Goal: Task Accomplishment & Management: Use online tool/utility

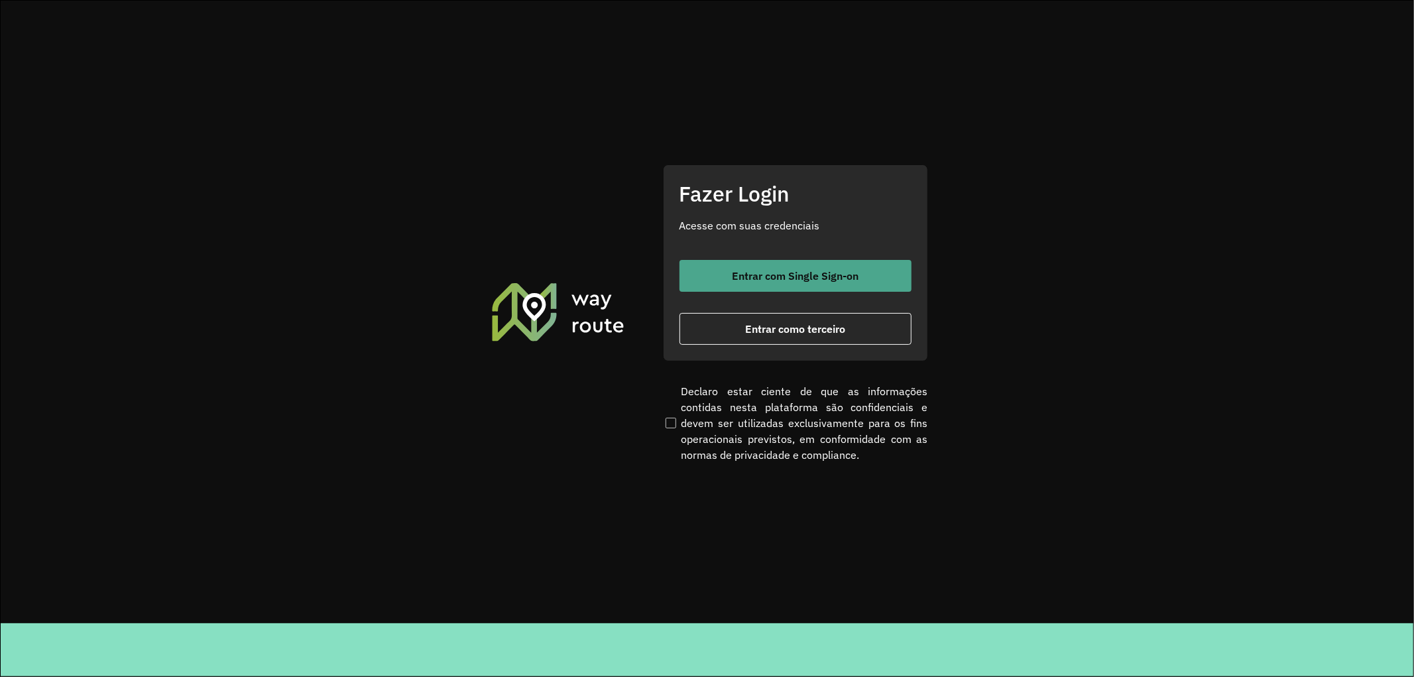
click at [734, 270] on span "Entrar com Single Sign-on" at bounding box center [795, 275] width 127 height 11
click at [764, 263] on button "Entrar com Single Sign-on" at bounding box center [795, 276] width 232 height 32
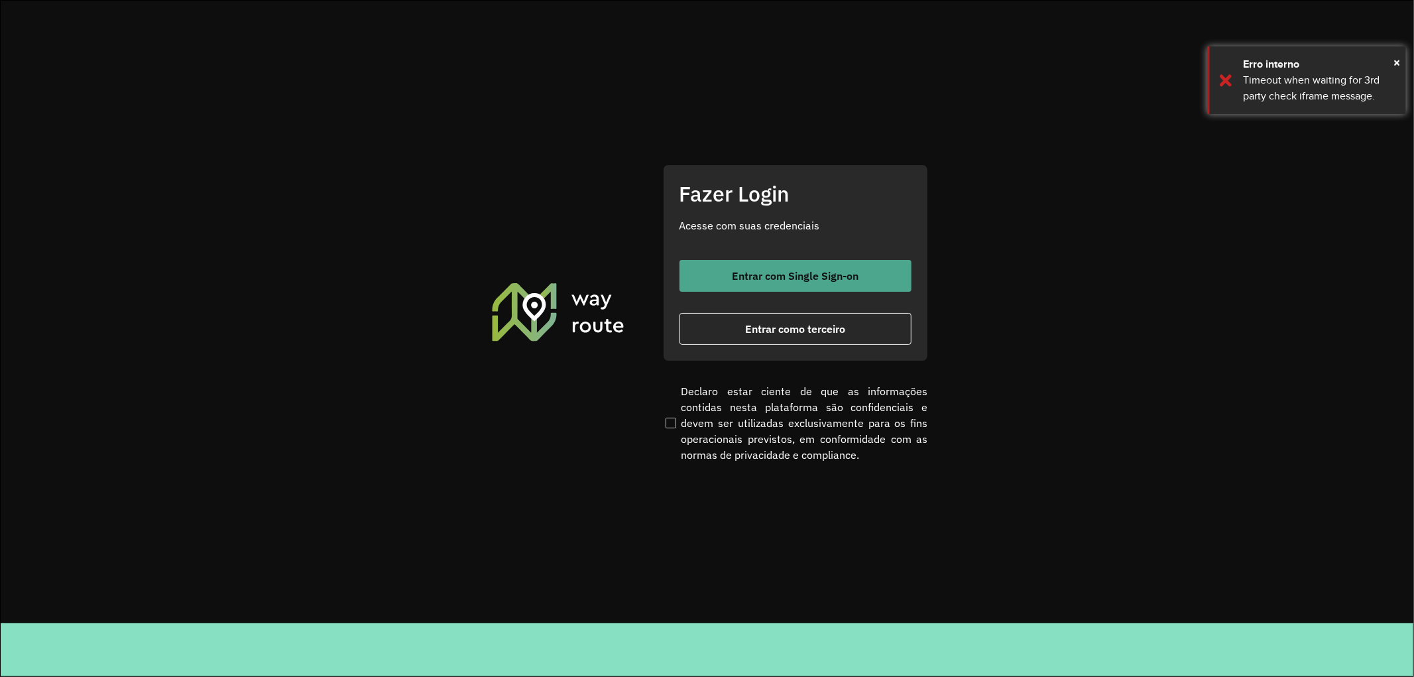
click at [782, 289] on button "Entrar com Single Sign-on" at bounding box center [795, 276] width 232 height 32
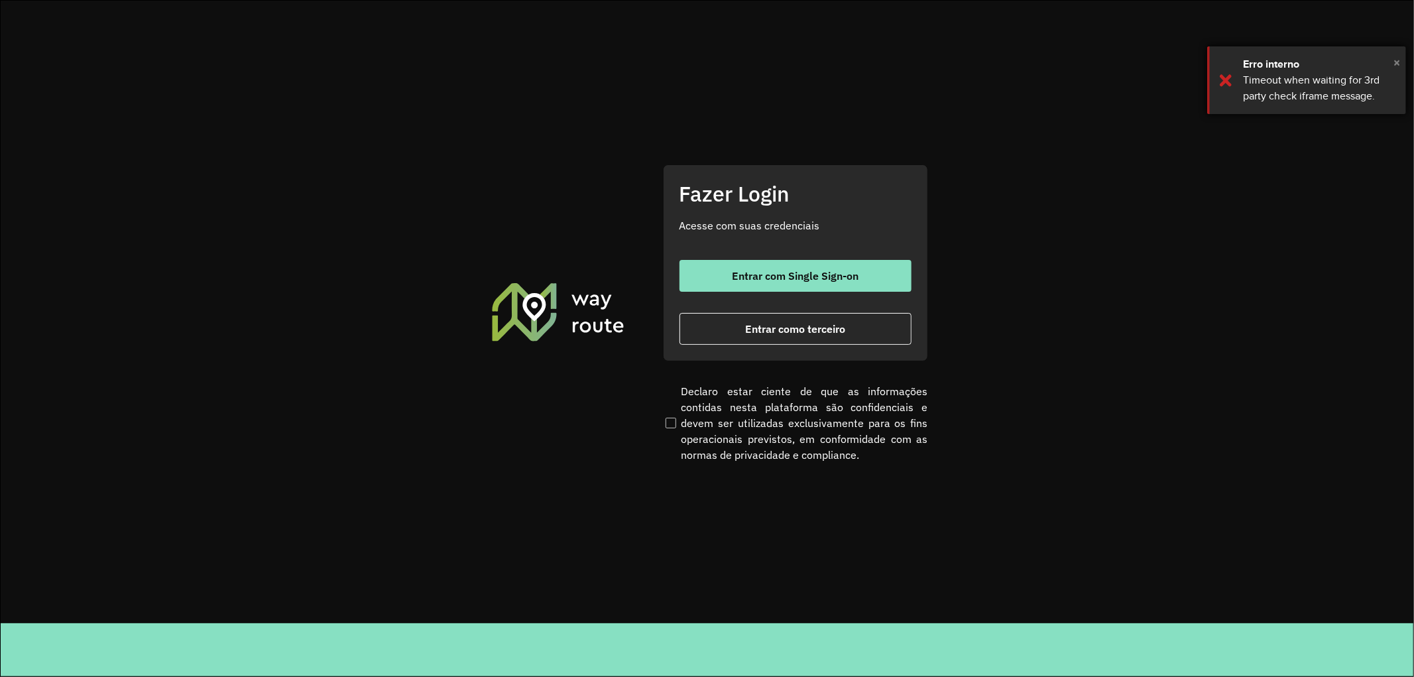
click at [1399, 64] on span "×" at bounding box center [1396, 62] width 7 height 20
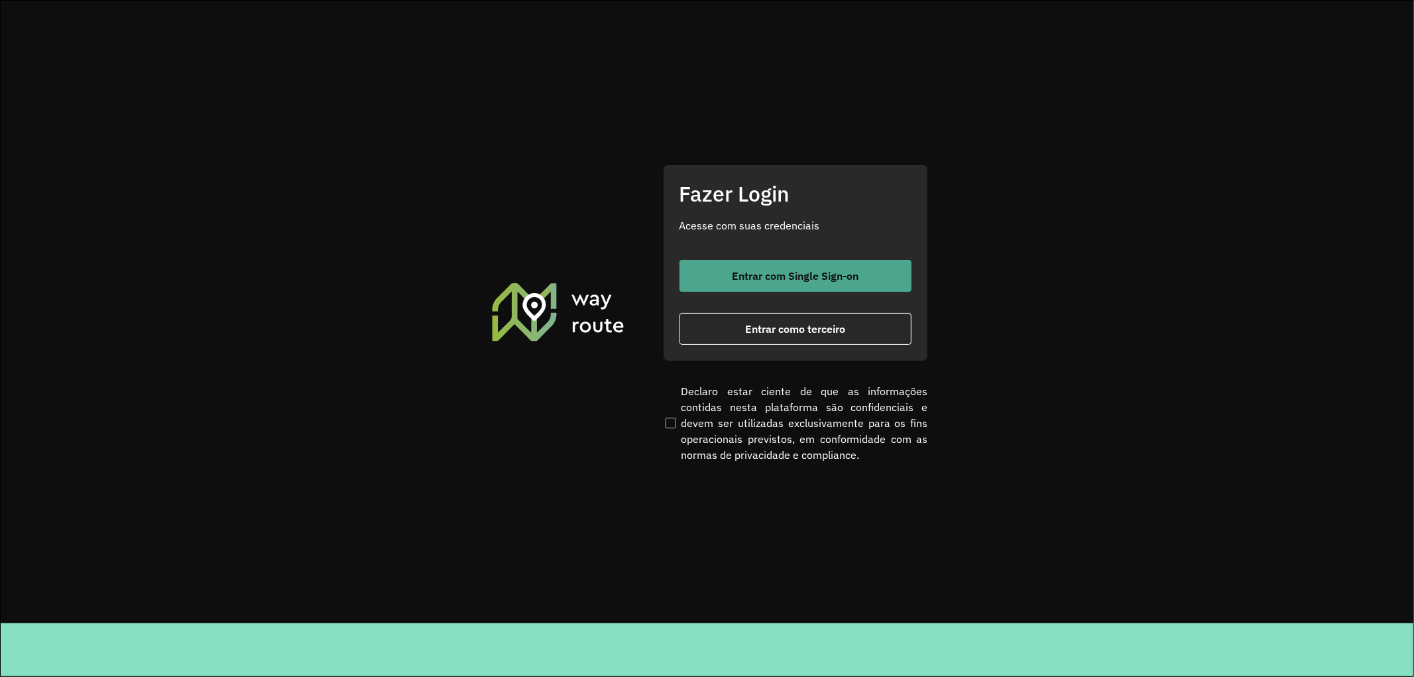
click at [827, 285] on button "Entrar com Single Sign-on" at bounding box center [795, 276] width 232 height 32
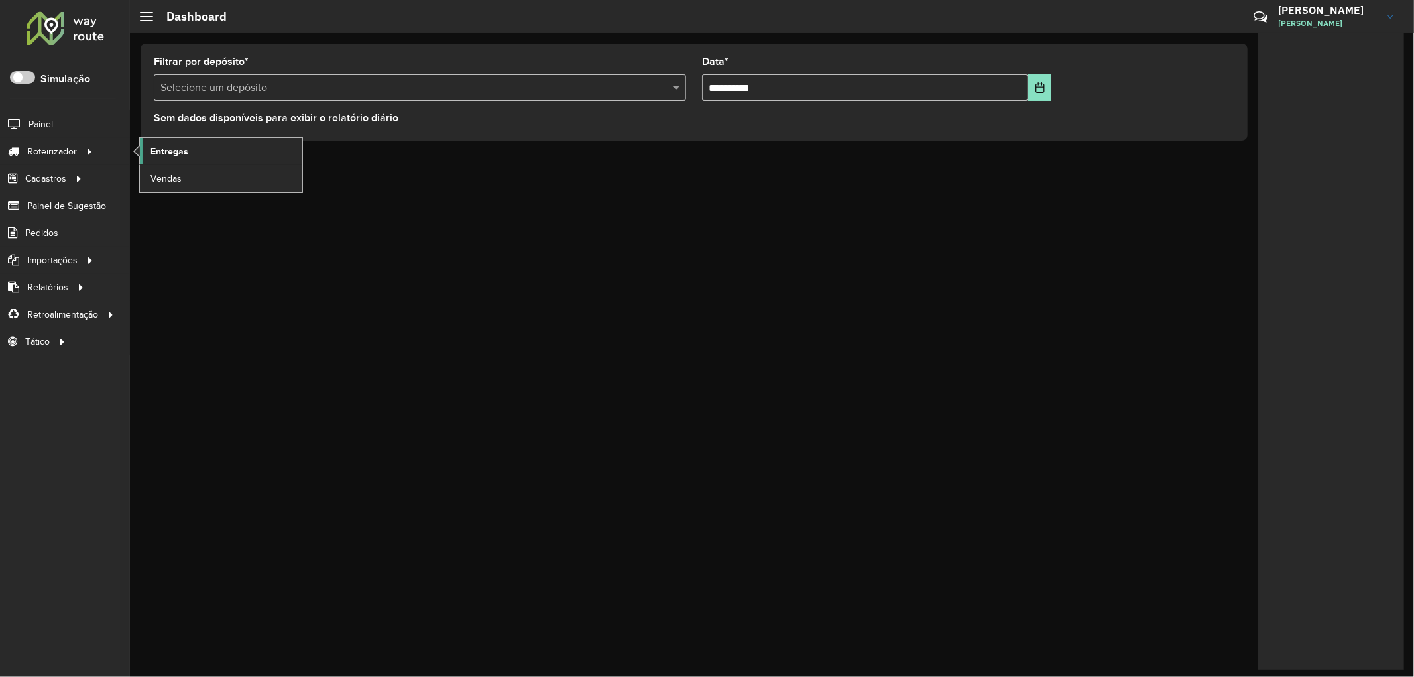
click at [167, 154] on span "Entregas" at bounding box center [169, 152] width 38 height 14
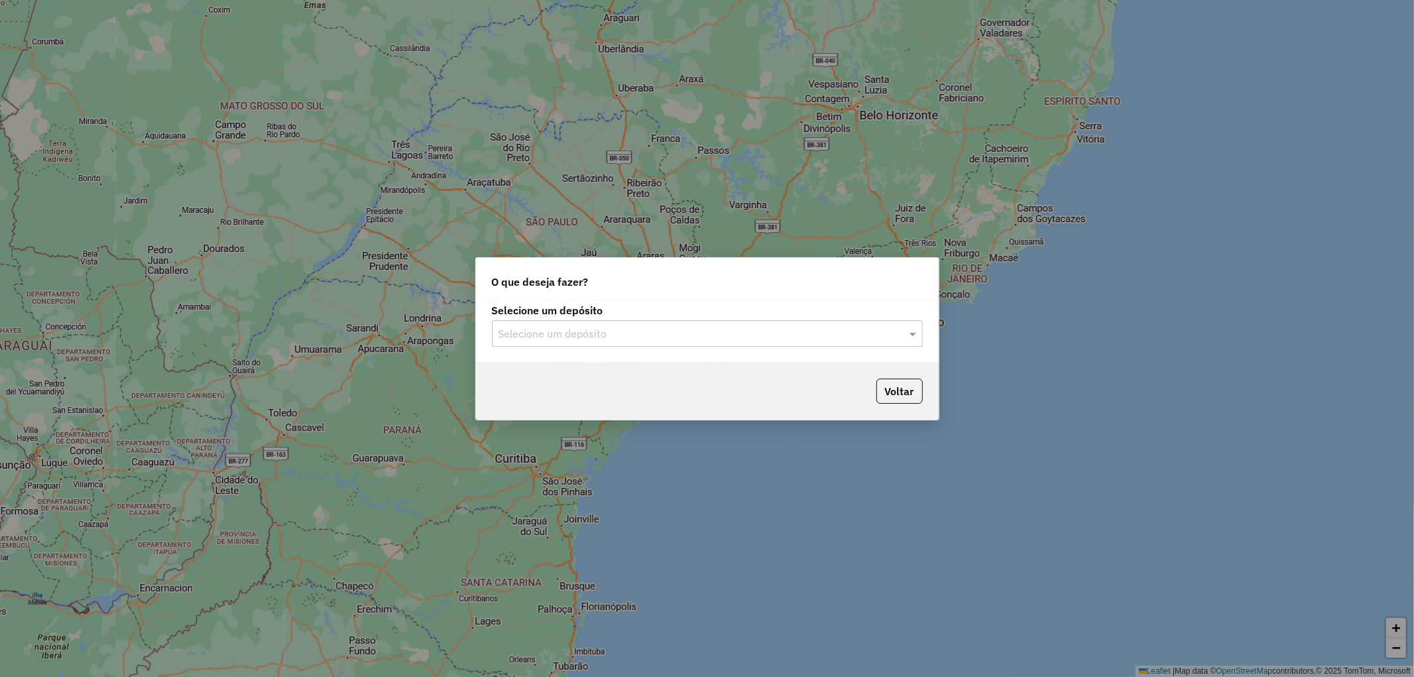
click at [624, 343] on div "Selecione um depósito" at bounding box center [707, 333] width 431 height 27
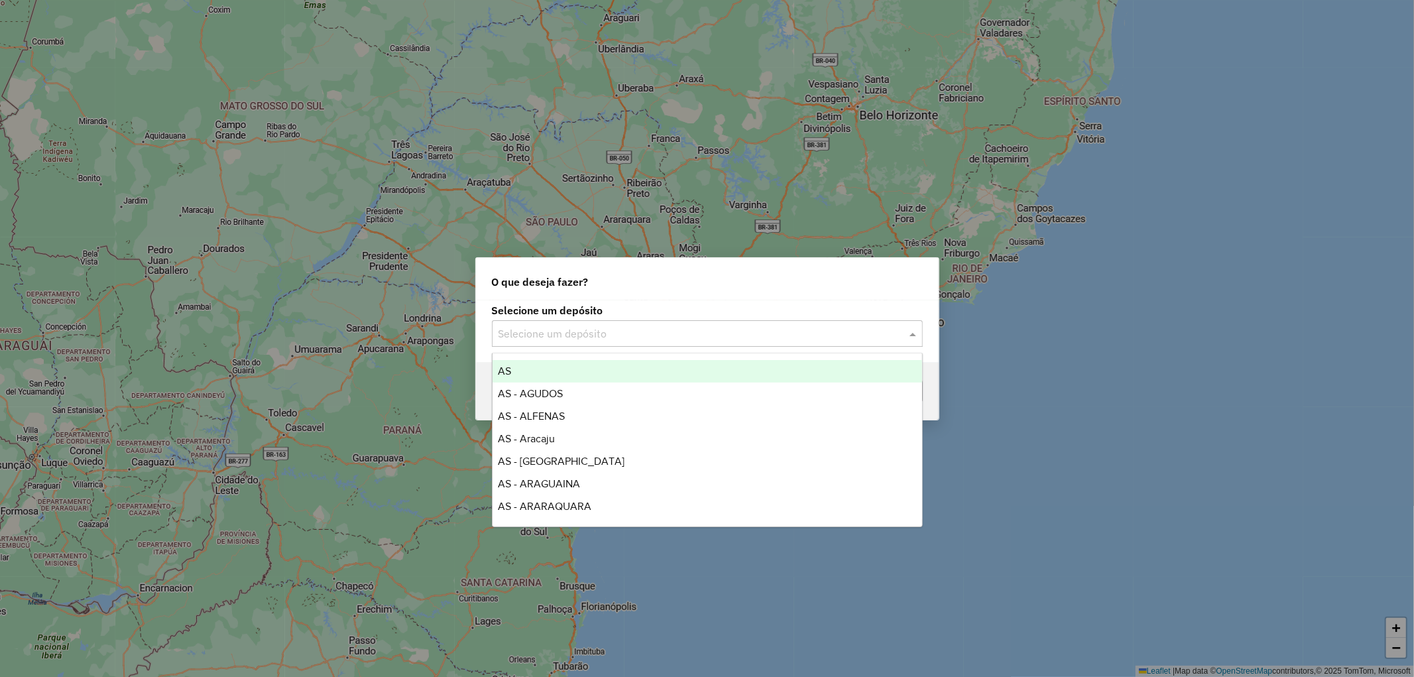
click at [624, 342] on div "Selecione um depósito" at bounding box center [707, 333] width 431 height 27
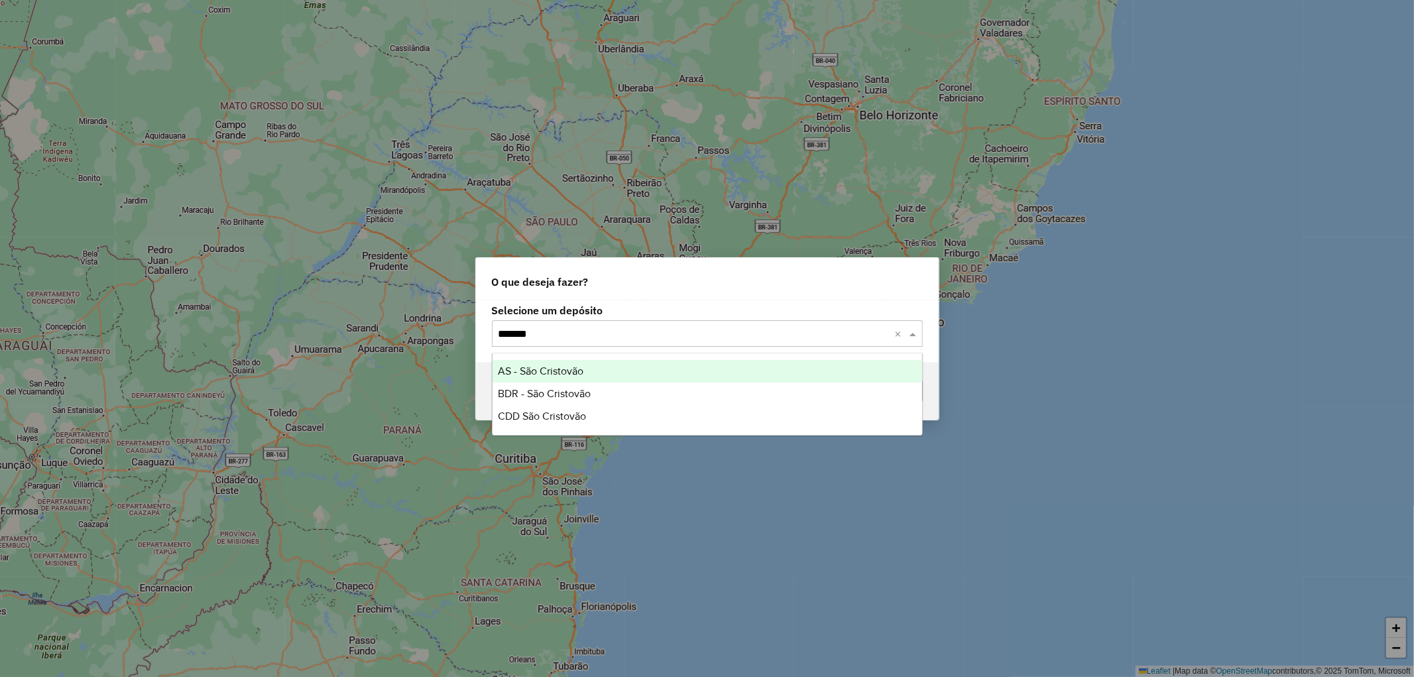
type input "********"
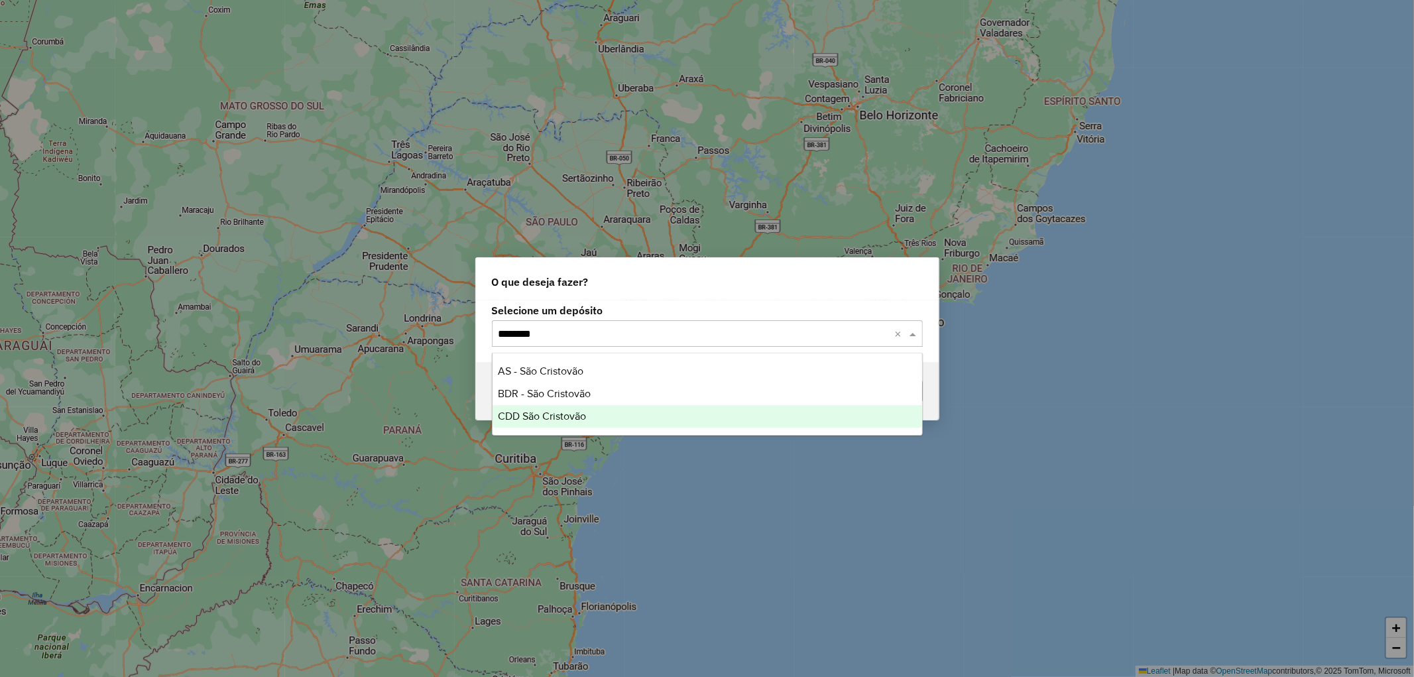
click at [498, 414] on span "CDD São Cristovão" at bounding box center [542, 415] width 88 height 11
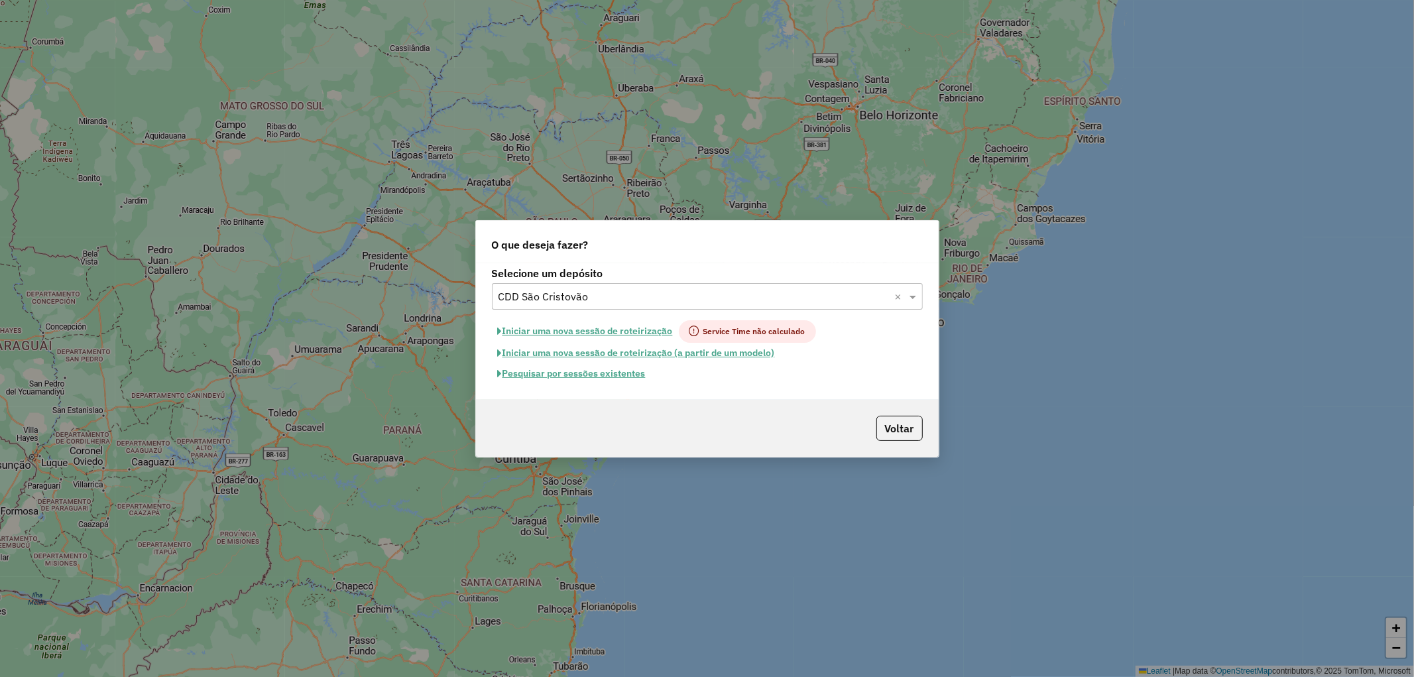
click at [597, 375] on button "Pesquisar por sessões existentes" at bounding box center [572, 373] width 160 height 21
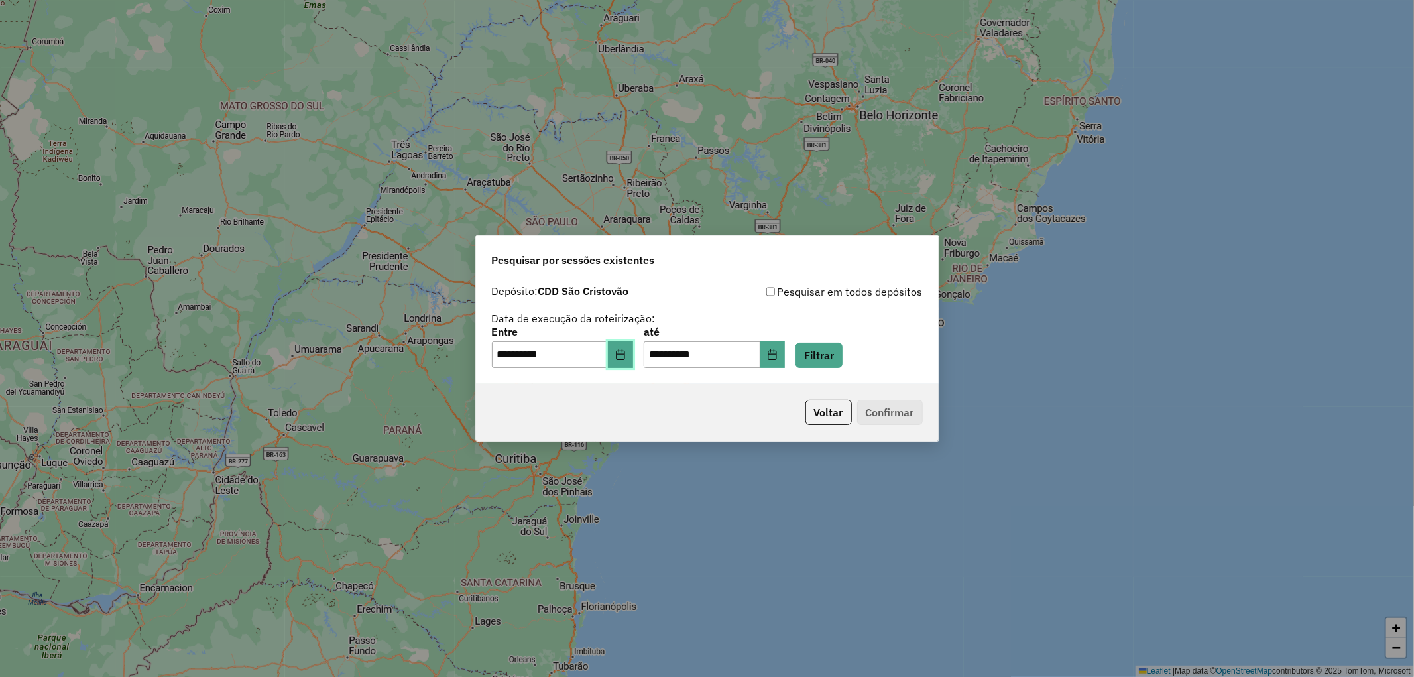
click at [633, 354] on button "Choose Date" at bounding box center [620, 354] width 25 height 27
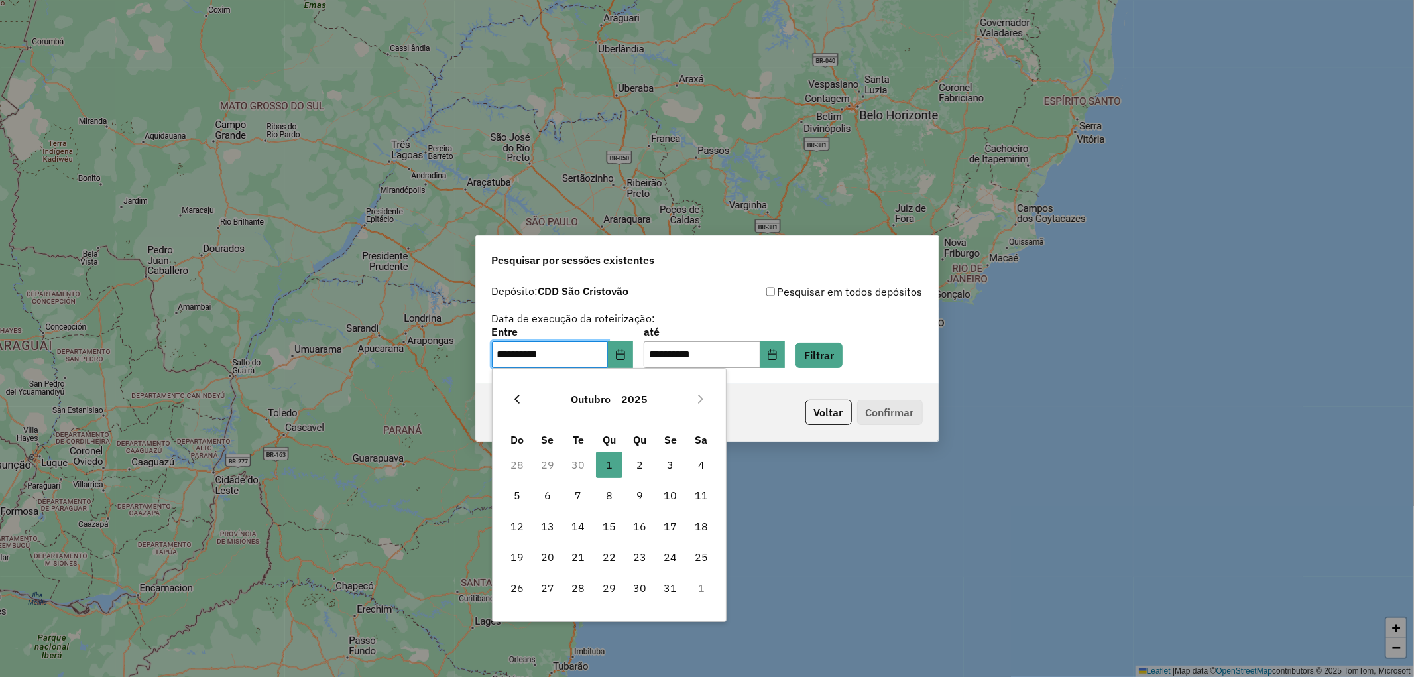
click at [516, 402] on icon "Previous Month" at bounding box center [517, 399] width 11 height 11
click at [611, 553] on span "24" at bounding box center [609, 557] width 27 height 27
type input "**********"
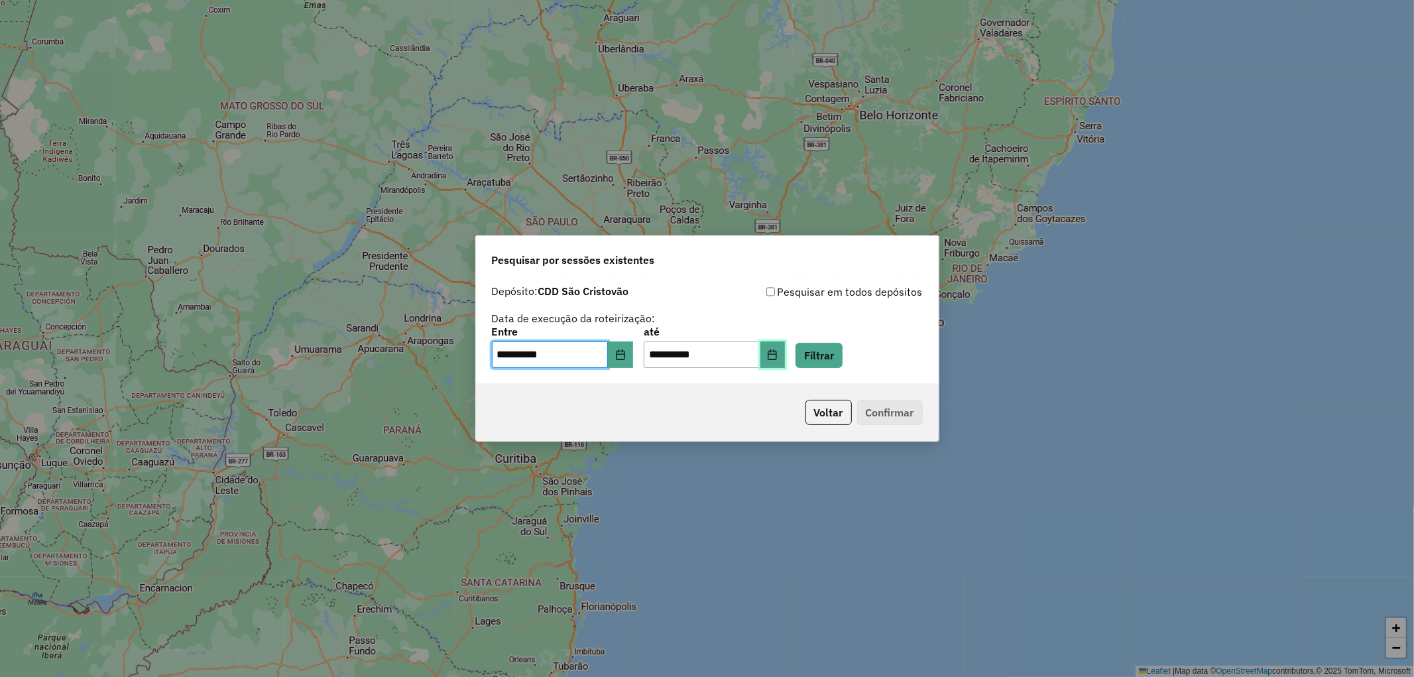
click at [784, 349] on button "Choose Date" at bounding box center [772, 354] width 25 height 27
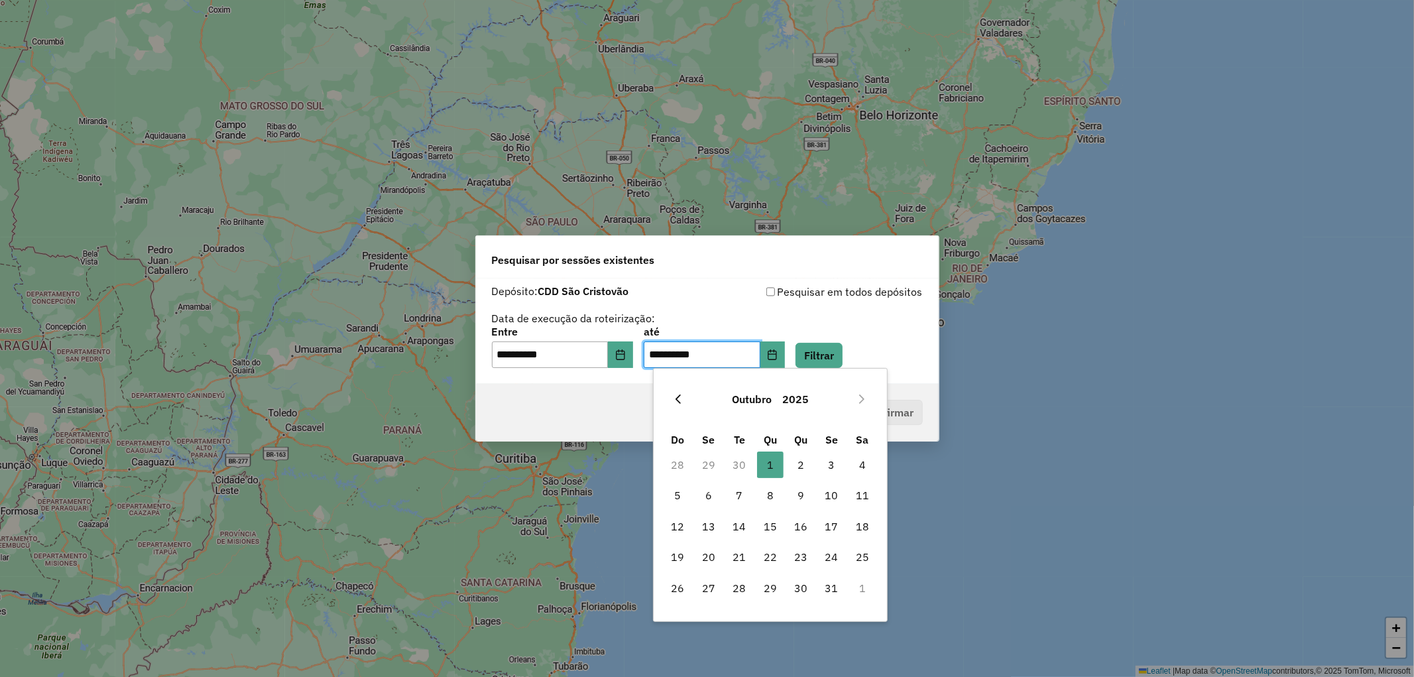
click at [686, 403] on button "Previous Month" at bounding box center [678, 398] width 21 height 21
click at [765, 558] on span "24" at bounding box center [770, 557] width 27 height 27
type input "**********"
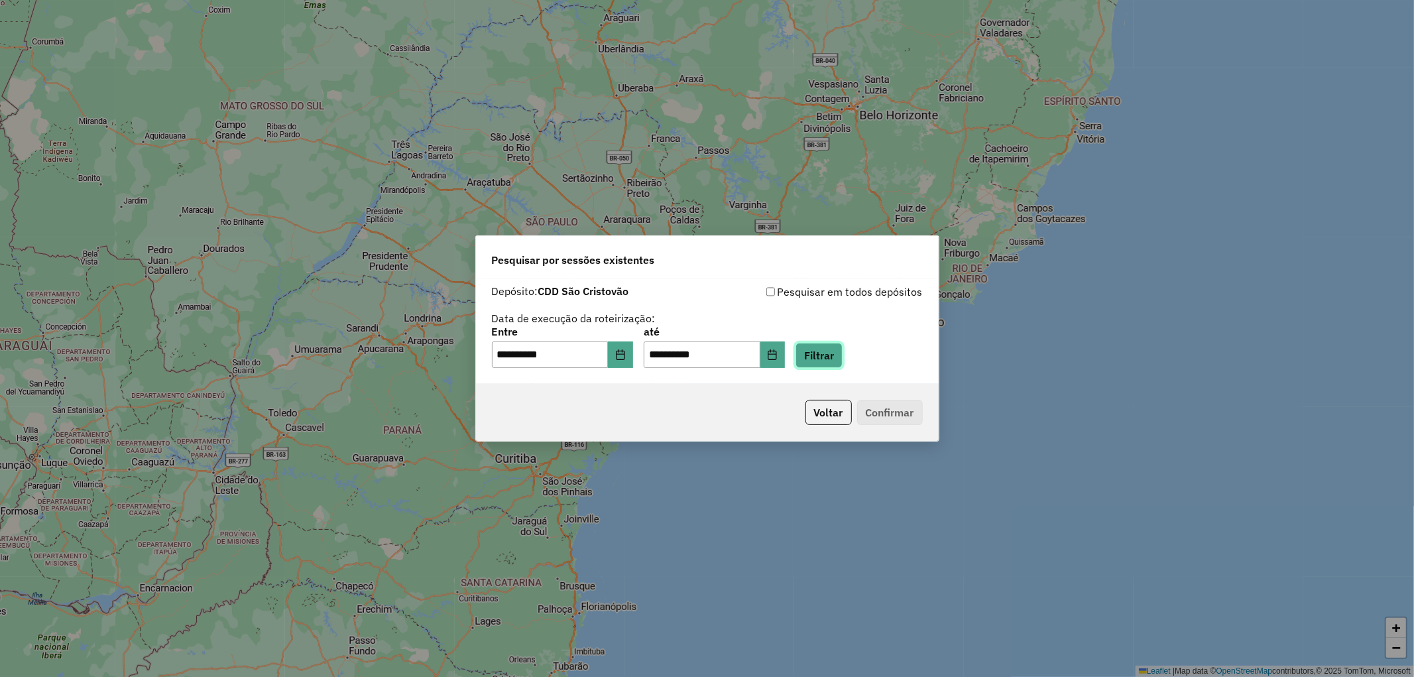
click at [842, 353] on button "Filtrar" at bounding box center [818, 355] width 47 height 25
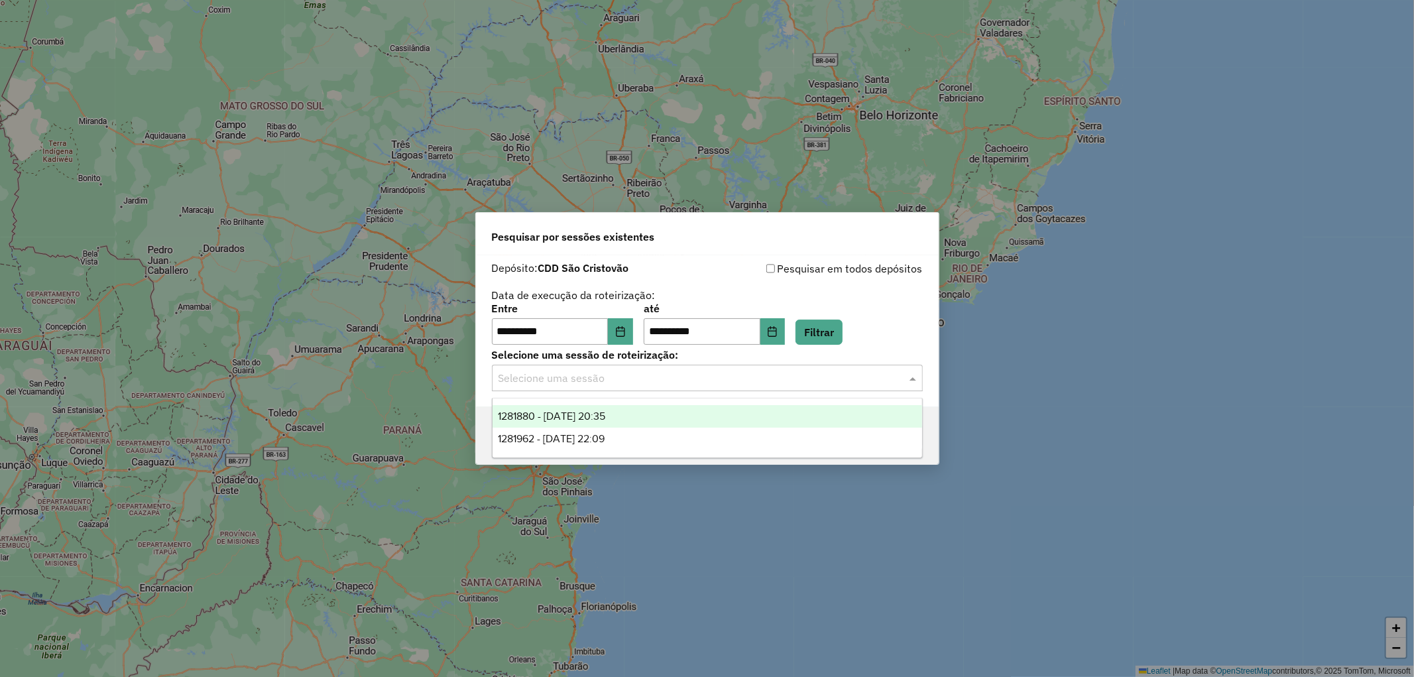
click at [618, 378] on input "text" at bounding box center [693, 379] width 391 height 16
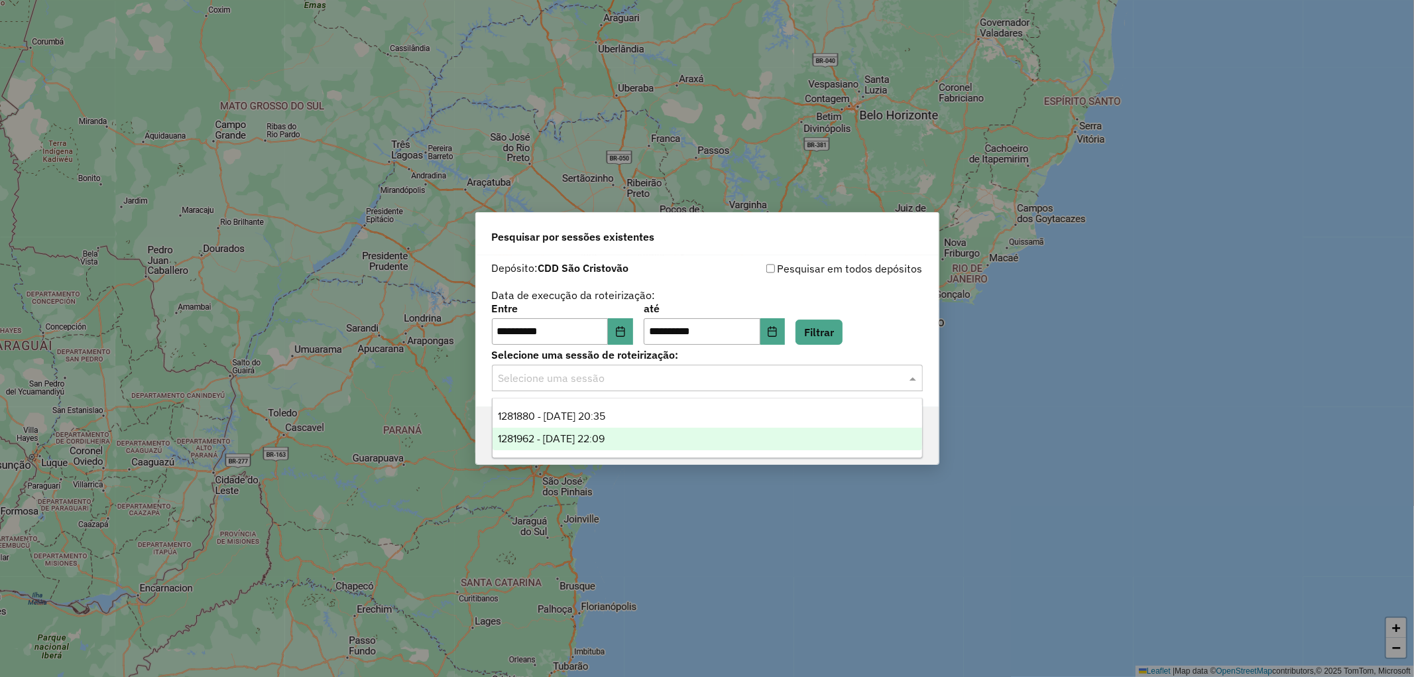
click at [605, 439] on span "1281962 - 24/09/2025 22:09" at bounding box center [551, 438] width 107 height 11
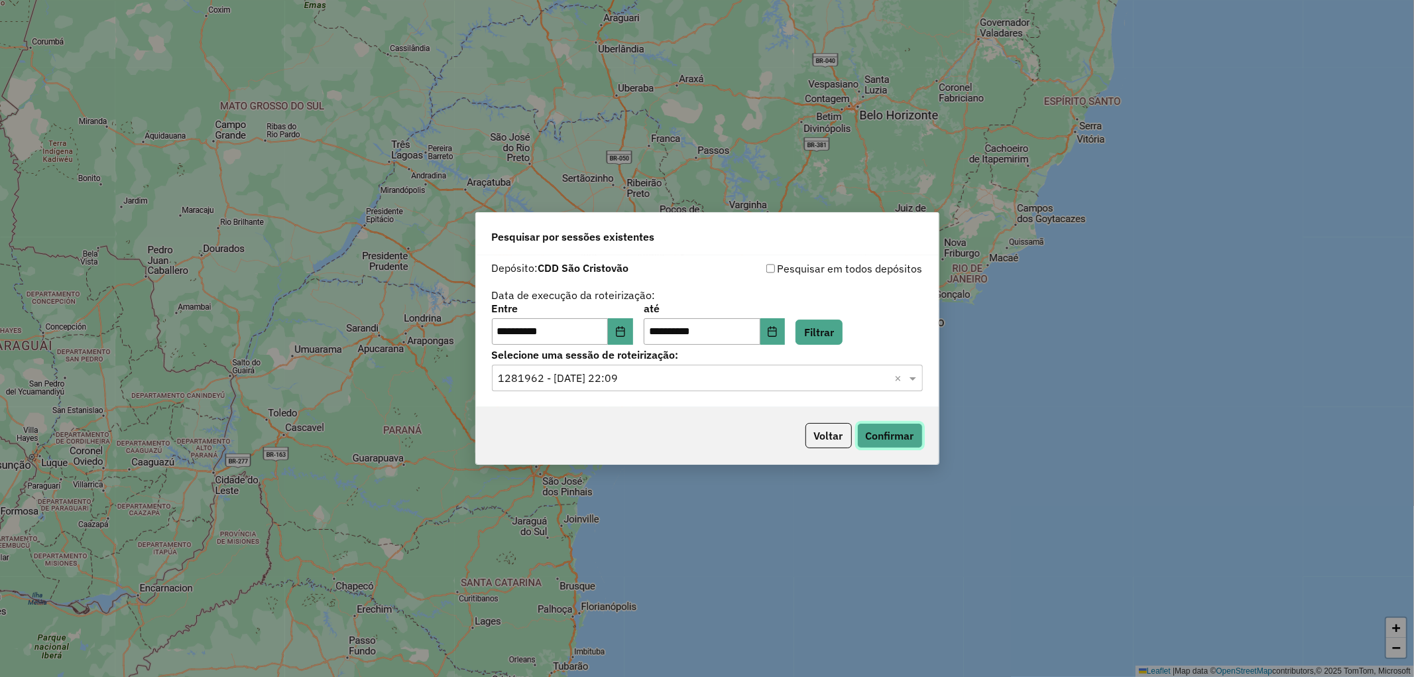
click at [909, 432] on button "Confirmar" at bounding box center [890, 435] width 66 height 25
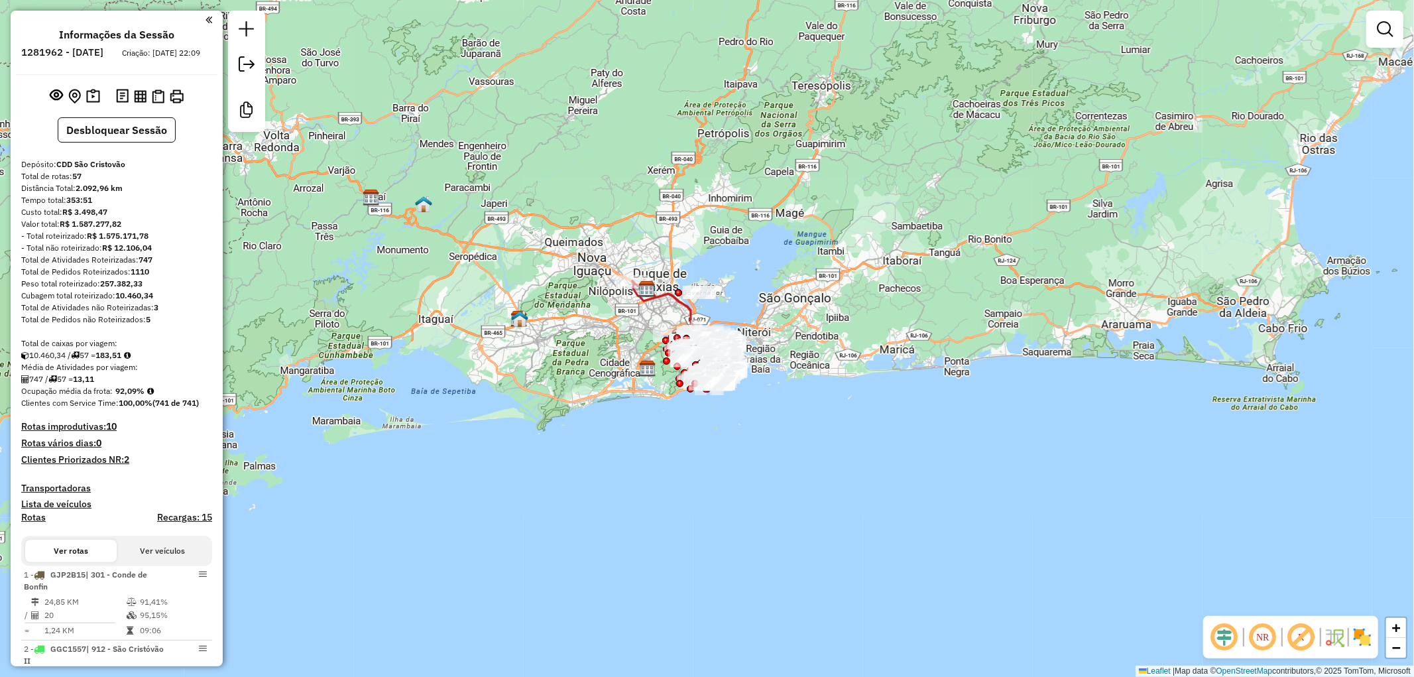
drag, startPoint x: 1303, startPoint y: 643, endPoint x: 1230, endPoint y: 631, distance: 73.2
click at [1303, 642] on em at bounding box center [1301, 637] width 32 height 32
click at [1223, 636] on em at bounding box center [1224, 637] width 32 height 32
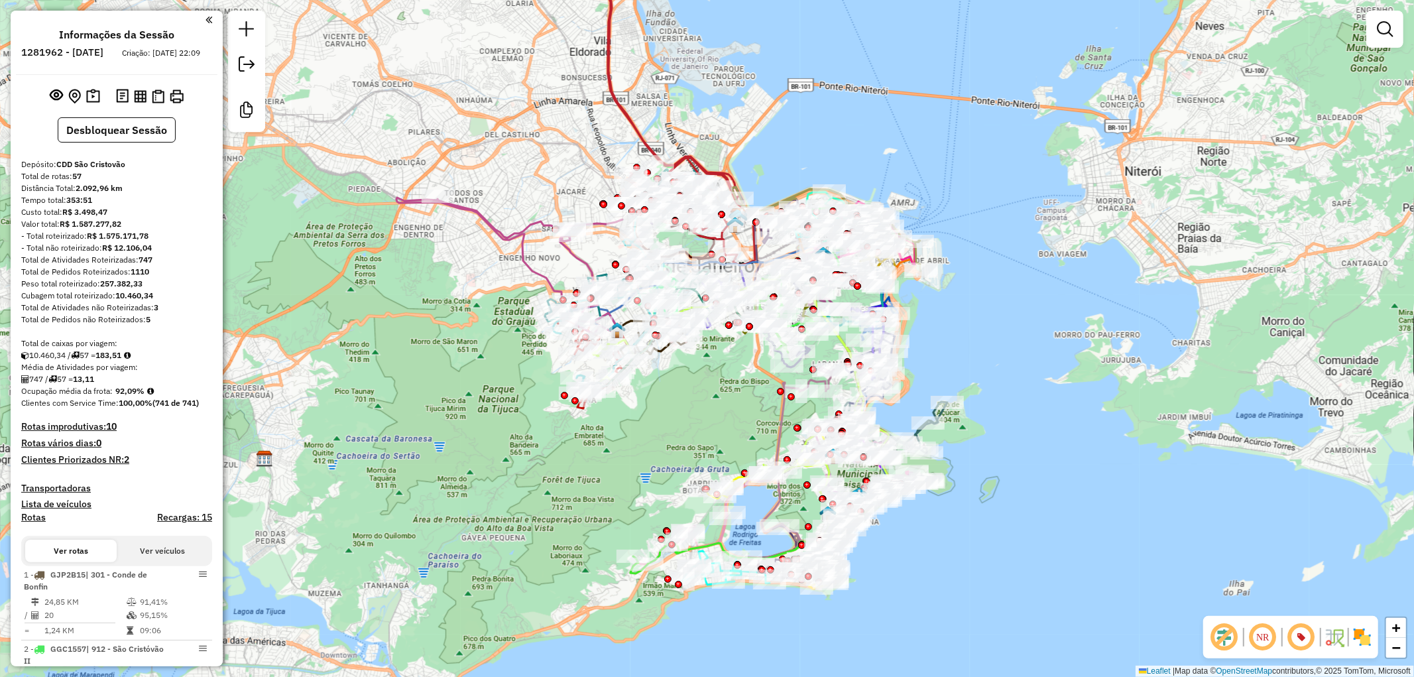
scroll to position [458, 0]
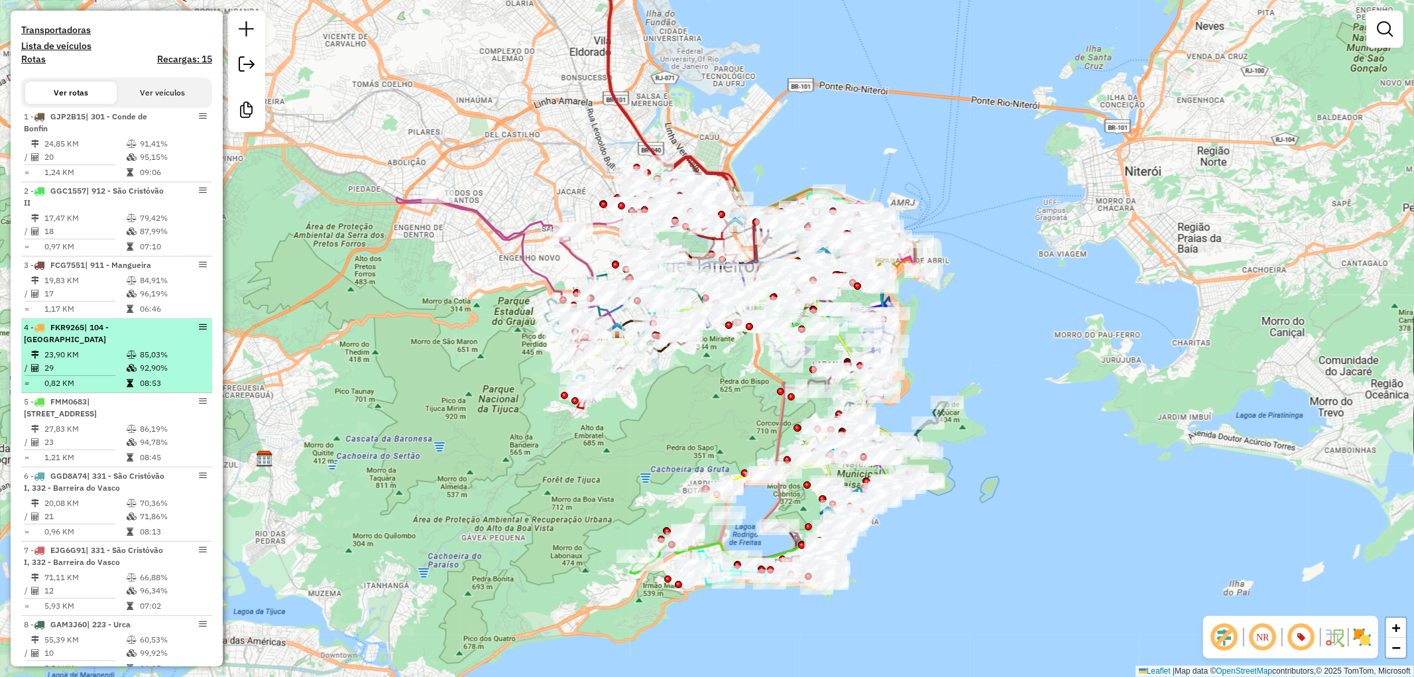
click at [127, 367] on icon at bounding box center [132, 368] width 10 height 8
select select "**********"
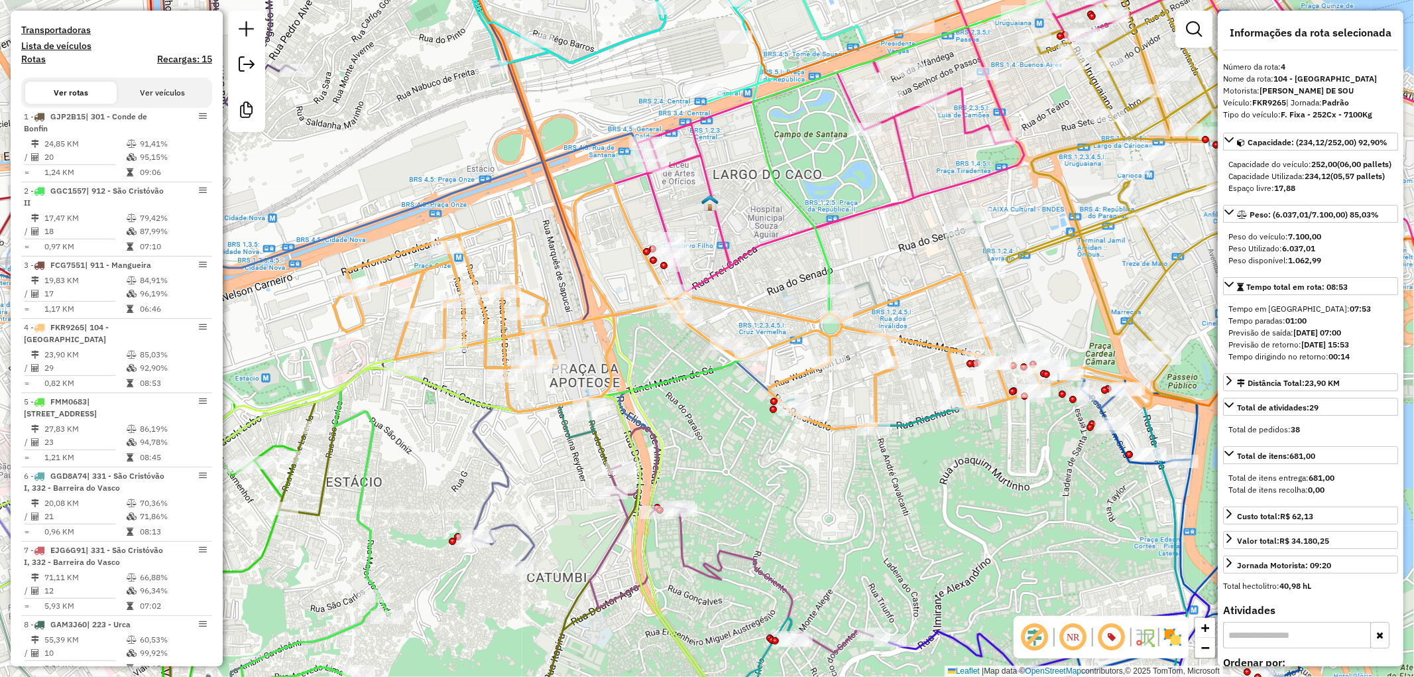
click at [955, 283] on icon at bounding box center [742, 306] width 819 height 245
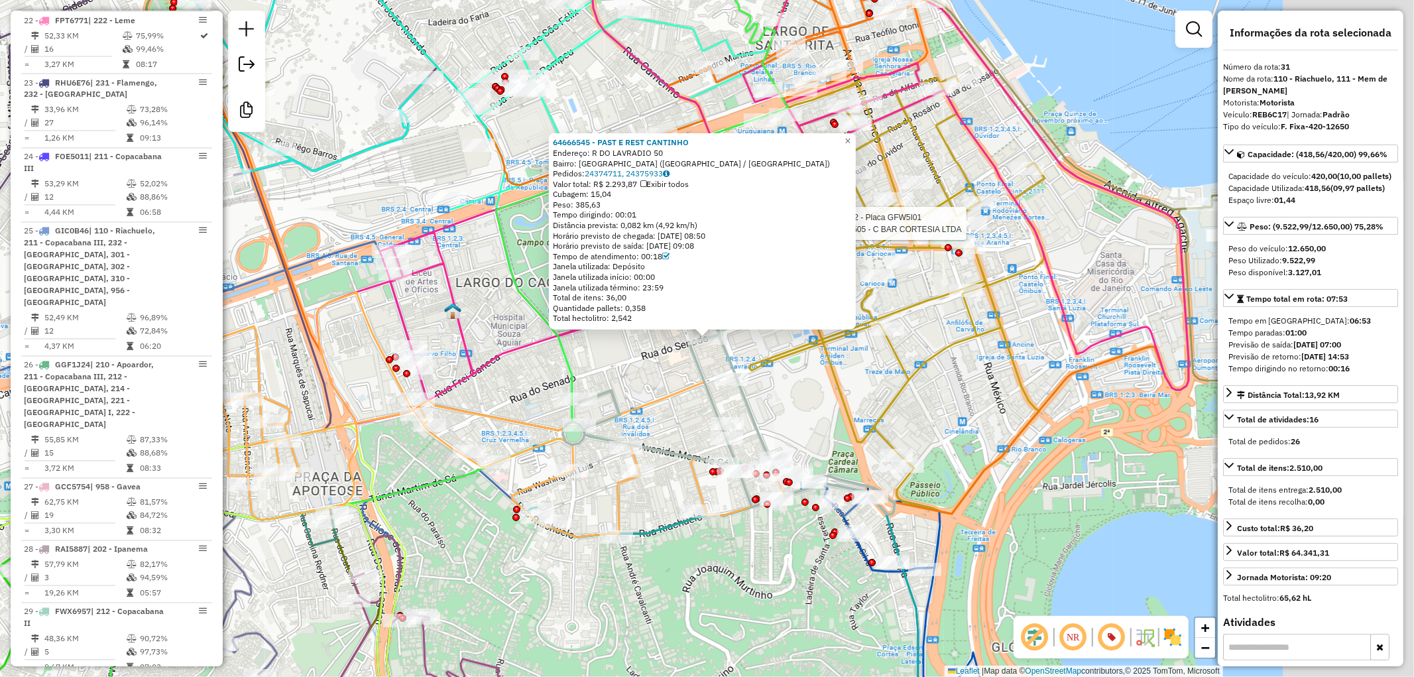
scroll to position [2721, 0]
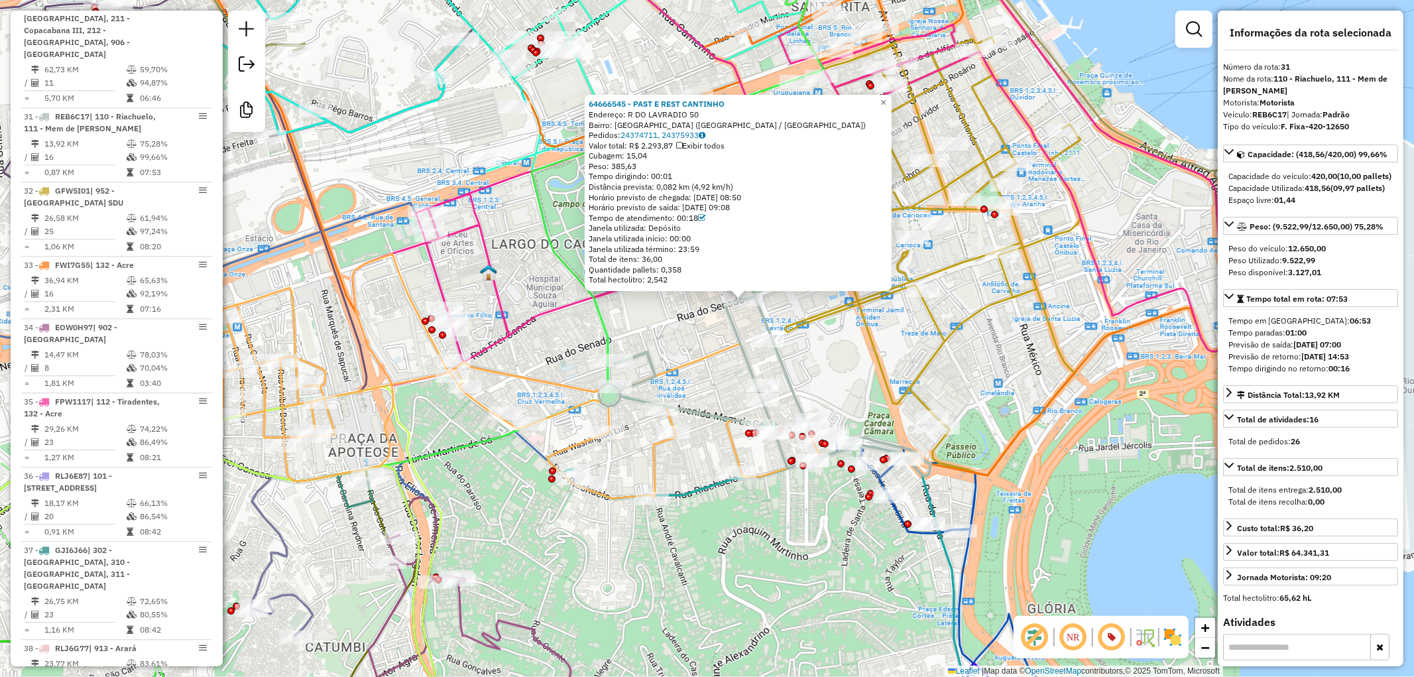
drag, startPoint x: 785, startPoint y: 593, endPoint x: 826, endPoint y: 546, distance: 62.5
click at [827, 551] on div "64666545 - PAST E REST CANTINHO Endereço: R DO LAVRADIO 50 Bairro: CENTRO (RIO …" at bounding box center [707, 338] width 1414 height 677
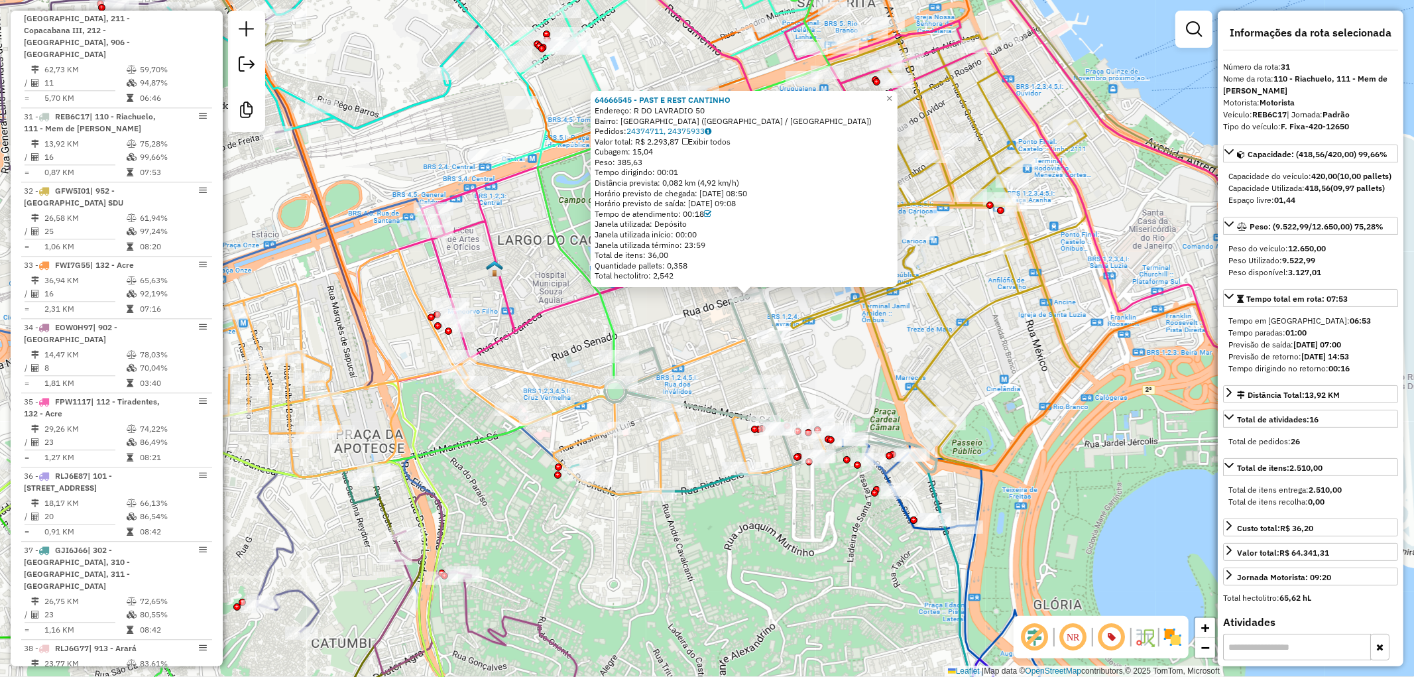
click at [557, 375] on icon at bounding box center [527, 372] width 819 height 245
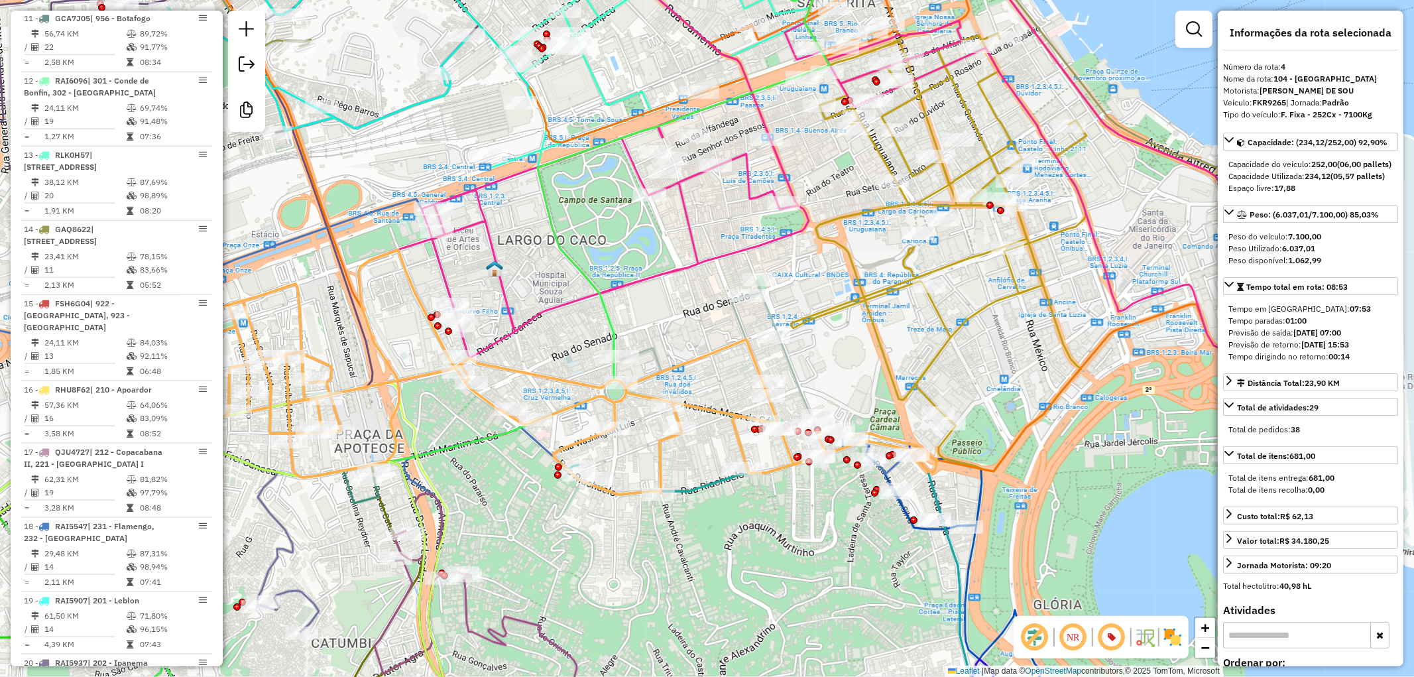
scroll to position [778, 0]
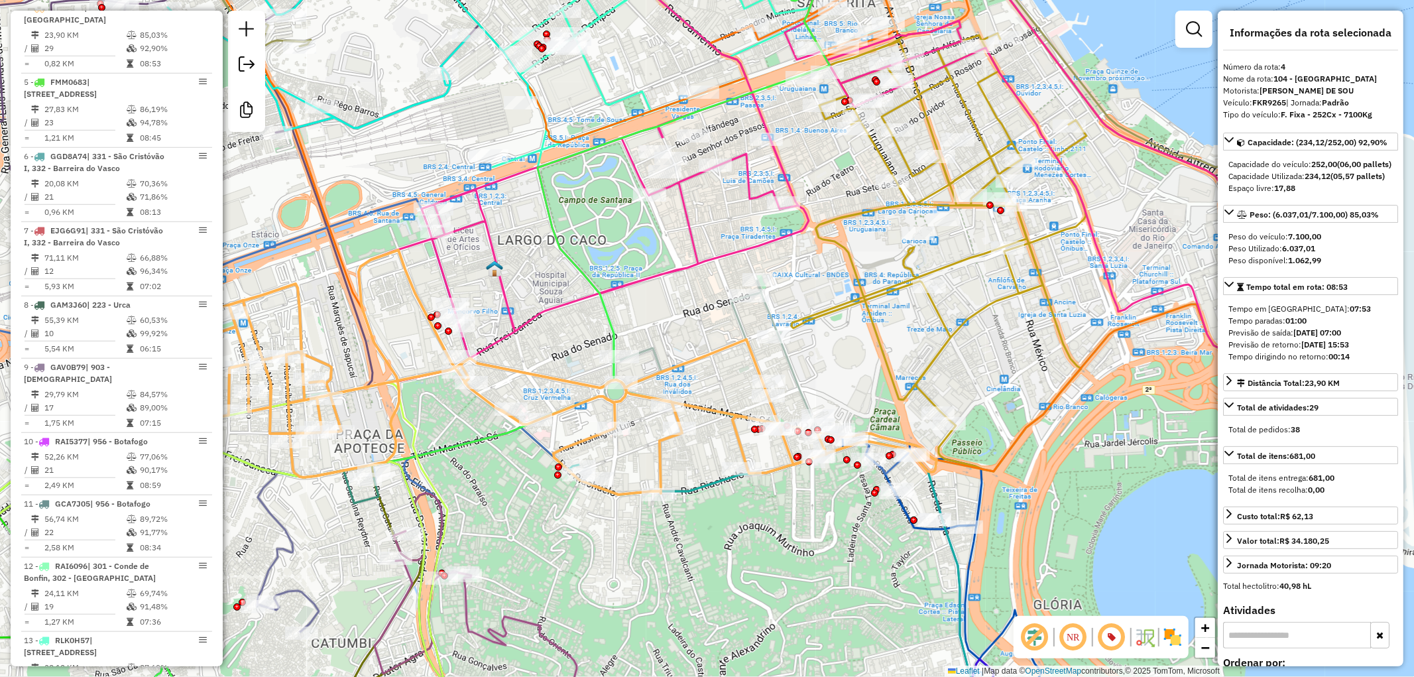
click at [903, 514] on icon at bounding box center [962, 589] width 241 height 311
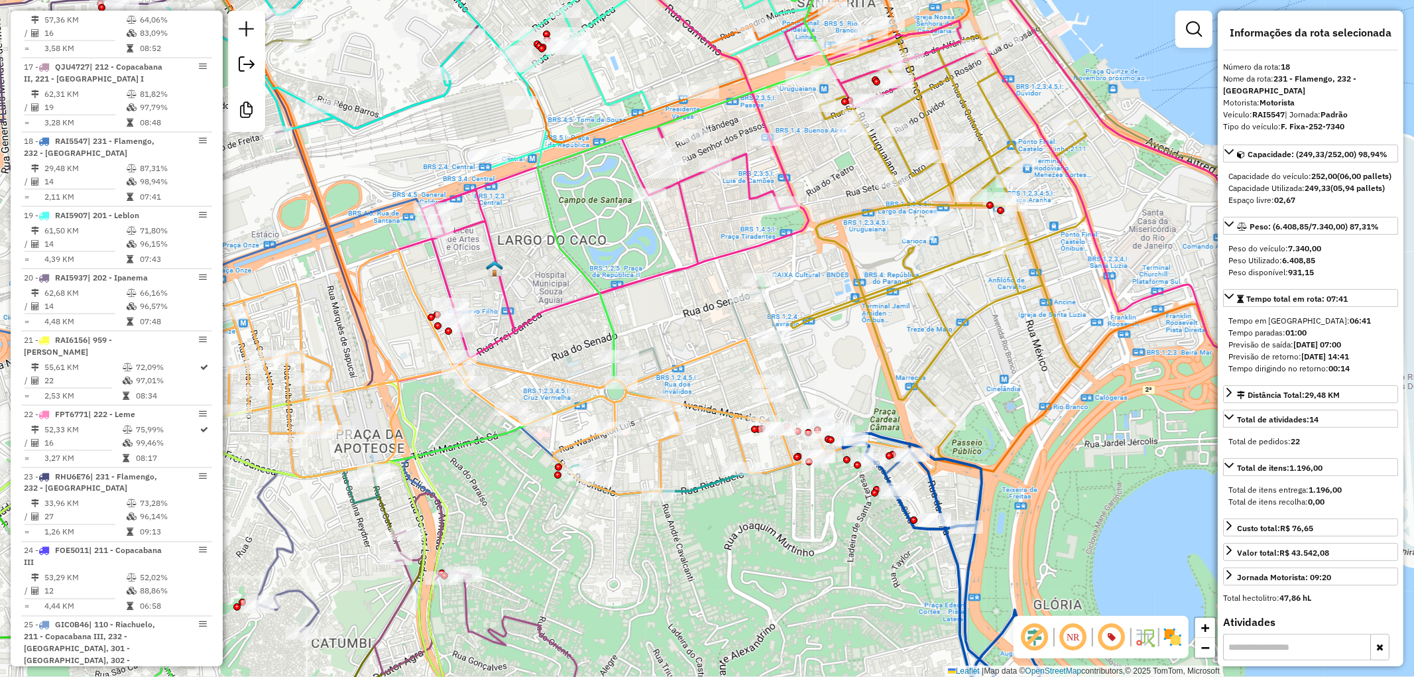
scroll to position [1745, 0]
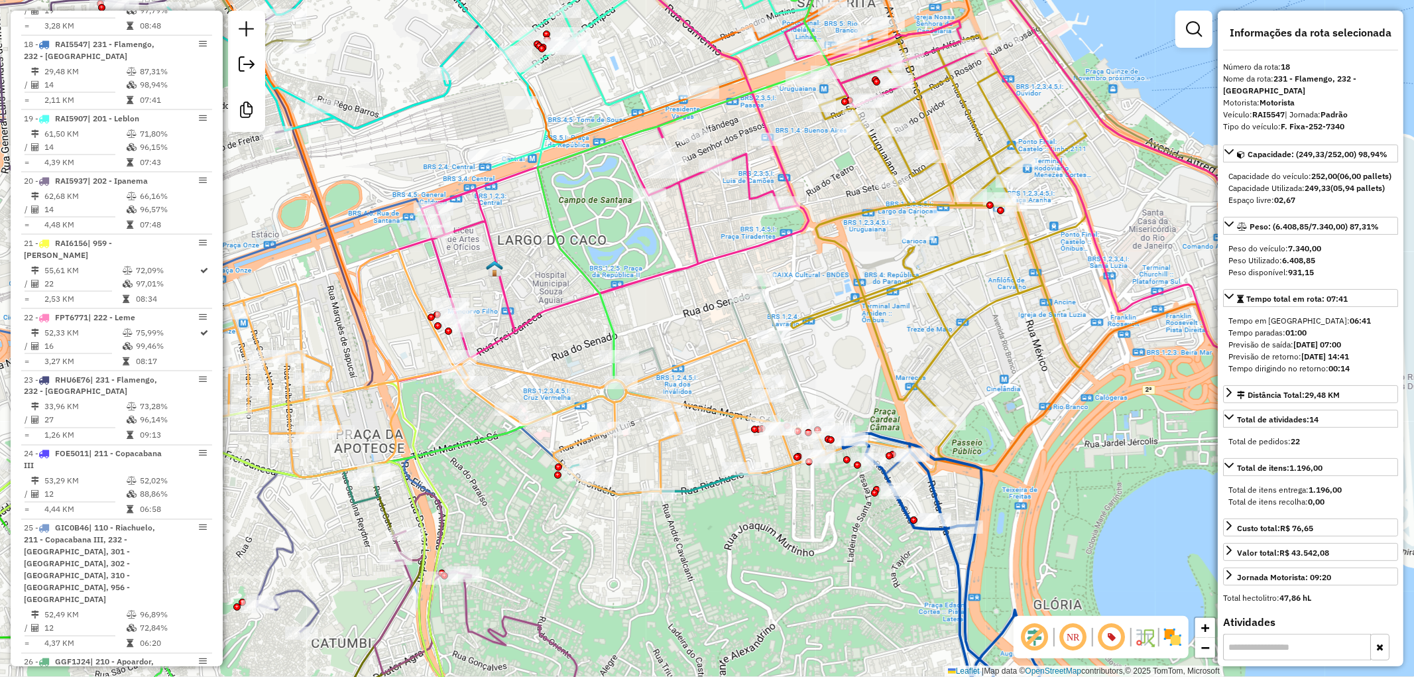
click at [708, 411] on icon at bounding box center [527, 372] width 819 height 245
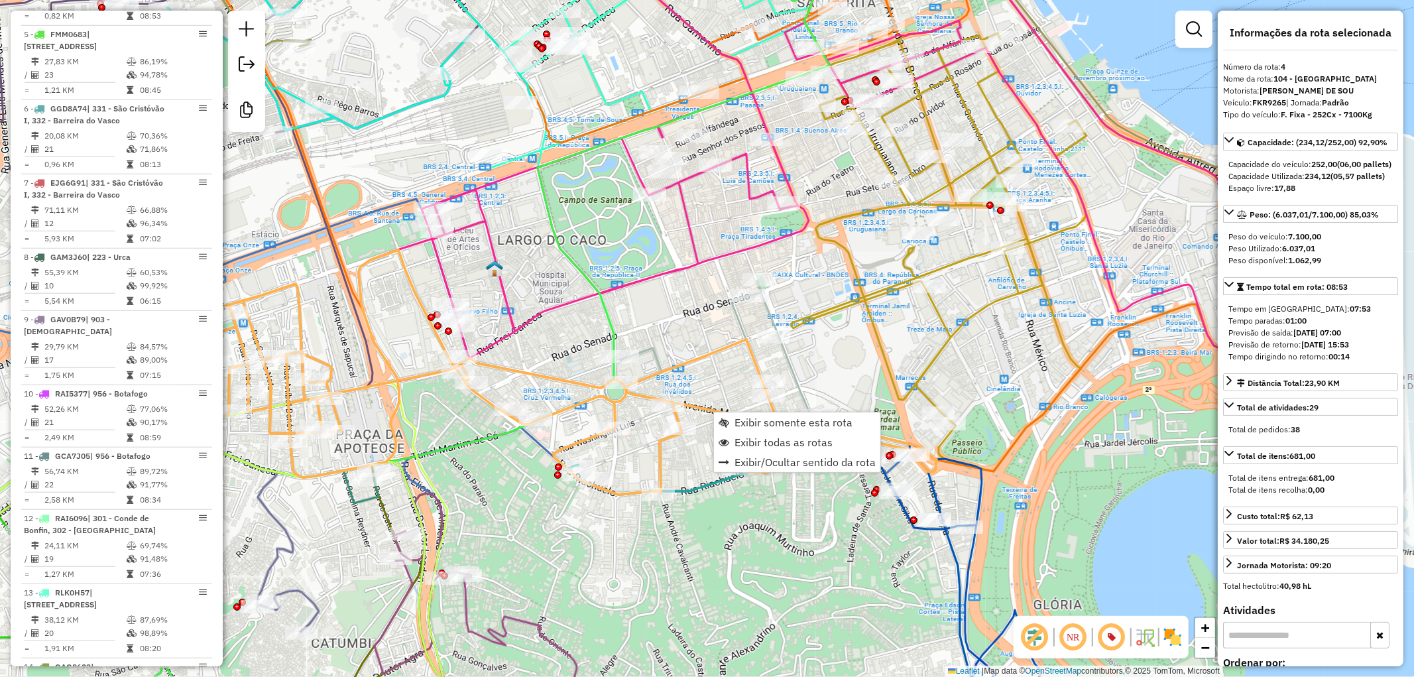
scroll to position [778, 0]
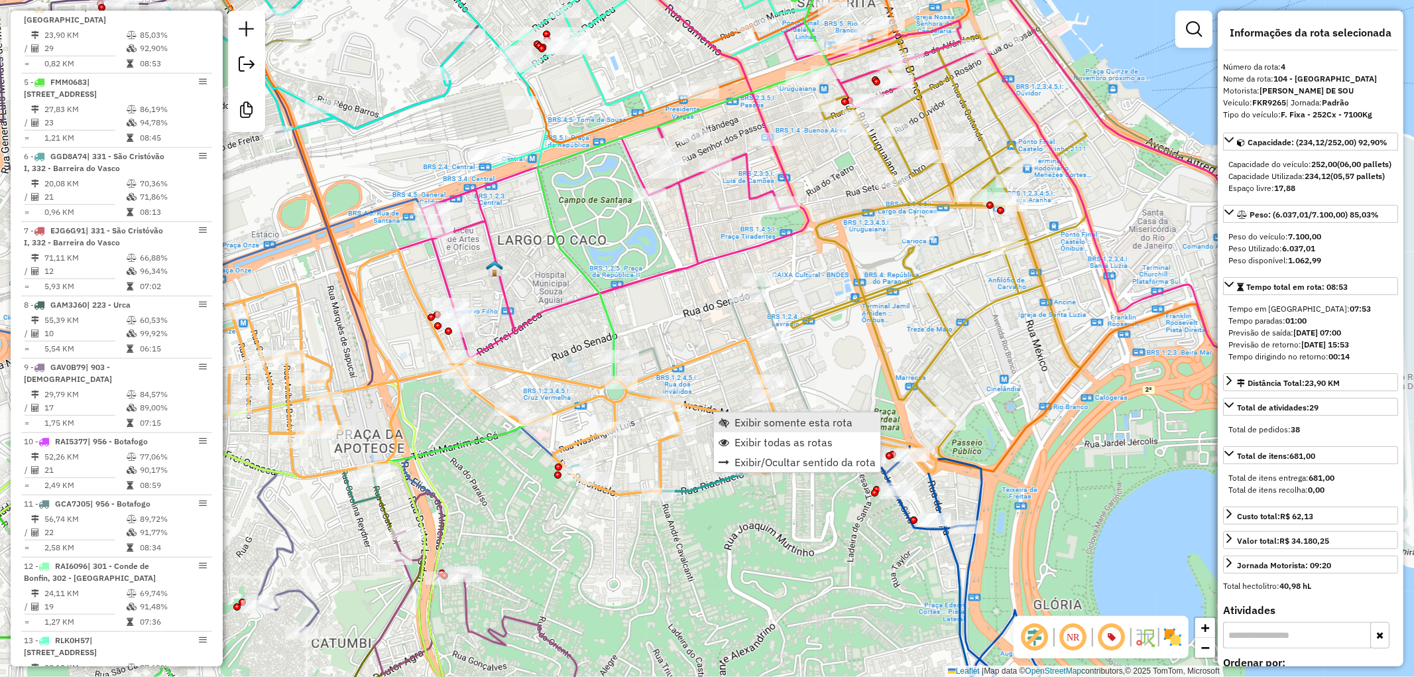
click at [725, 423] on span "Exibir somente esta rota" at bounding box center [724, 422] width 11 height 11
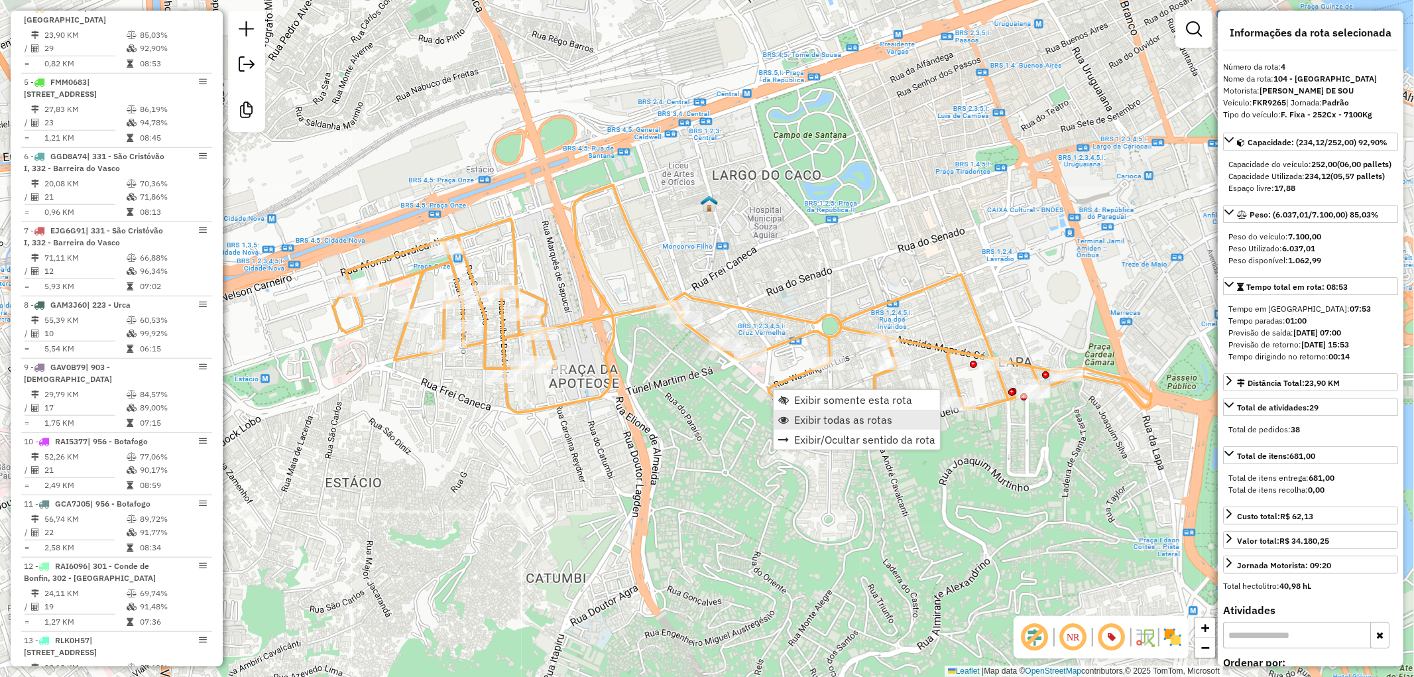
click at [787, 421] on span "Exibir todas as rotas" at bounding box center [783, 419] width 11 height 11
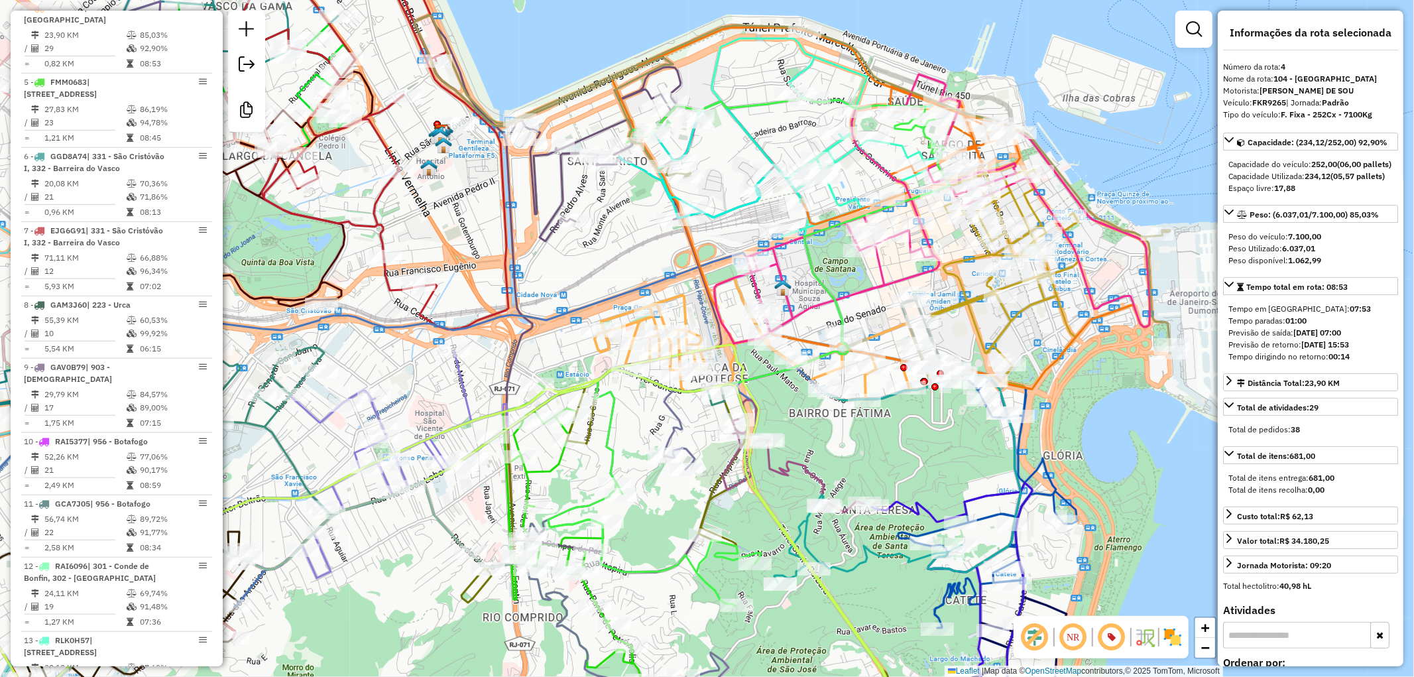
drag, startPoint x: 866, startPoint y: 500, endPoint x: 856, endPoint y: 447, distance: 54.0
click at [856, 447] on div "Janela de atendimento Grade de atendimento Capacidade Transportadoras Veículos …" at bounding box center [707, 338] width 1414 height 677
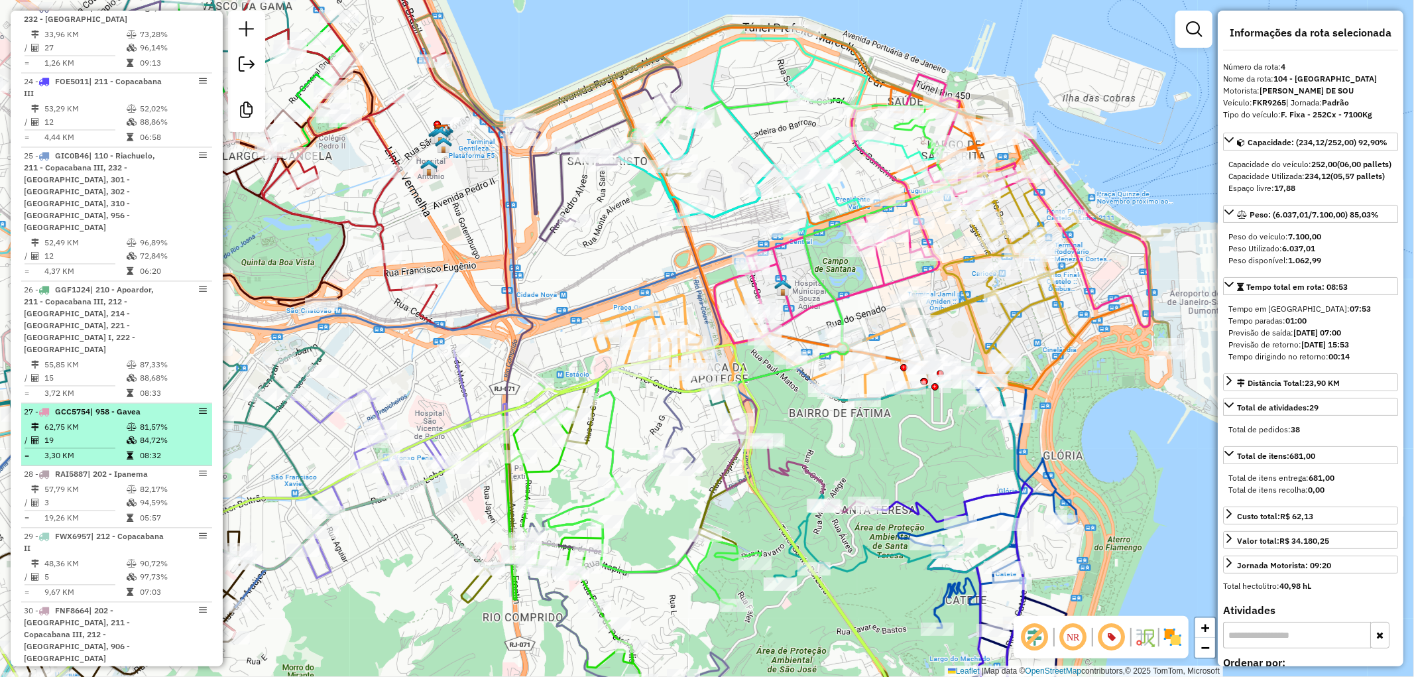
click at [153, 434] on td "84,72%" at bounding box center [172, 440] width 67 height 13
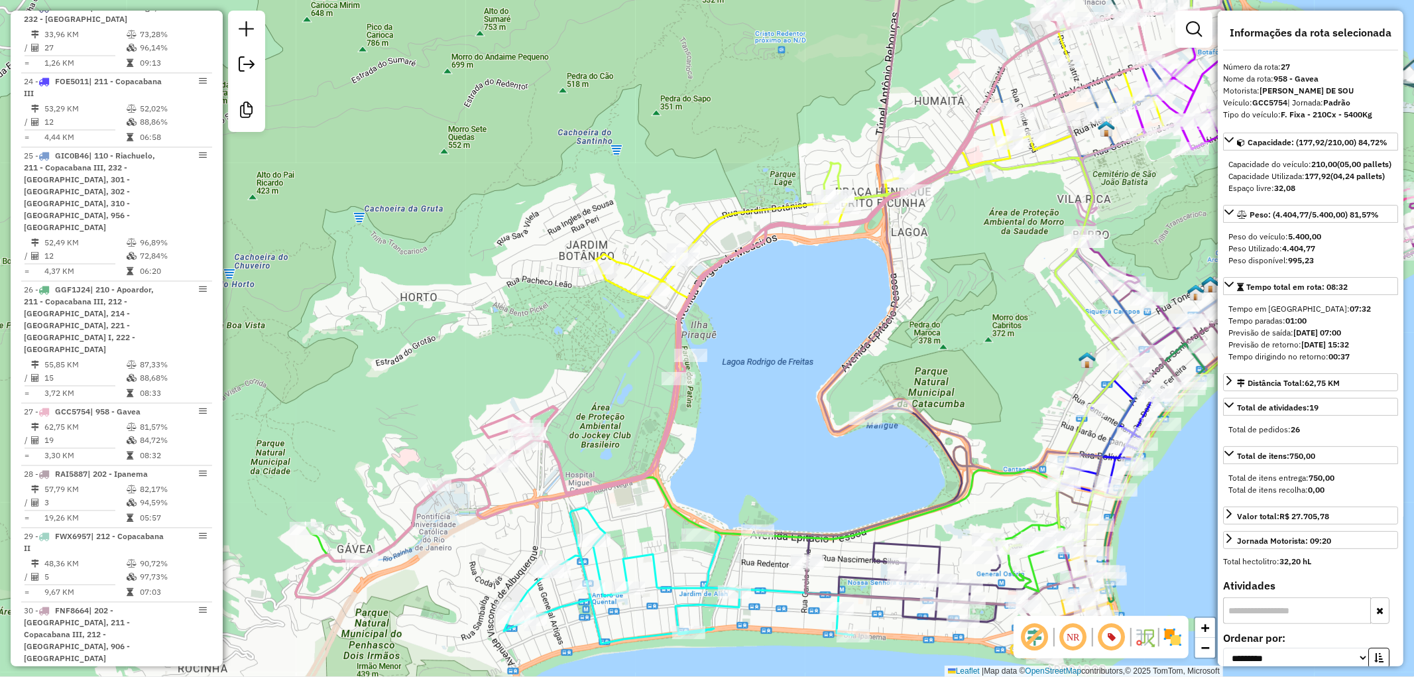
drag, startPoint x: 677, startPoint y: 415, endPoint x: 719, endPoint y: 353, distance: 75.0
click at [719, 353] on div "Janela de atendimento Grade de atendimento Capacidade Transportadoras Veículos …" at bounding box center [707, 338] width 1414 height 677
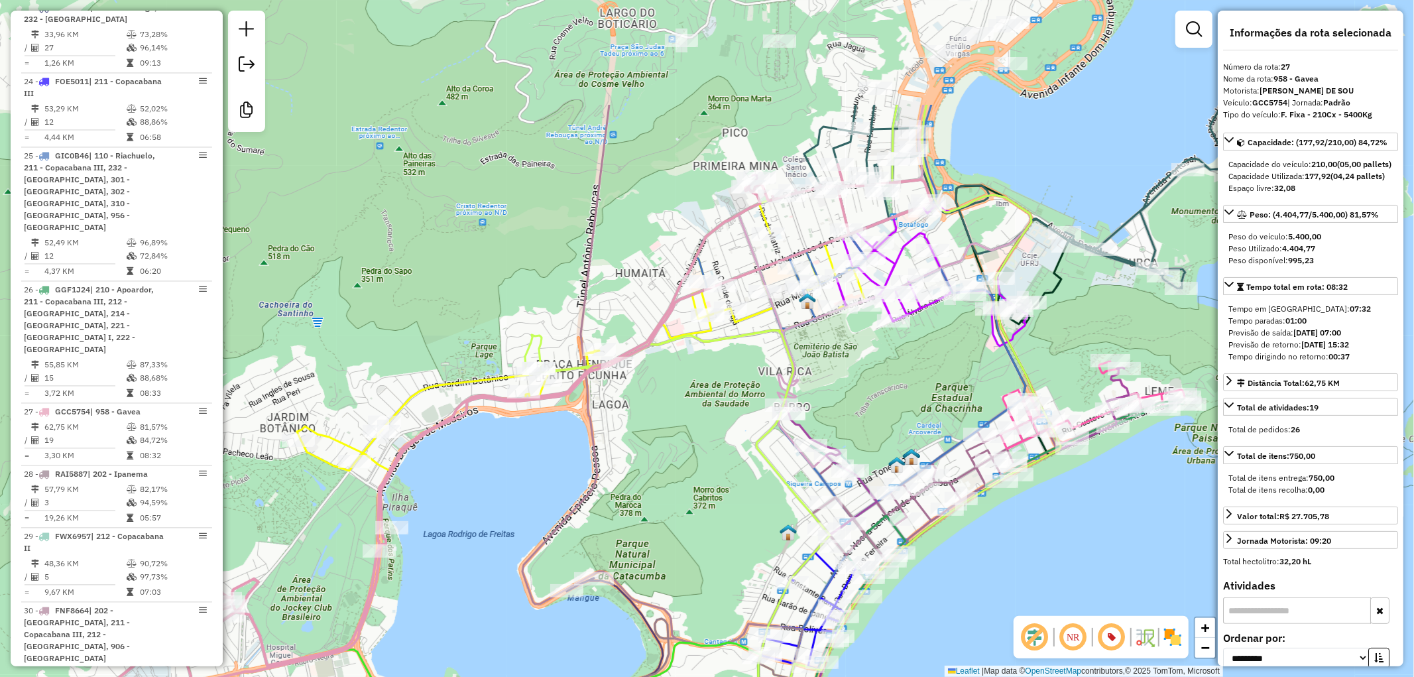
drag, startPoint x: 779, startPoint y: 325, endPoint x: 479, endPoint y: 498, distance: 346.0
click at [479, 498] on div "Janela de atendimento Grade de atendimento Capacidade Transportadoras Veículos …" at bounding box center [707, 338] width 1414 height 677
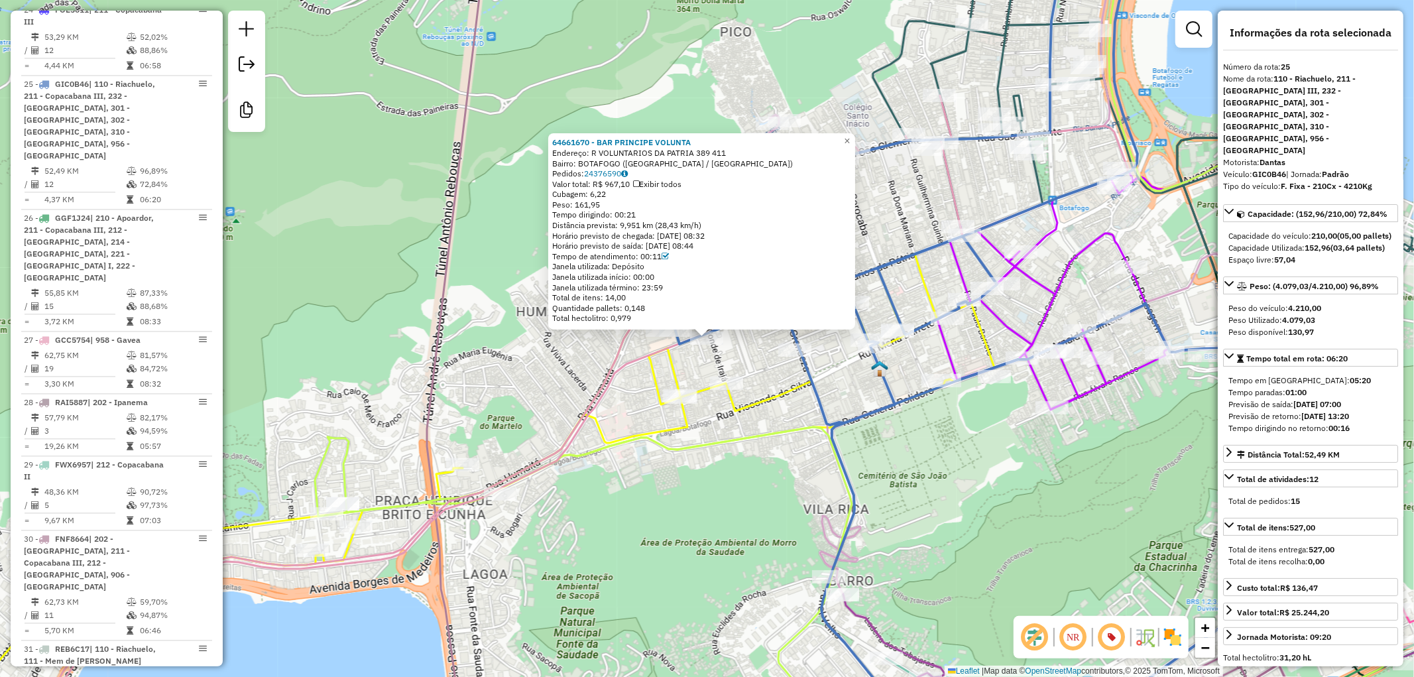
scroll to position [2228, 0]
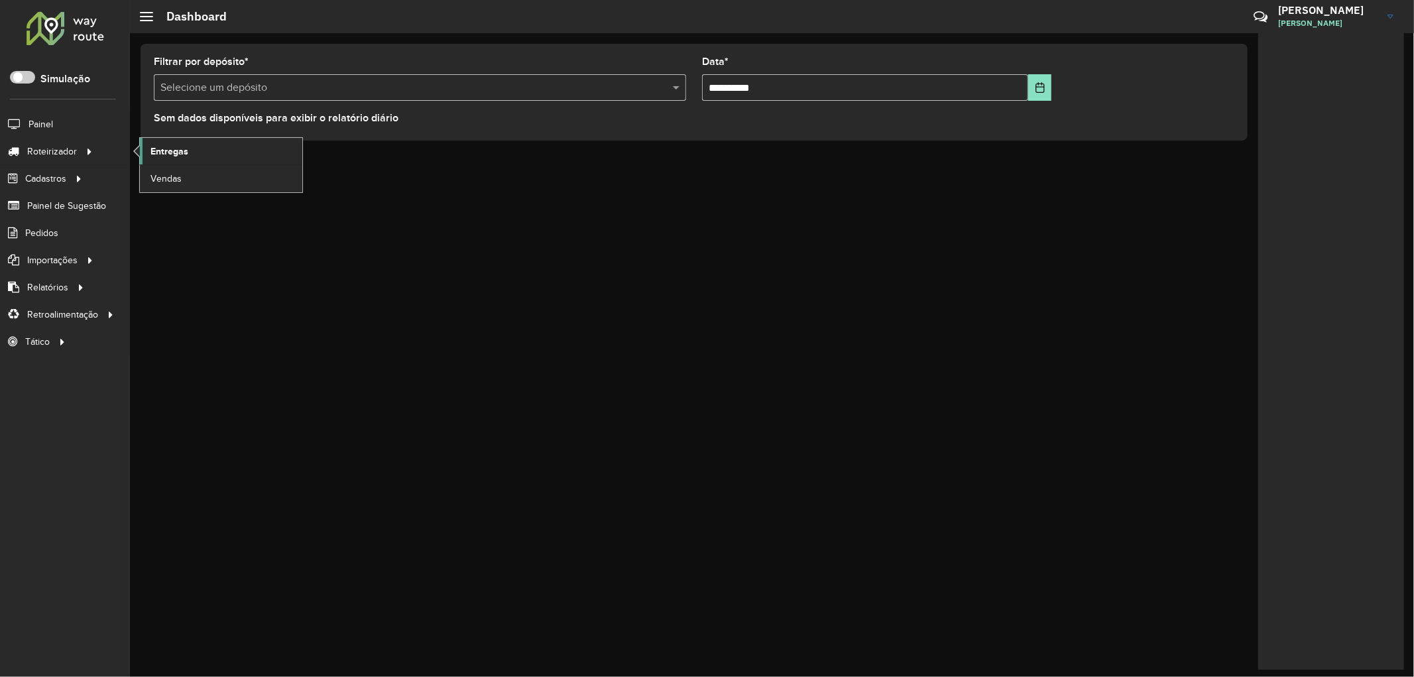
click at [168, 150] on span "Entregas" at bounding box center [169, 152] width 38 height 14
drag, startPoint x: 85, startPoint y: 705, endPoint x: 0, endPoint y: 705, distance: 84.8
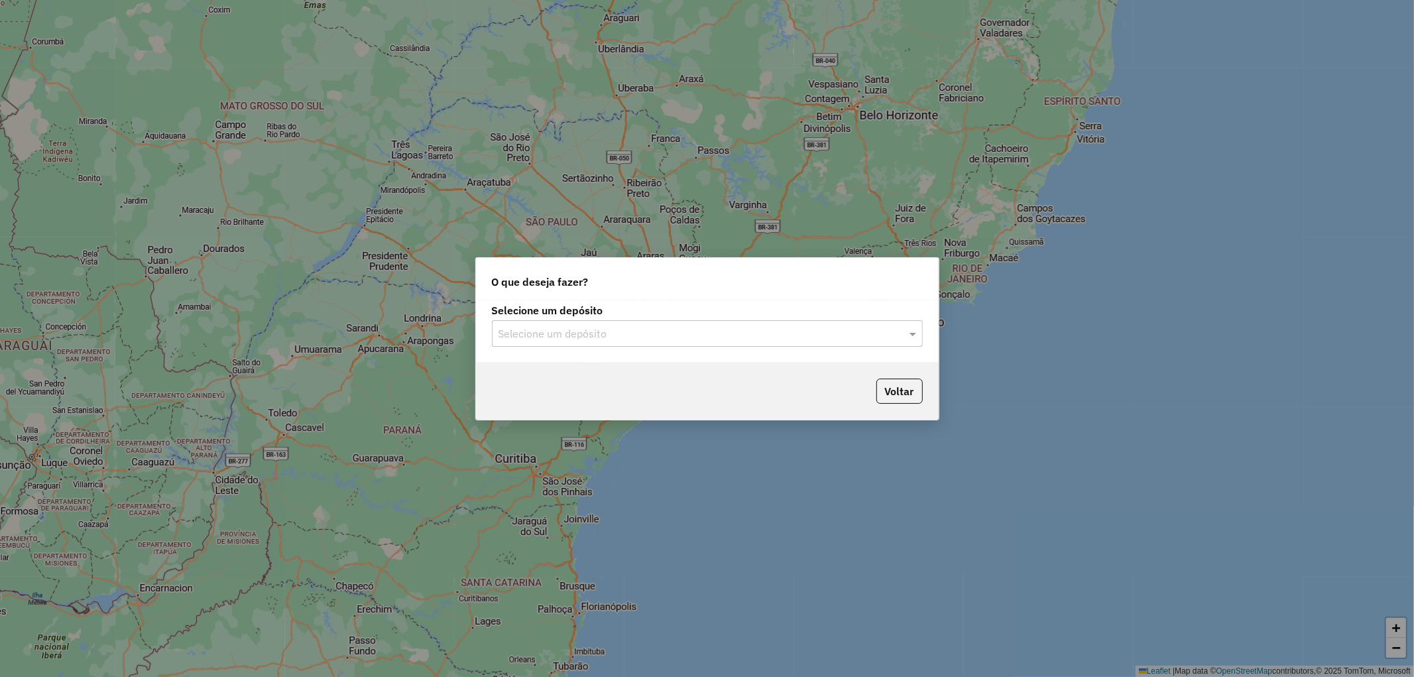
click at [605, 333] on input "text" at bounding box center [693, 334] width 391 height 16
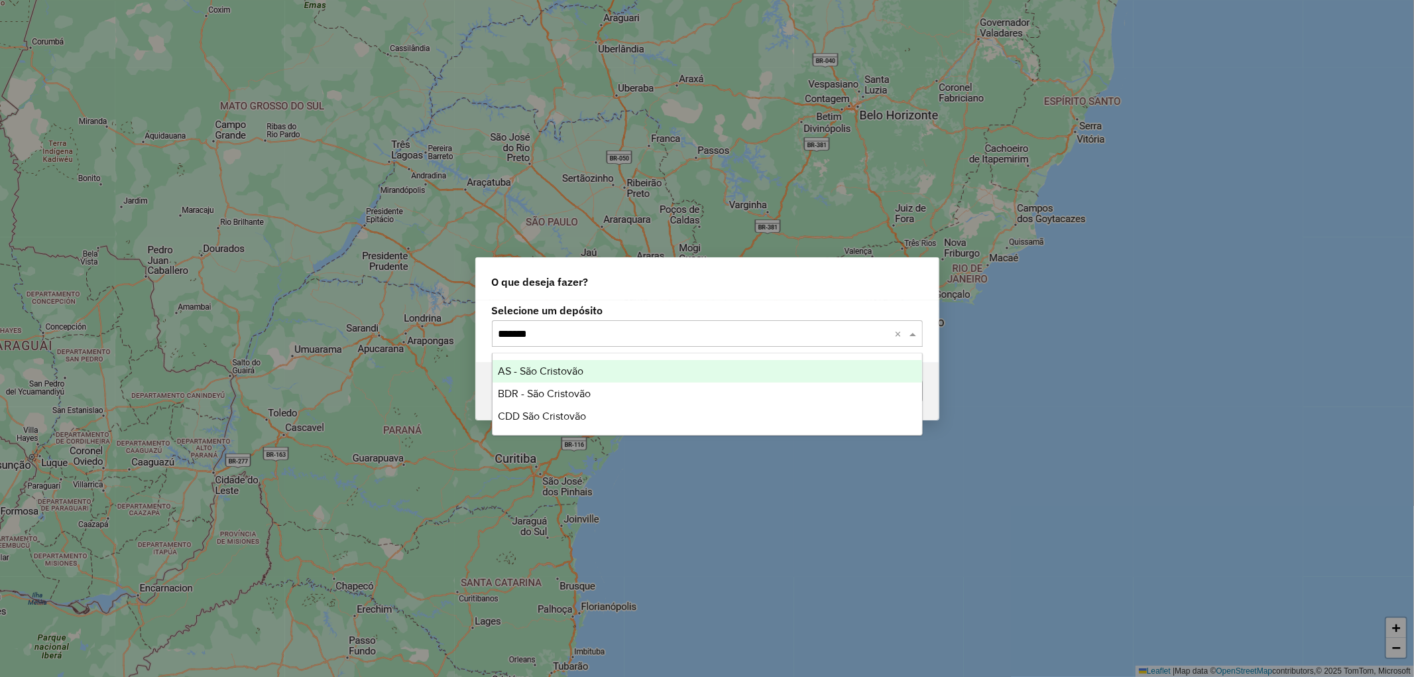
type input "********"
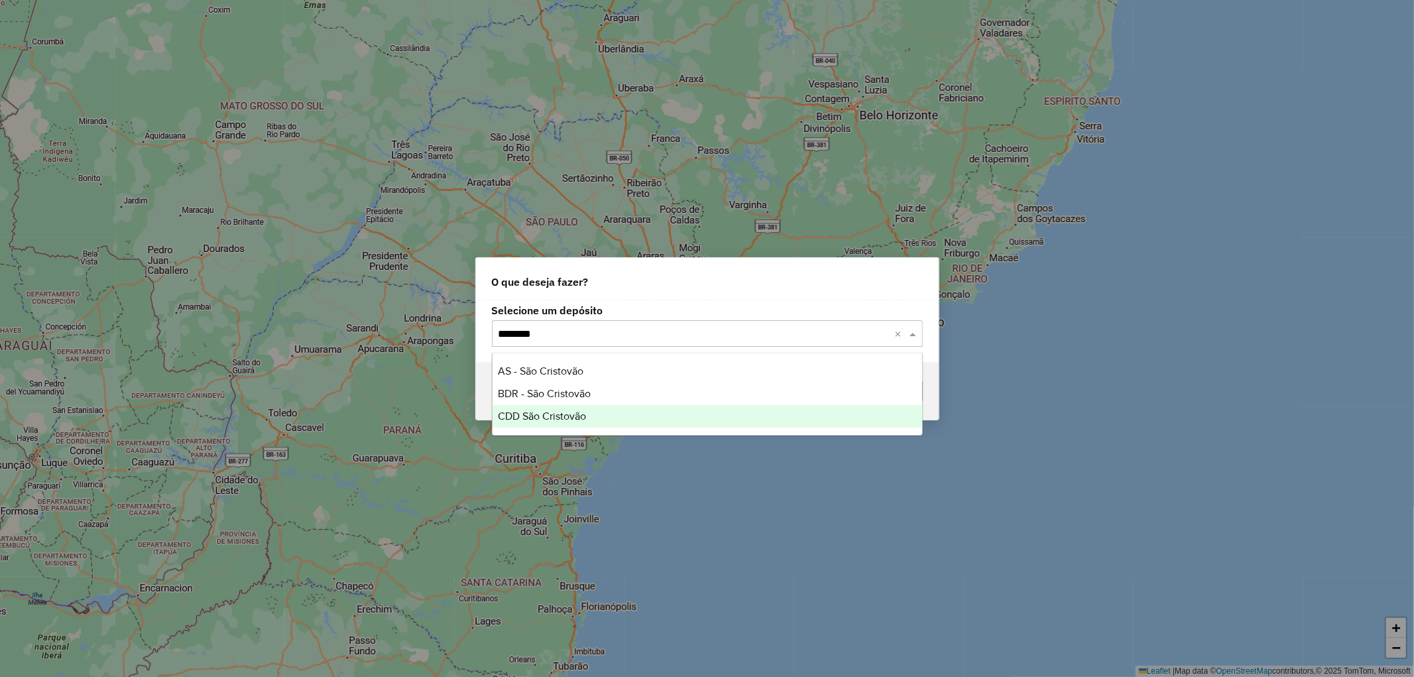
click at [567, 420] on span "CDD São Cristovão" at bounding box center [542, 415] width 88 height 11
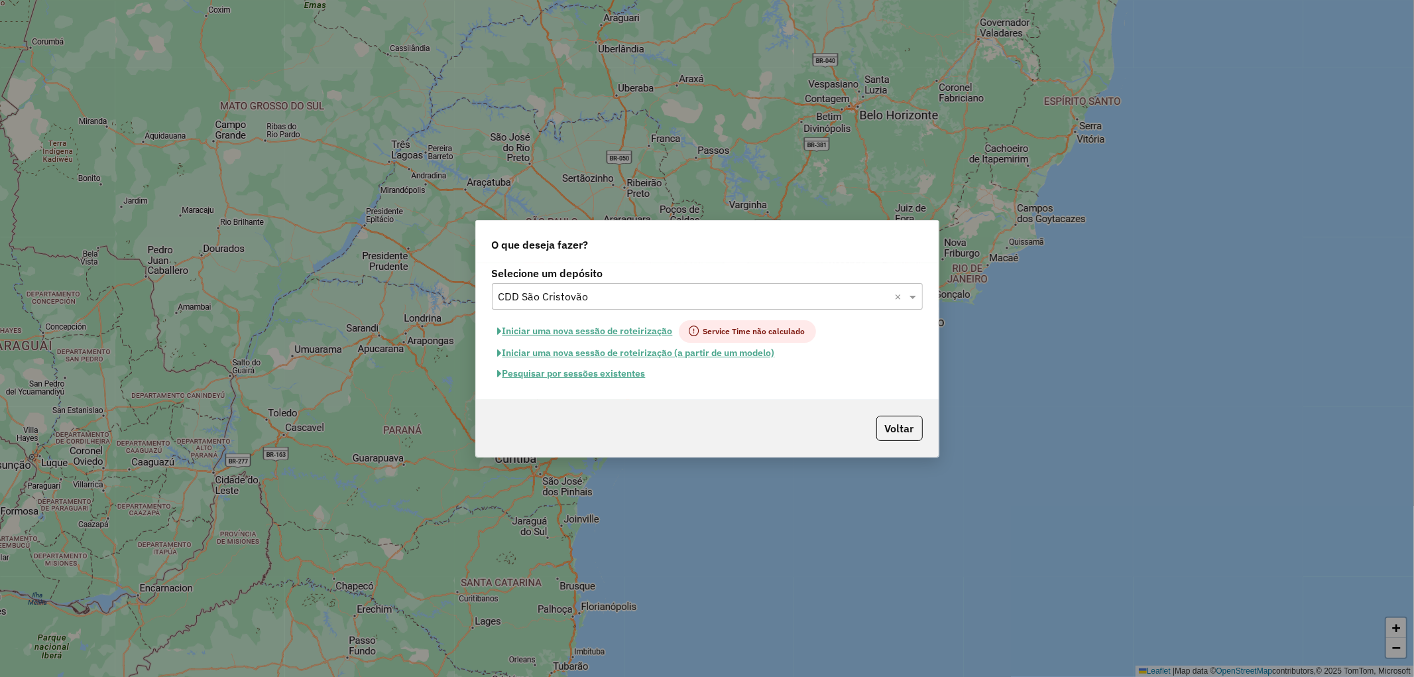
click at [548, 379] on button "Pesquisar por sessões existentes" at bounding box center [572, 373] width 160 height 21
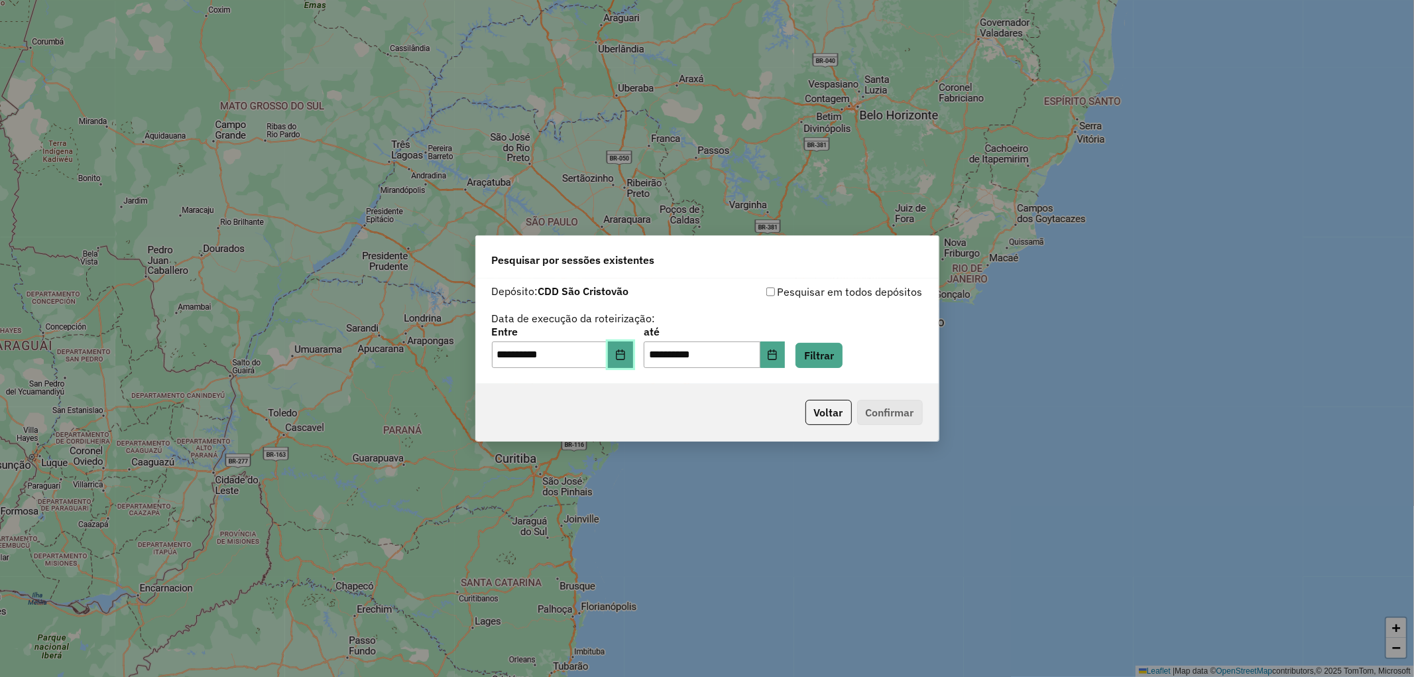
click at [620, 355] on button "Choose Date" at bounding box center [620, 354] width 25 height 27
click at [837, 354] on button "Filtrar" at bounding box center [818, 355] width 47 height 25
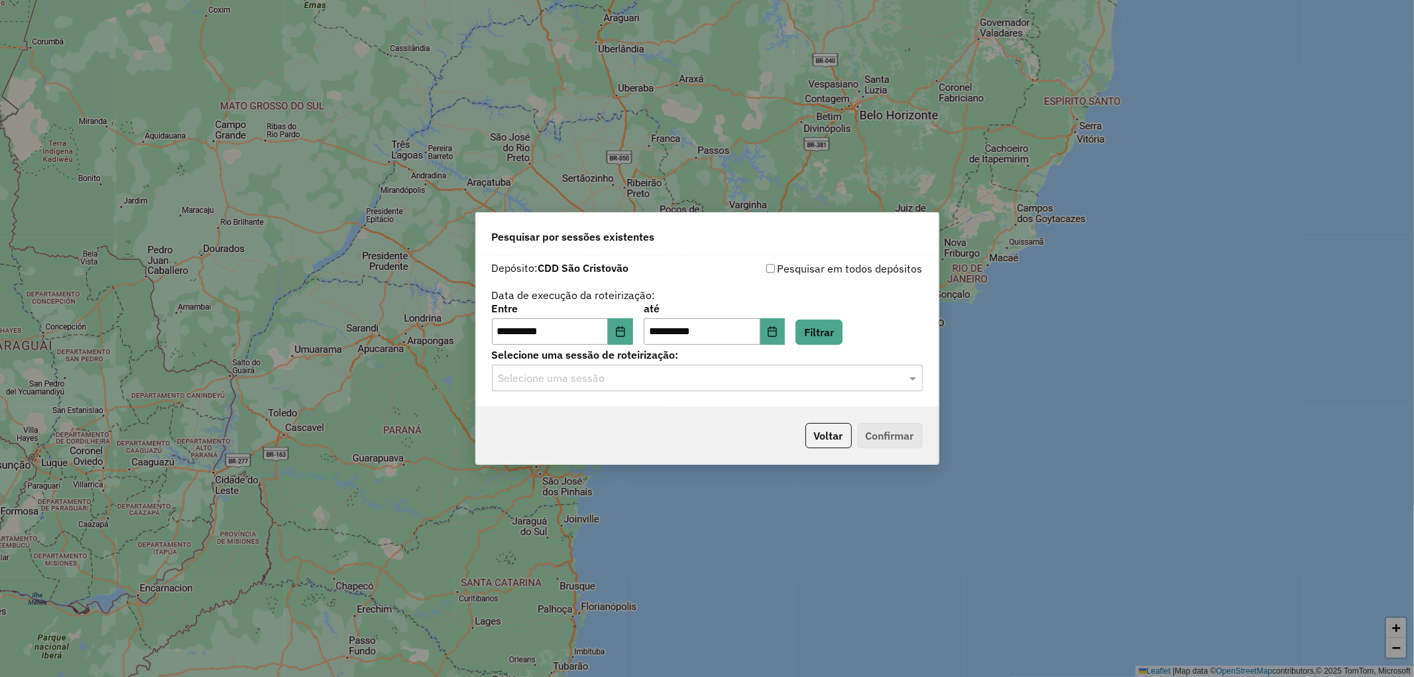
click at [620, 379] on input "text" at bounding box center [693, 379] width 391 height 16
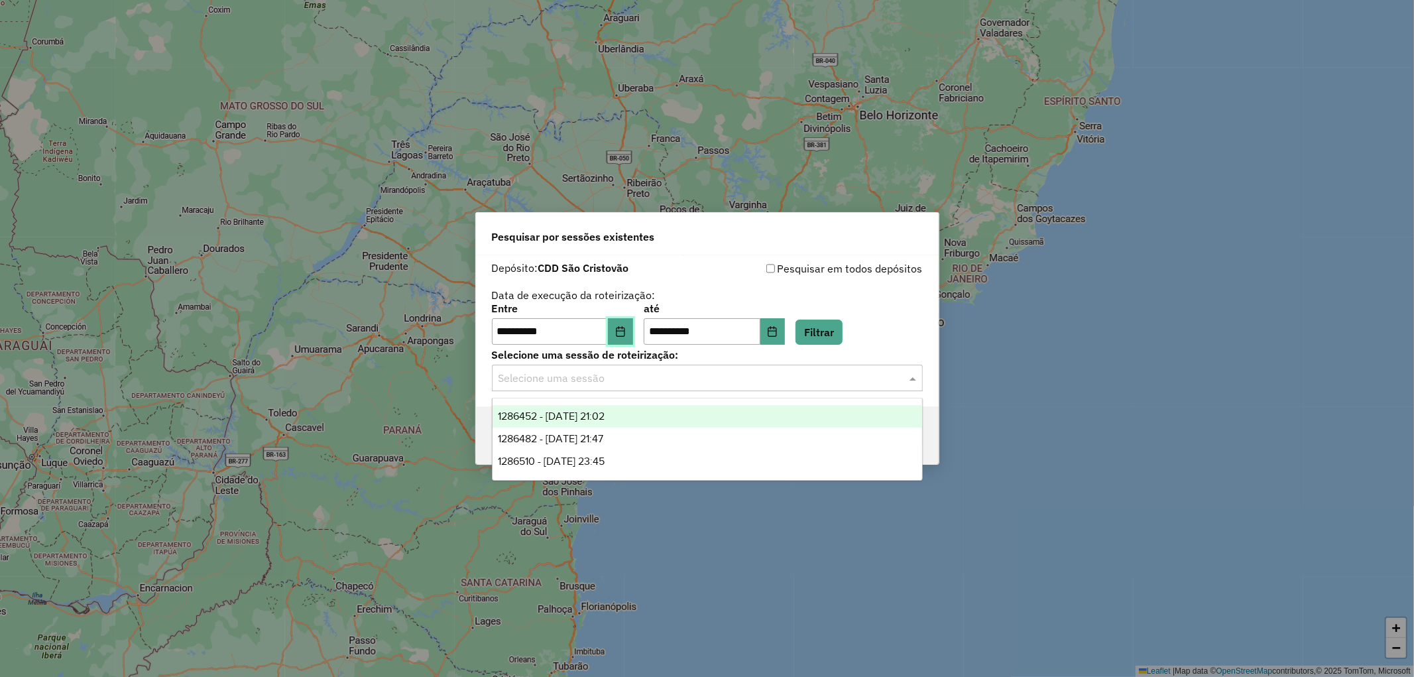
click at [633, 322] on button "Choose Date" at bounding box center [620, 331] width 25 height 27
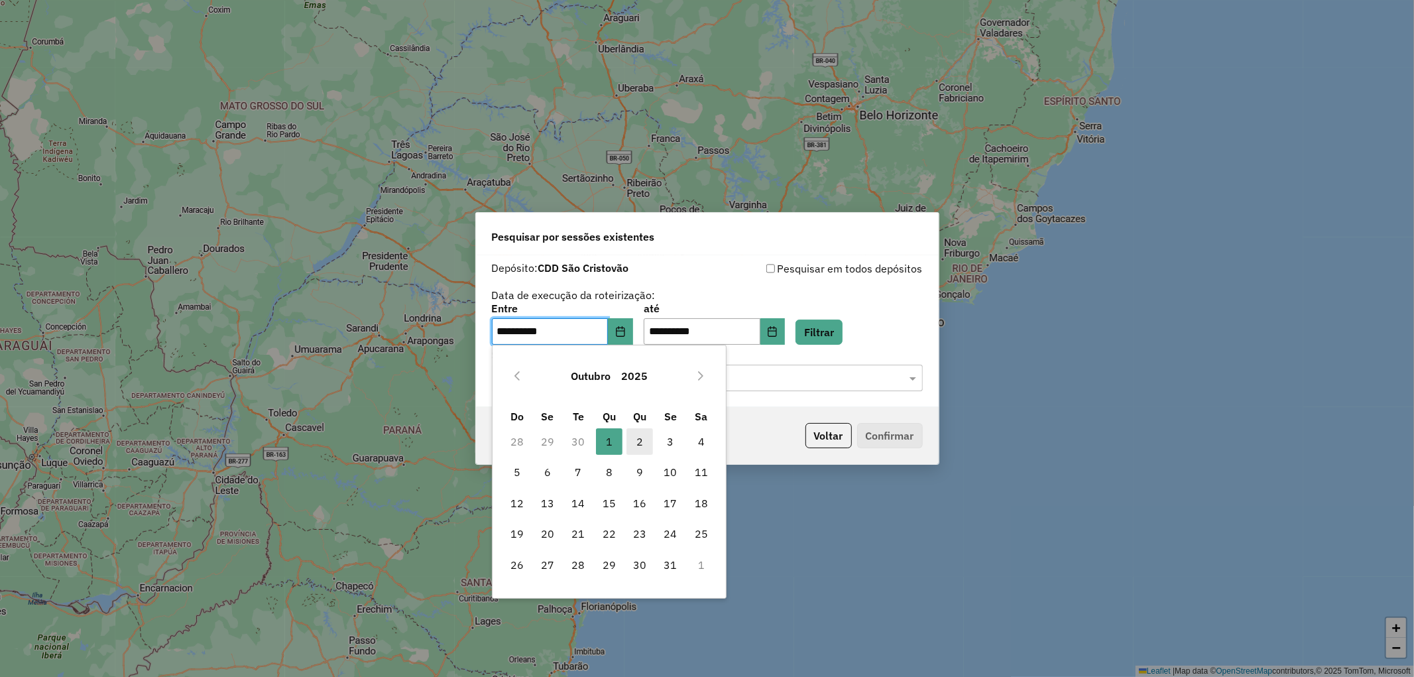
click at [641, 447] on span "2" at bounding box center [639, 441] width 27 height 27
type input "**********"
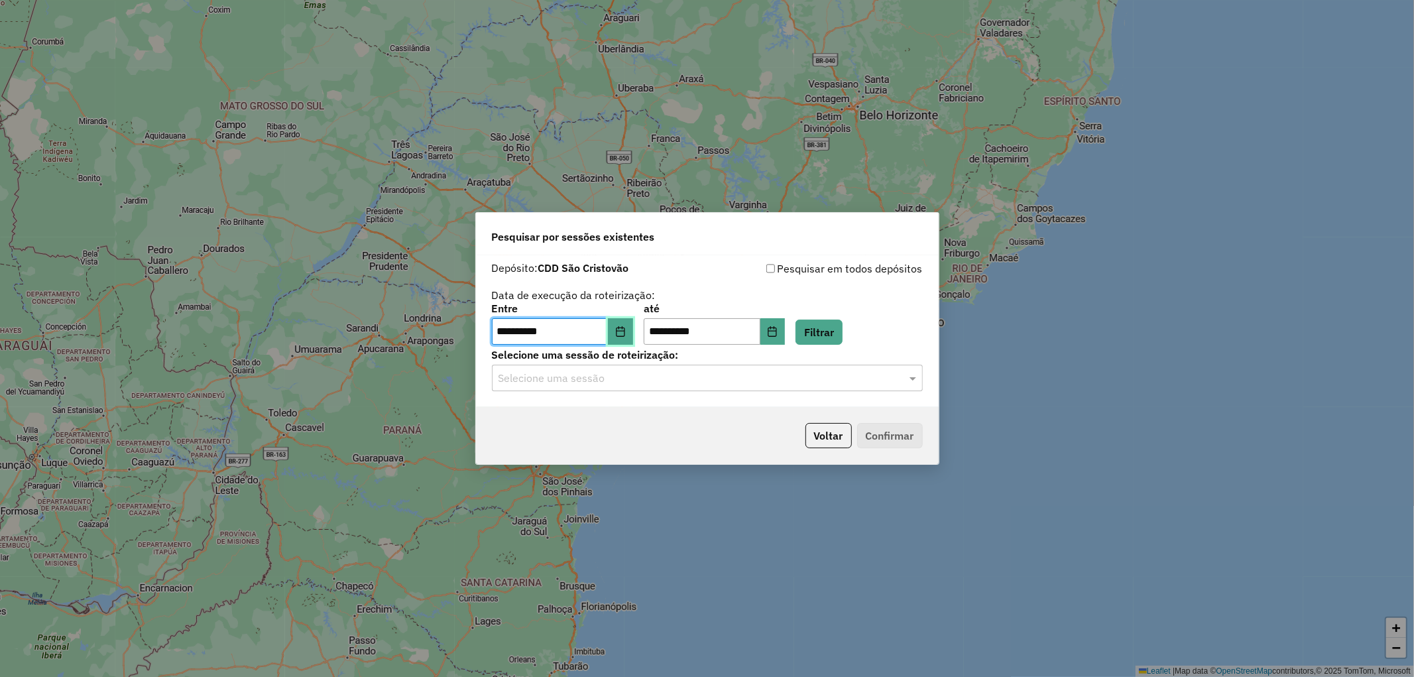
click at [626, 331] on icon "Choose Date" at bounding box center [620, 331] width 11 height 11
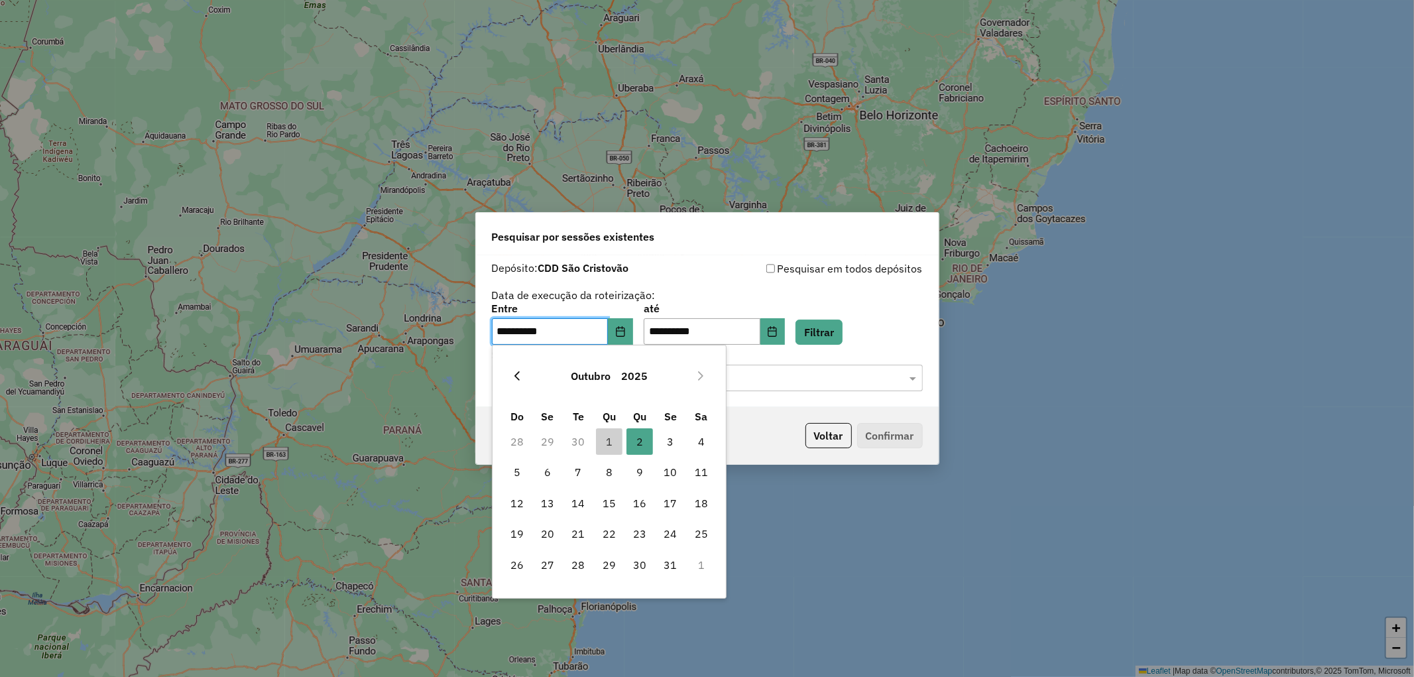
click at [520, 380] on icon "Previous Month" at bounding box center [517, 376] width 11 height 11
click at [541, 567] on span "29" at bounding box center [547, 565] width 27 height 27
type input "**********"
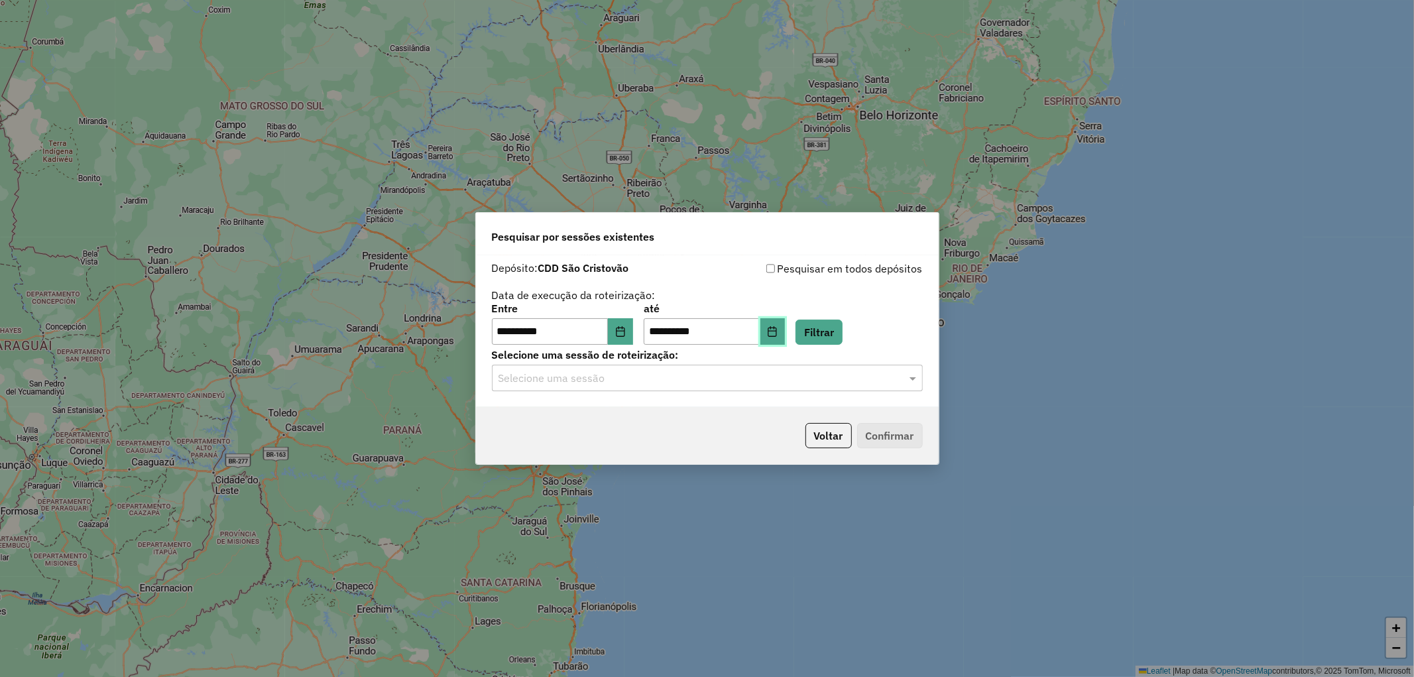
click at [785, 328] on button "Choose Date" at bounding box center [772, 331] width 25 height 27
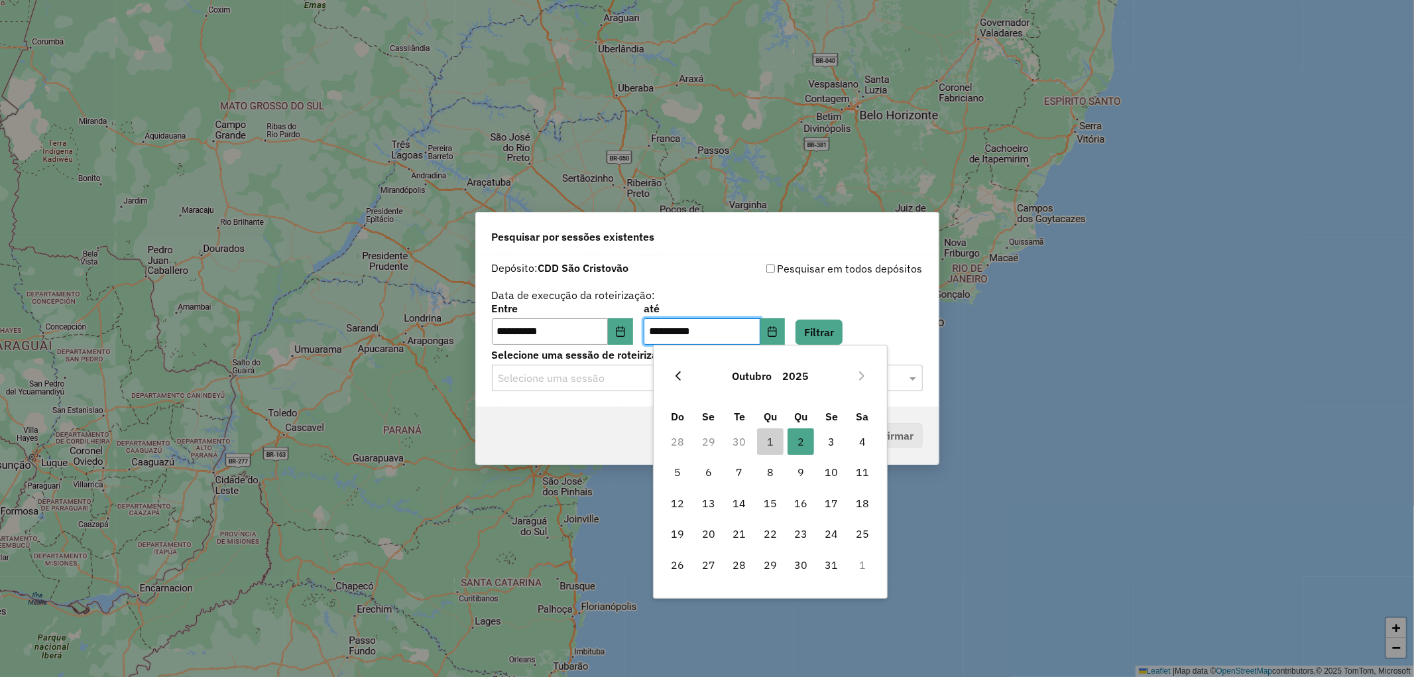
click at [675, 374] on icon "Previous Month" at bounding box center [678, 376] width 11 height 11
click at [713, 557] on span "29" at bounding box center [708, 565] width 27 height 27
type input "**********"
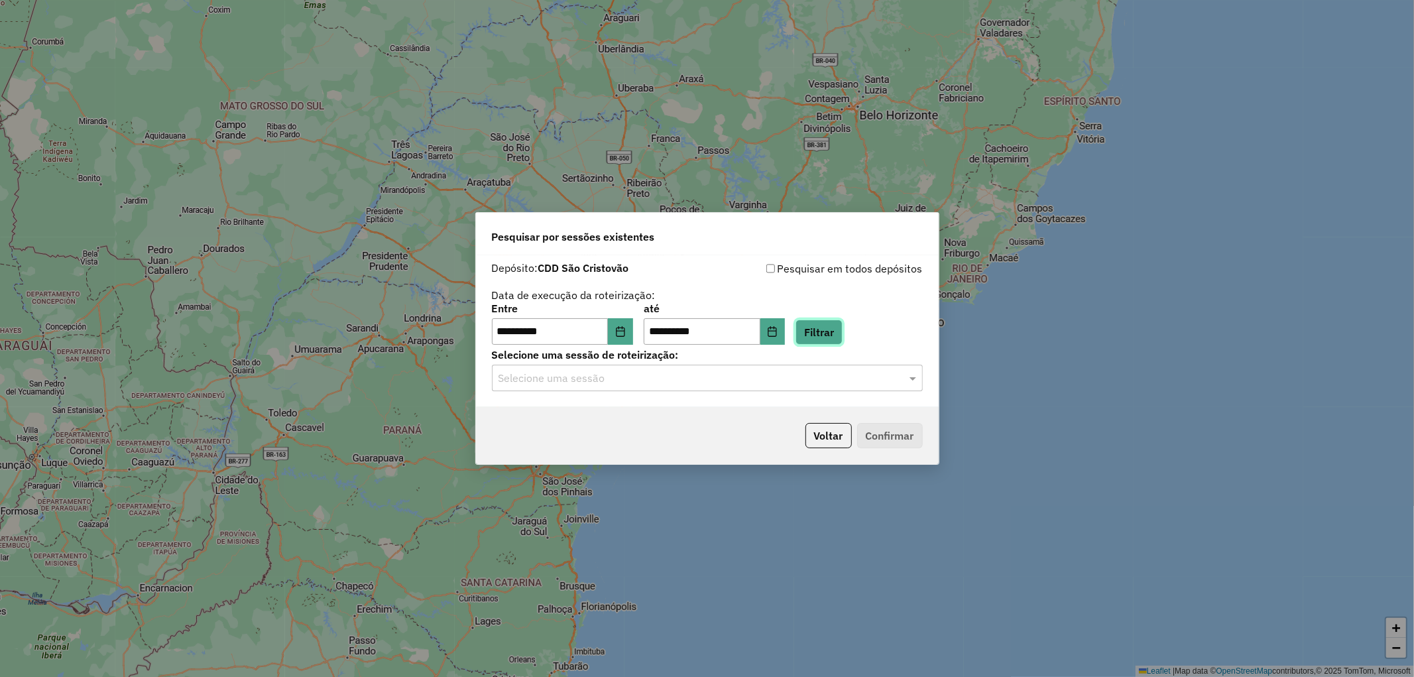
click at [841, 332] on button "Filtrar" at bounding box center [818, 331] width 47 height 25
click at [610, 374] on input "text" at bounding box center [693, 379] width 391 height 16
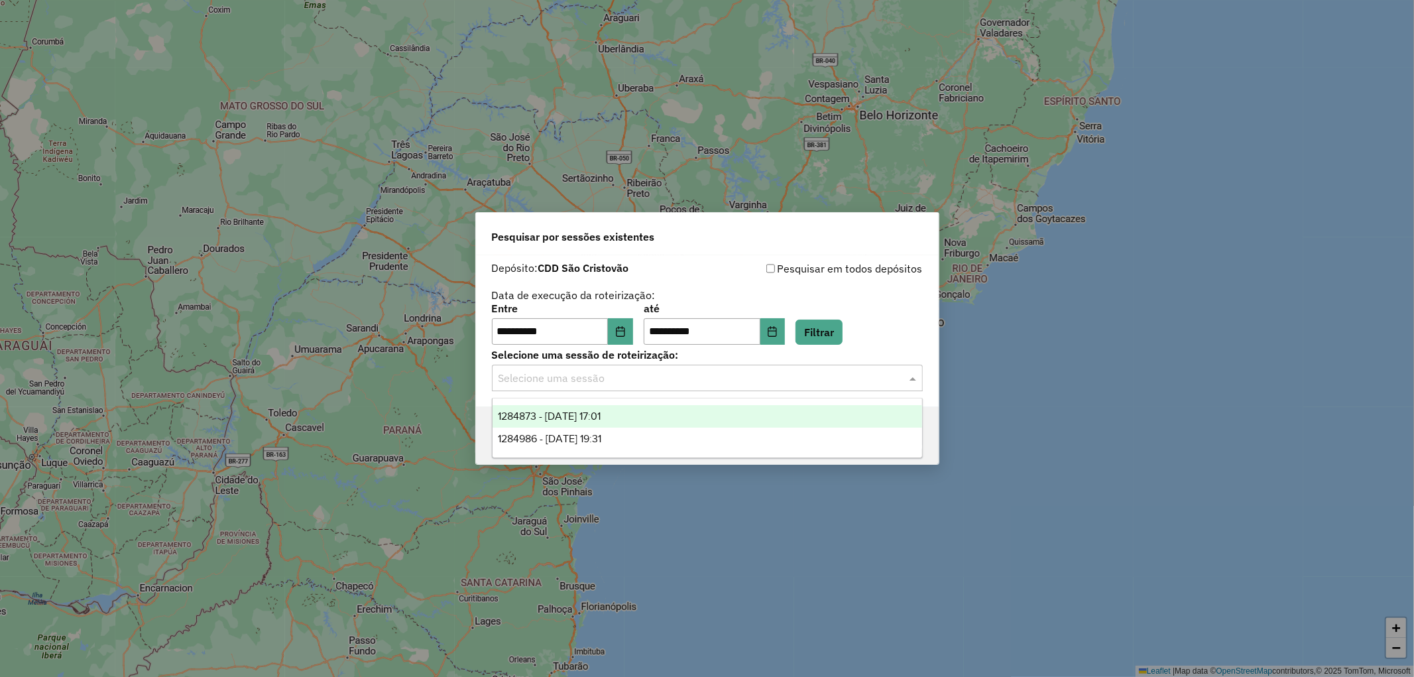
click at [618, 423] on div "1284873 - 29/09/2025 17:01" at bounding box center [708, 416] width 430 height 23
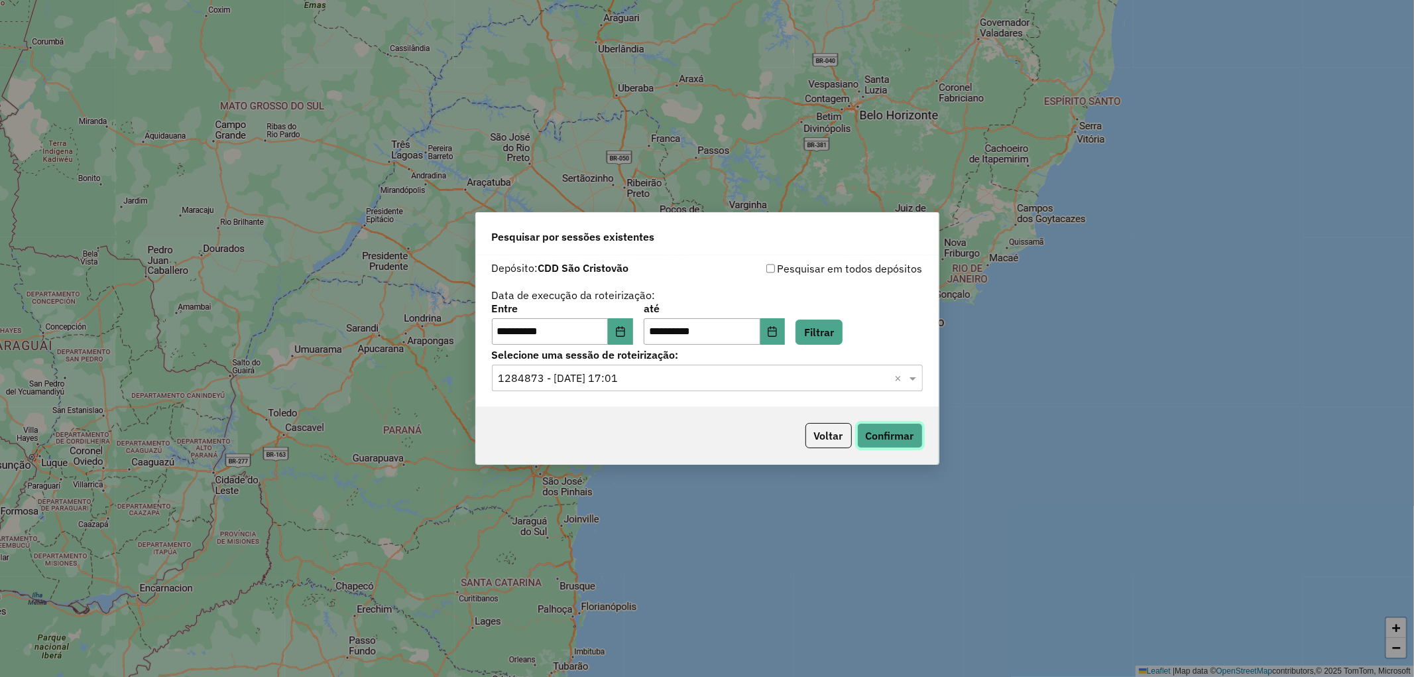
click at [903, 430] on button "Confirmar" at bounding box center [890, 435] width 66 height 25
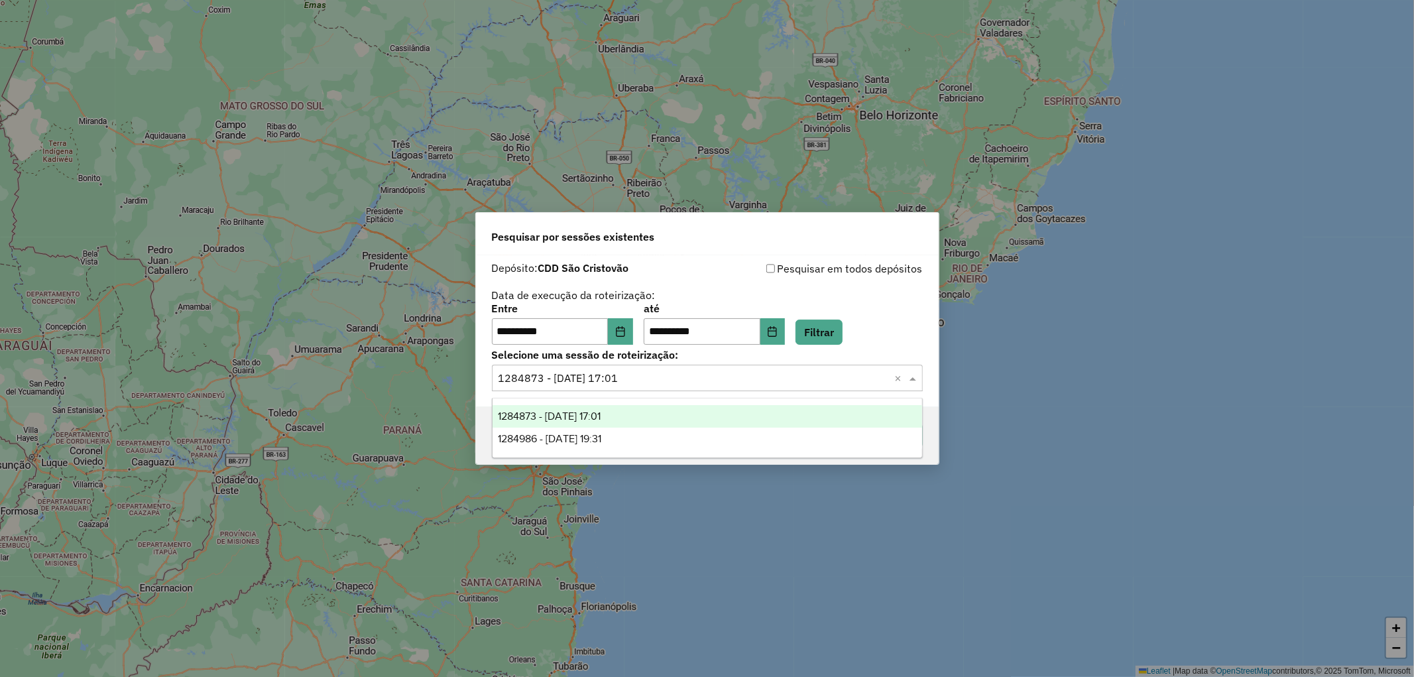
click at [595, 378] on input "text" at bounding box center [693, 379] width 391 height 16
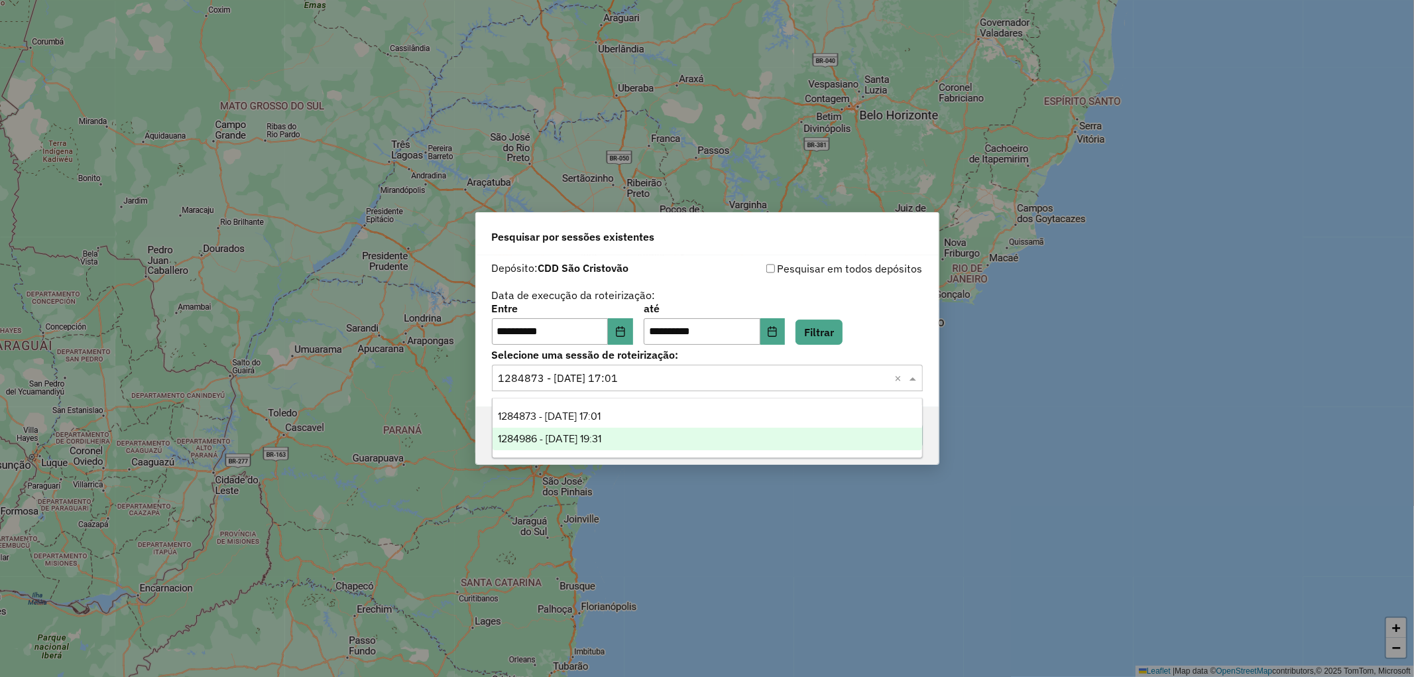
click at [601, 441] on span "1284986 - 29/09/2025 19:31" at bounding box center [549, 438] width 103 height 11
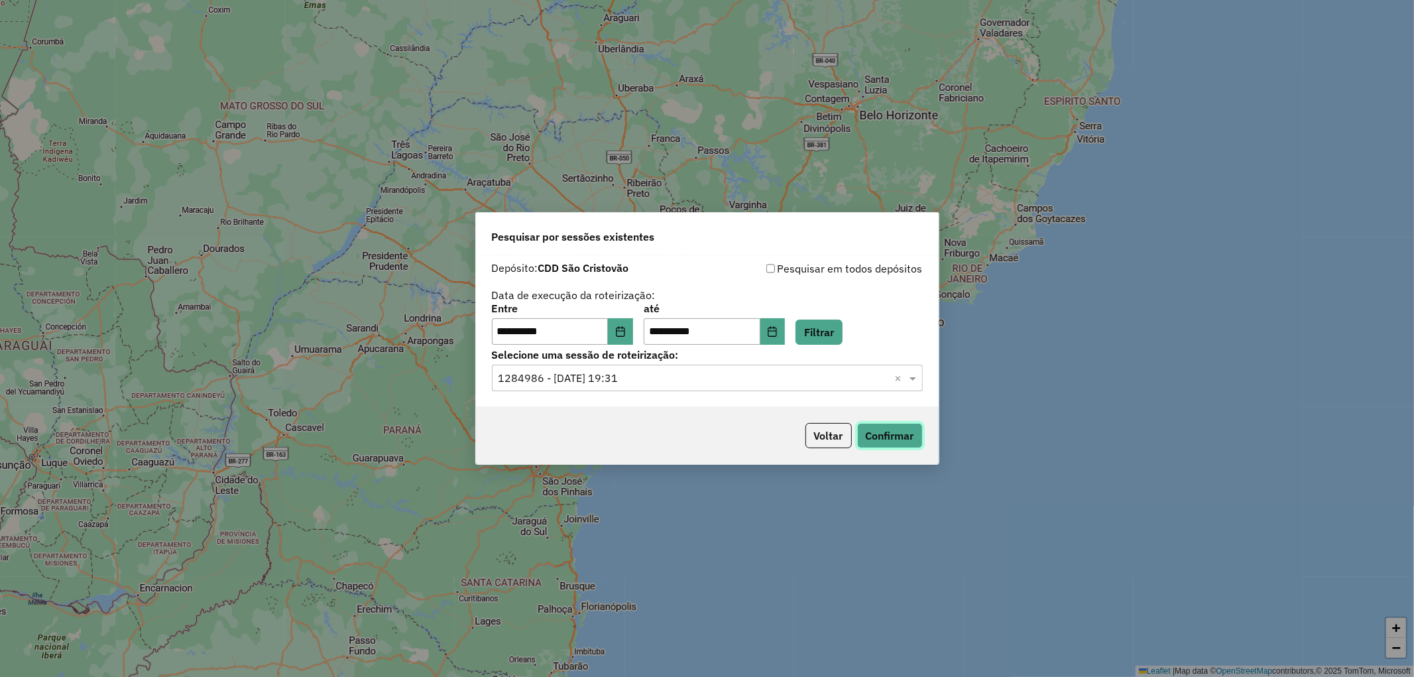
click at [884, 434] on button "Confirmar" at bounding box center [890, 435] width 66 height 25
click at [624, 330] on icon "Choose Date" at bounding box center [620, 331] width 9 height 11
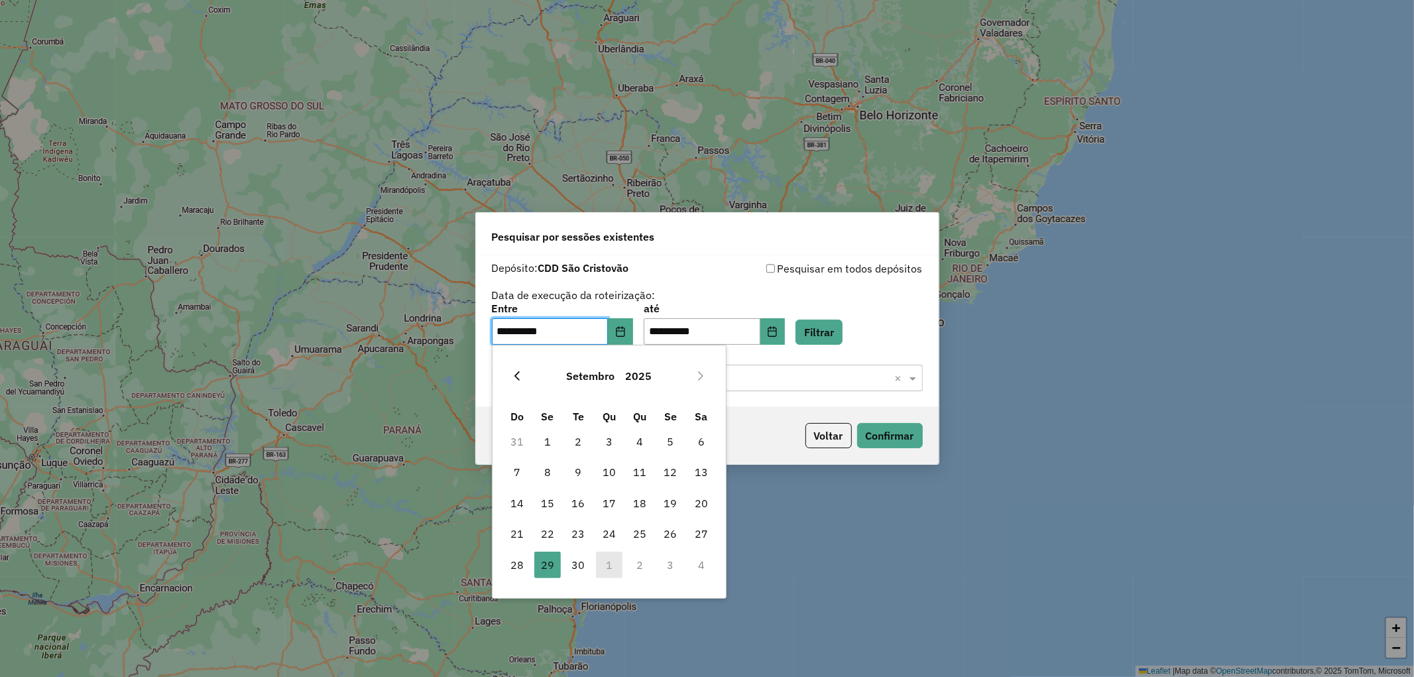
click at [517, 371] on icon "Previous Month" at bounding box center [517, 376] width 11 height 11
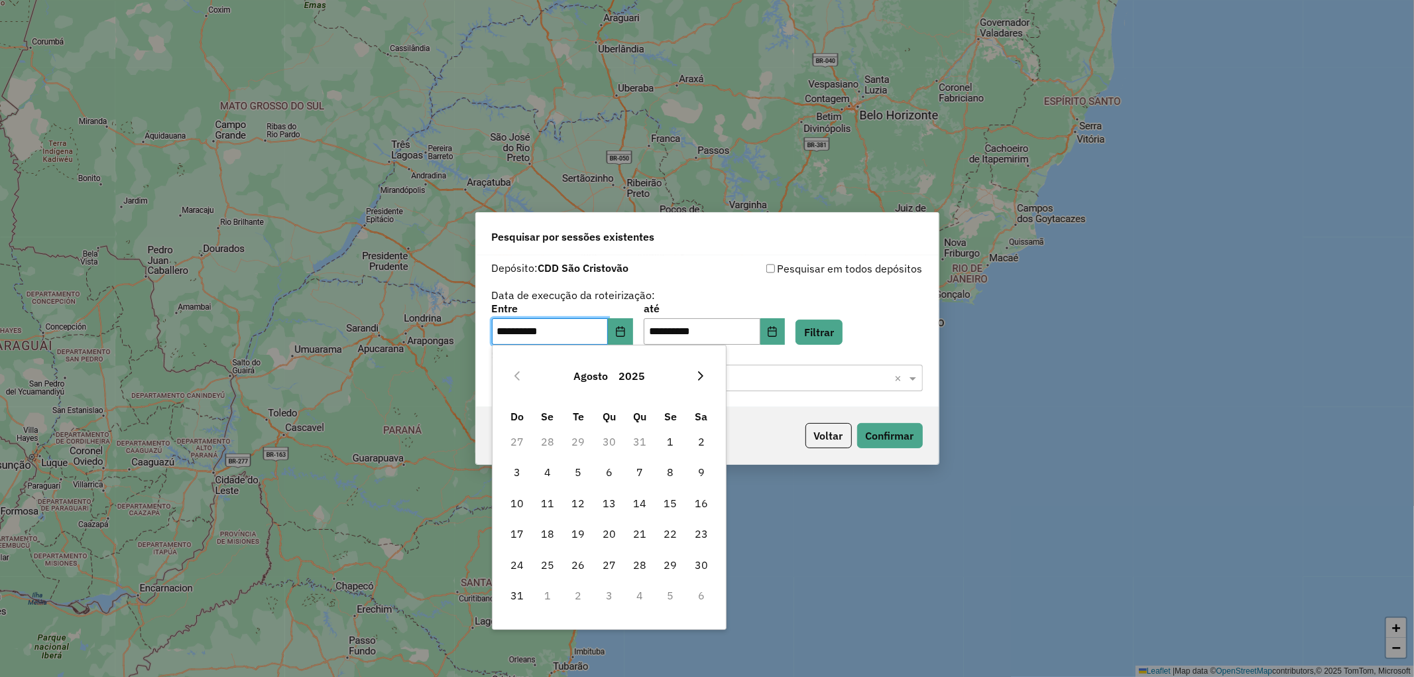
click at [698, 369] on button "Next Month" at bounding box center [700, 375] width 21 height 21
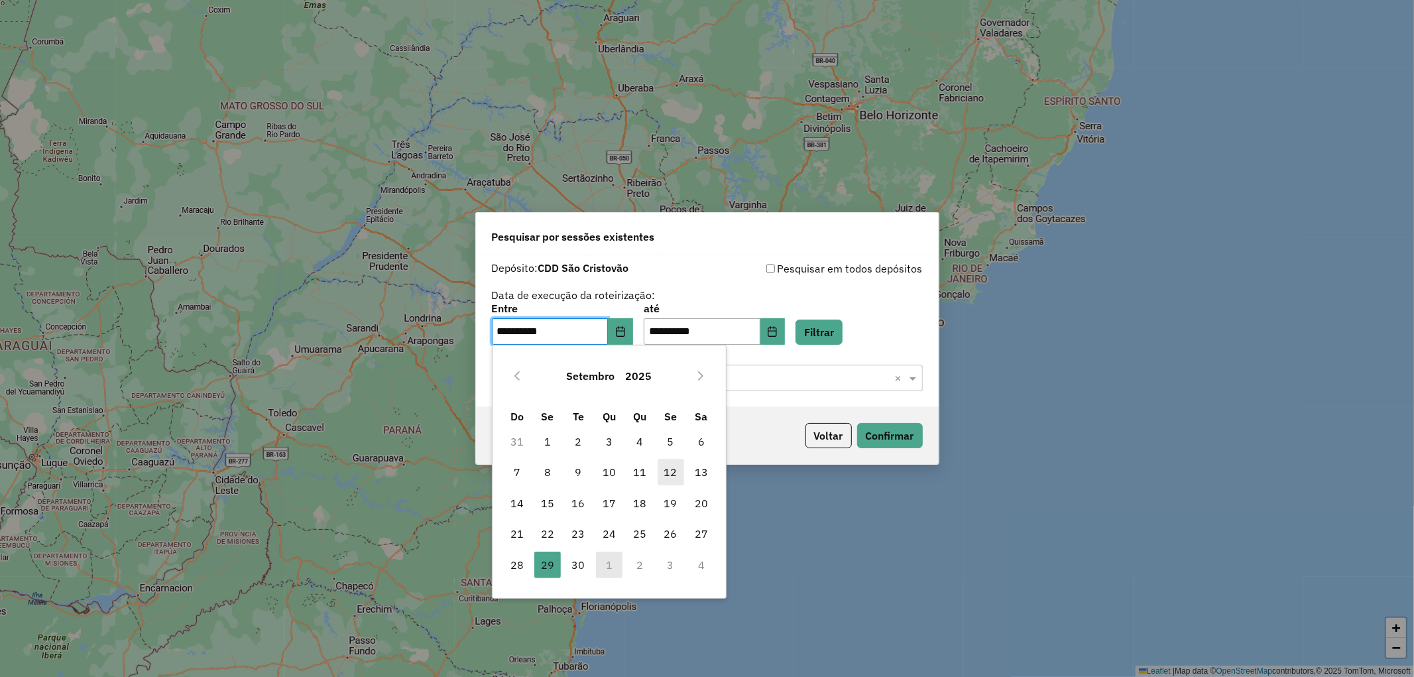
click at [668, 472] on span "12" at bounding box center [671, 472] width 27 height 27
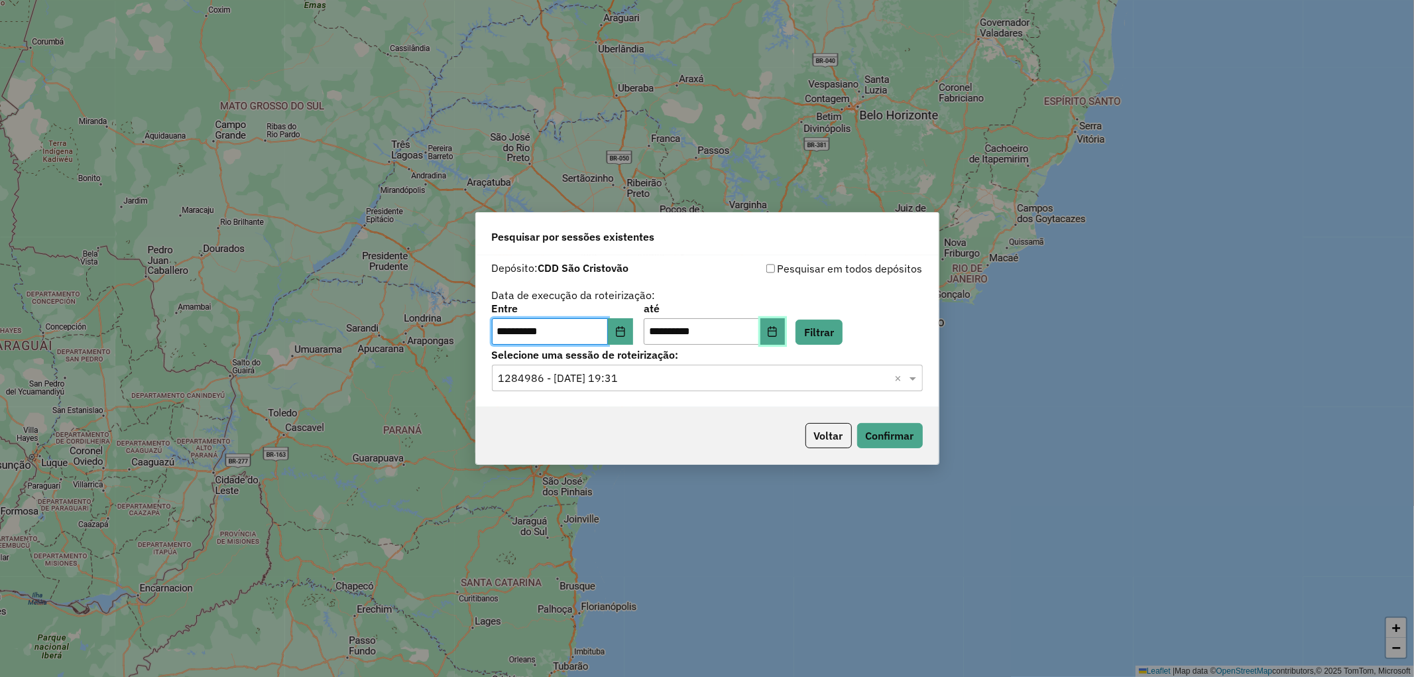
click at [785, 325] on button "Choose Date" at bounding box center [772, 331] width 25 height 27
click at [626, 327] on icon "Choose Date" at bounding box center [620, 331] width 11 height 11
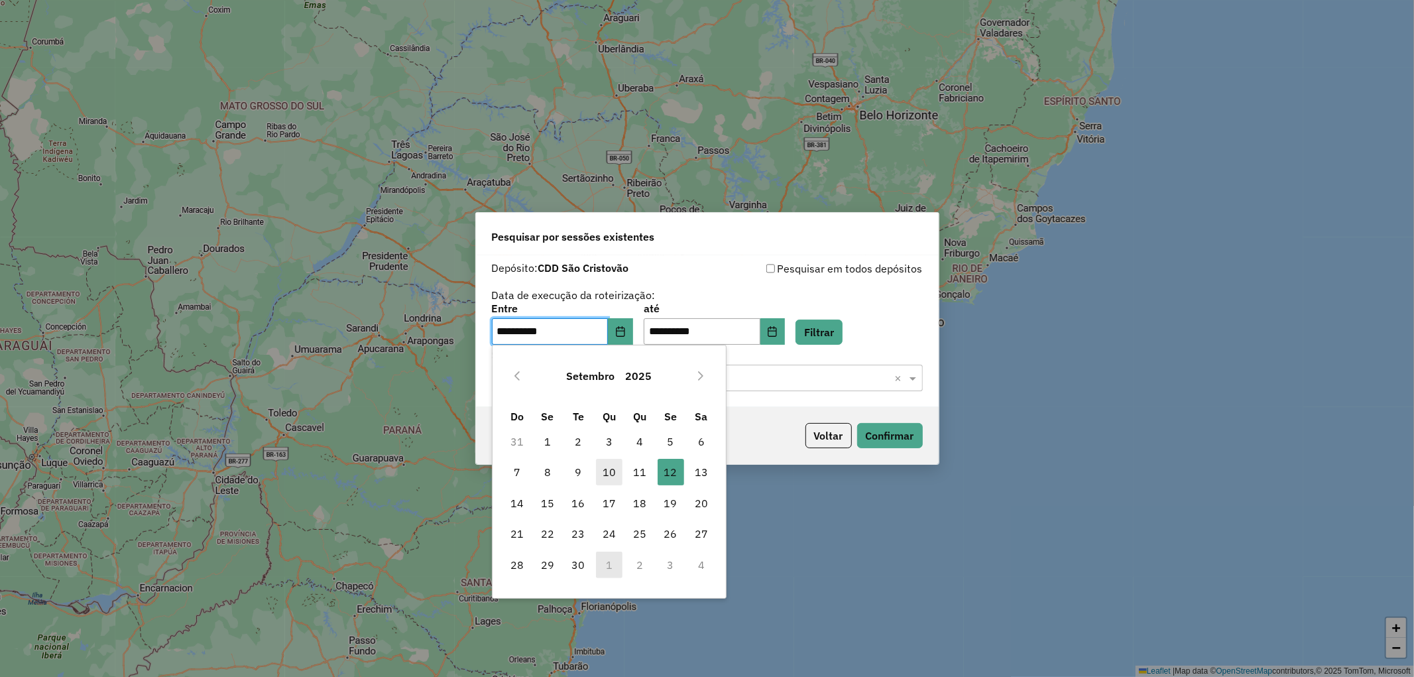
click at [616, 473] on span "10" at bounding box center [609, 472] width 27 height 27
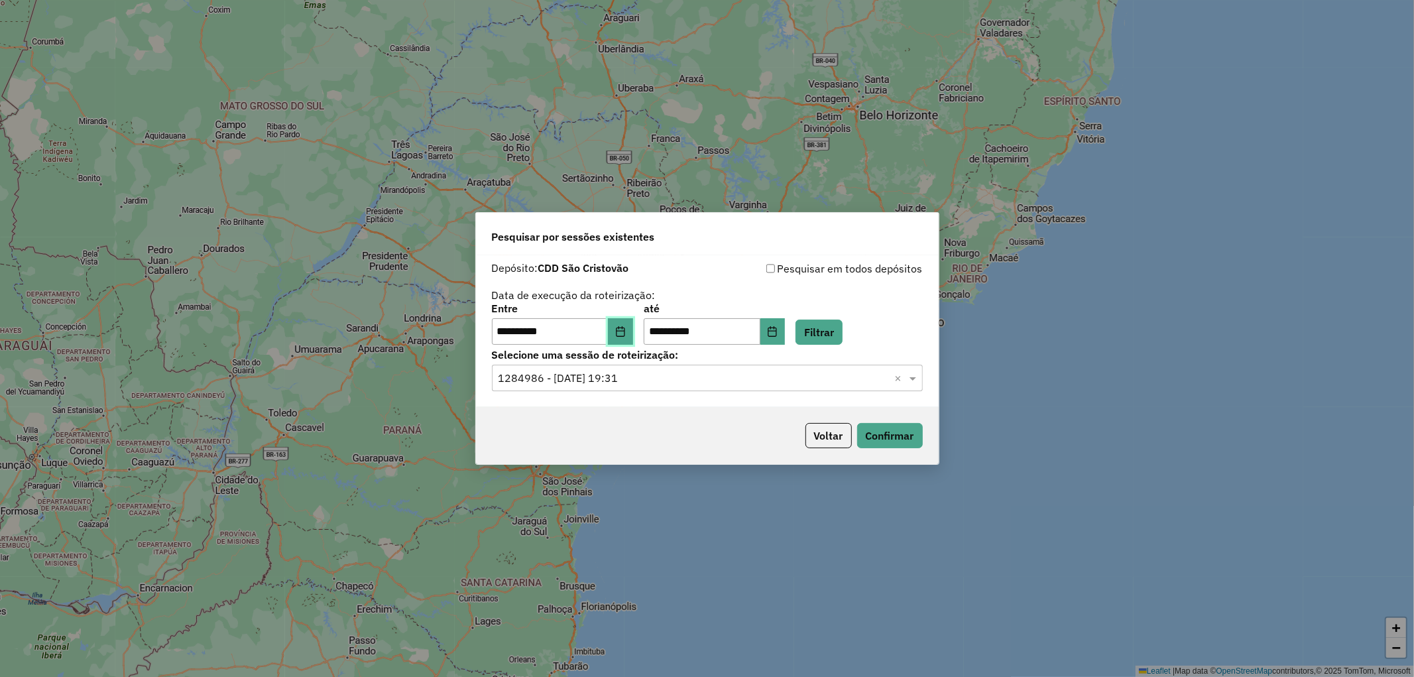
click at [623, 337] on button "Choose Date" at bounding box center [620, 331] width 25 height 27
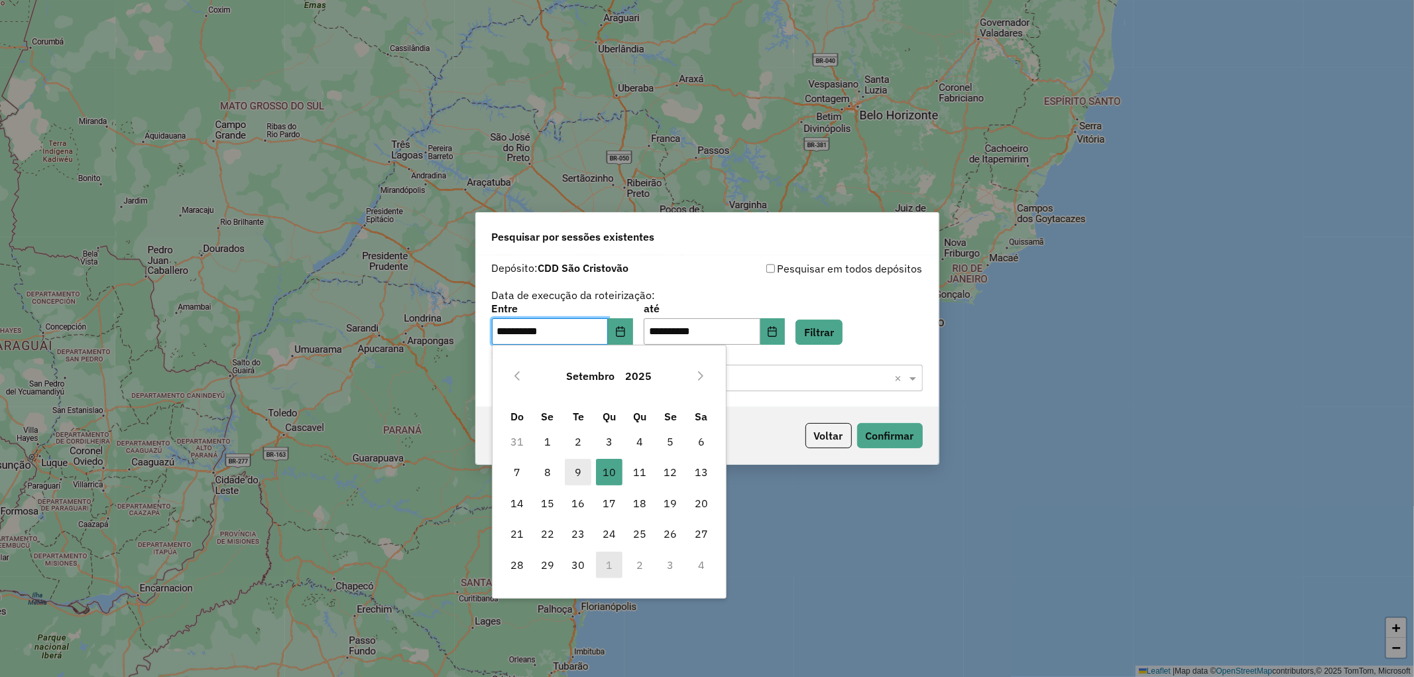
click at [573, 473] on span "9" at bounding box center [578, 472] width 27 height 27
type input "**********"
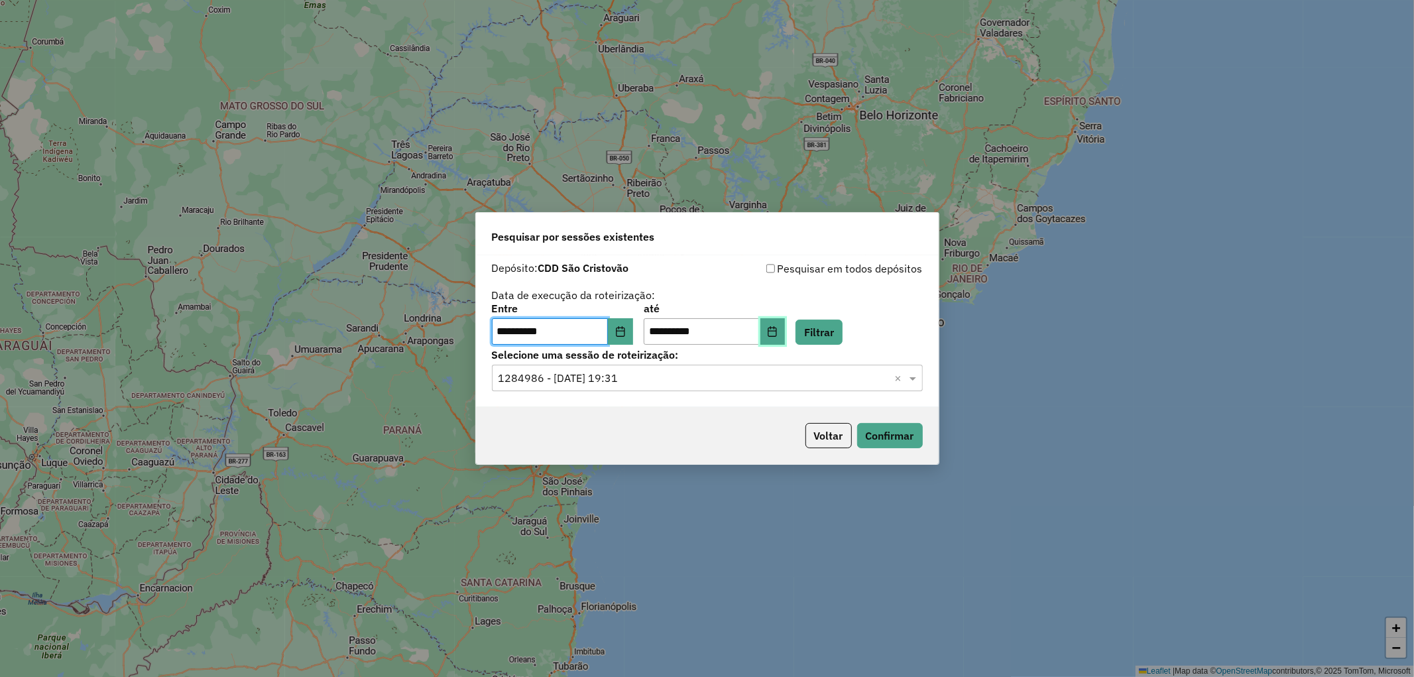
click at [778, 328] on icon "Choose Date" at bounding box center [772, 331] width 11 height 11
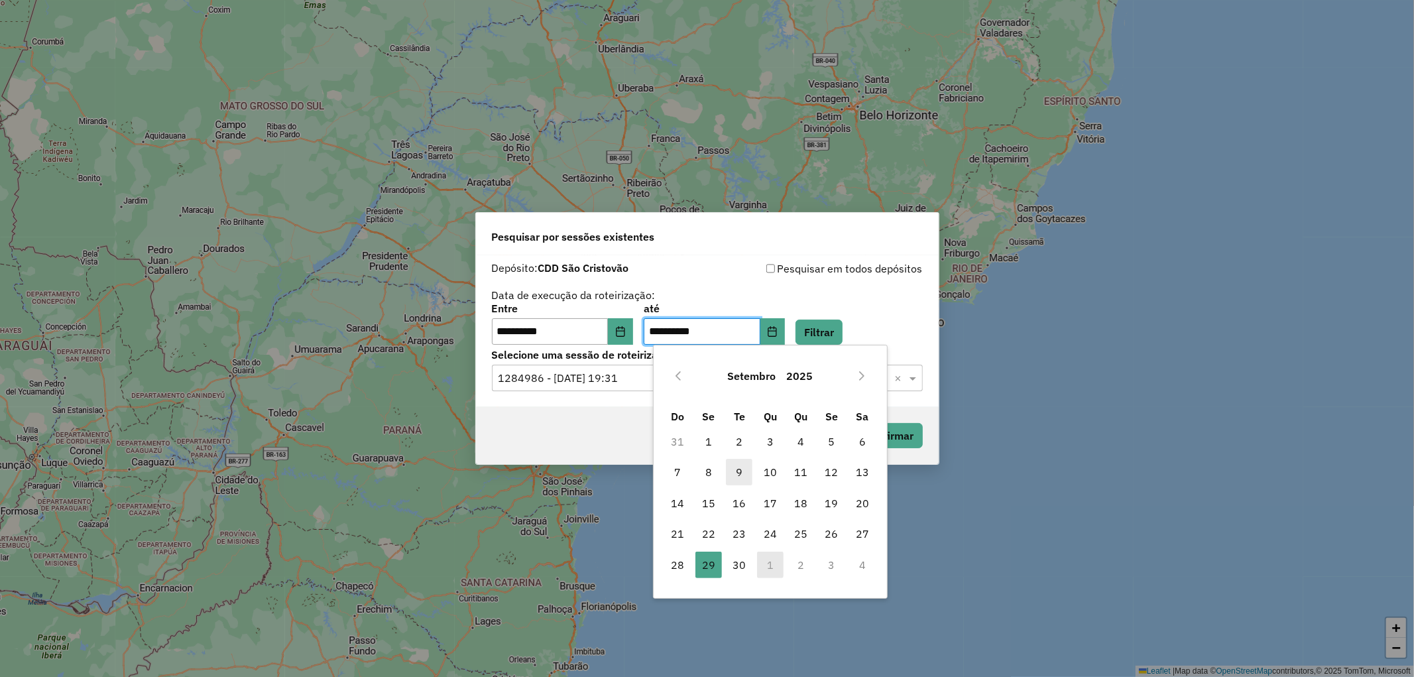
click at [737, 469] on span "9" at bounding box center [739, 472] width 27 height 27
type input "**********"
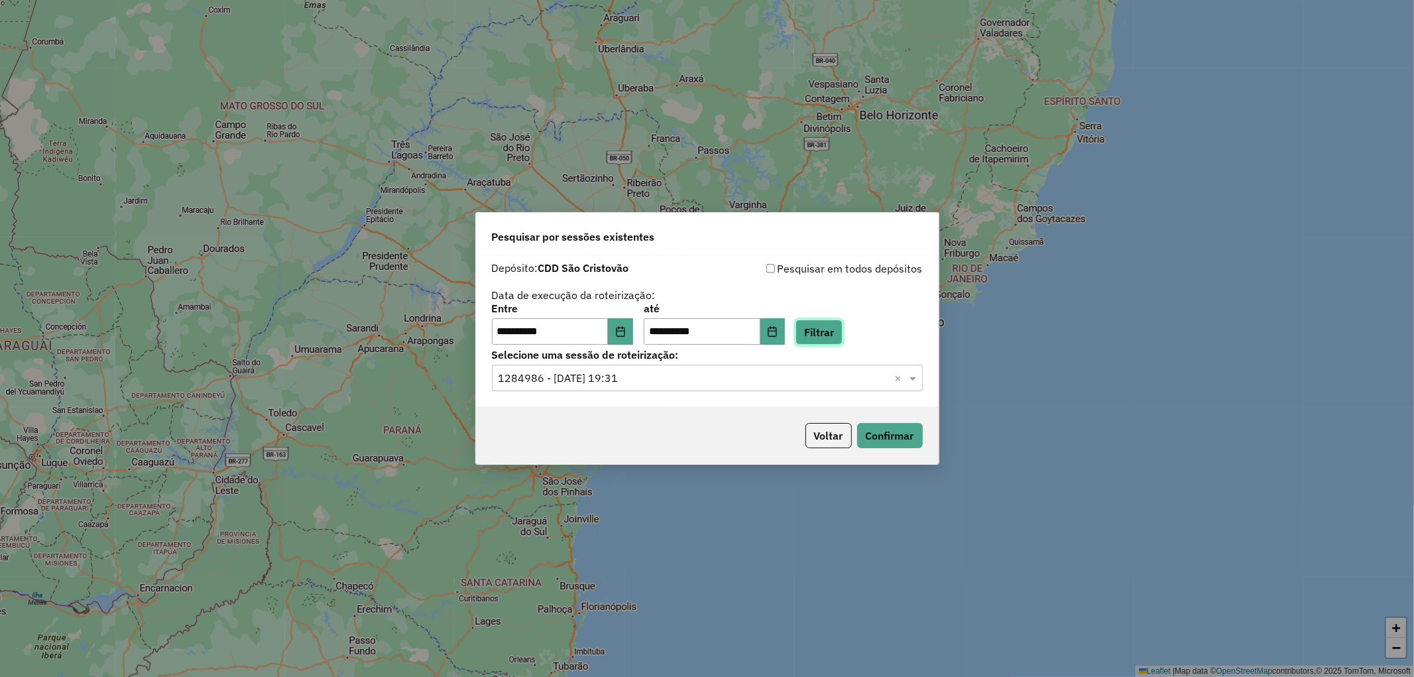
click at [842, 333] on button "Filtrar" at bounding box center [818, 331] width 47 height 25
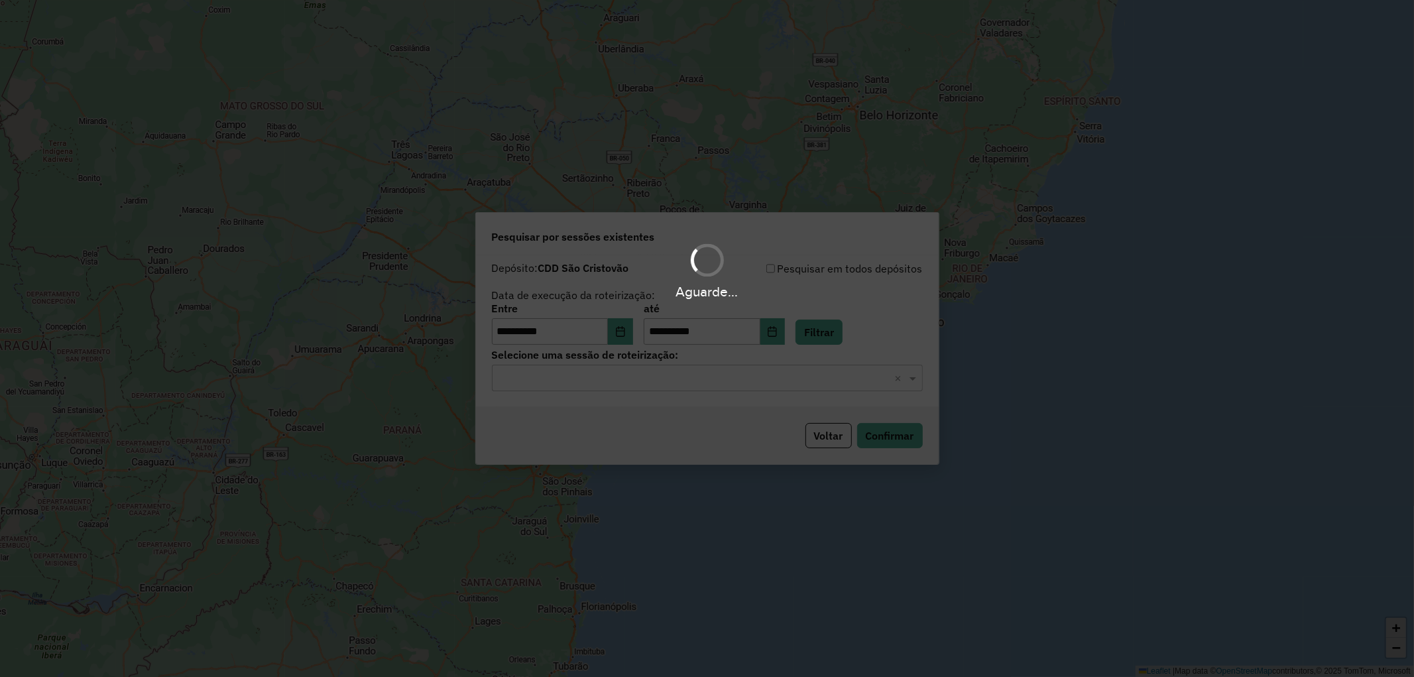
click at [638, 376] on input "text" at bounding box center [693, 379] width 391 height 16
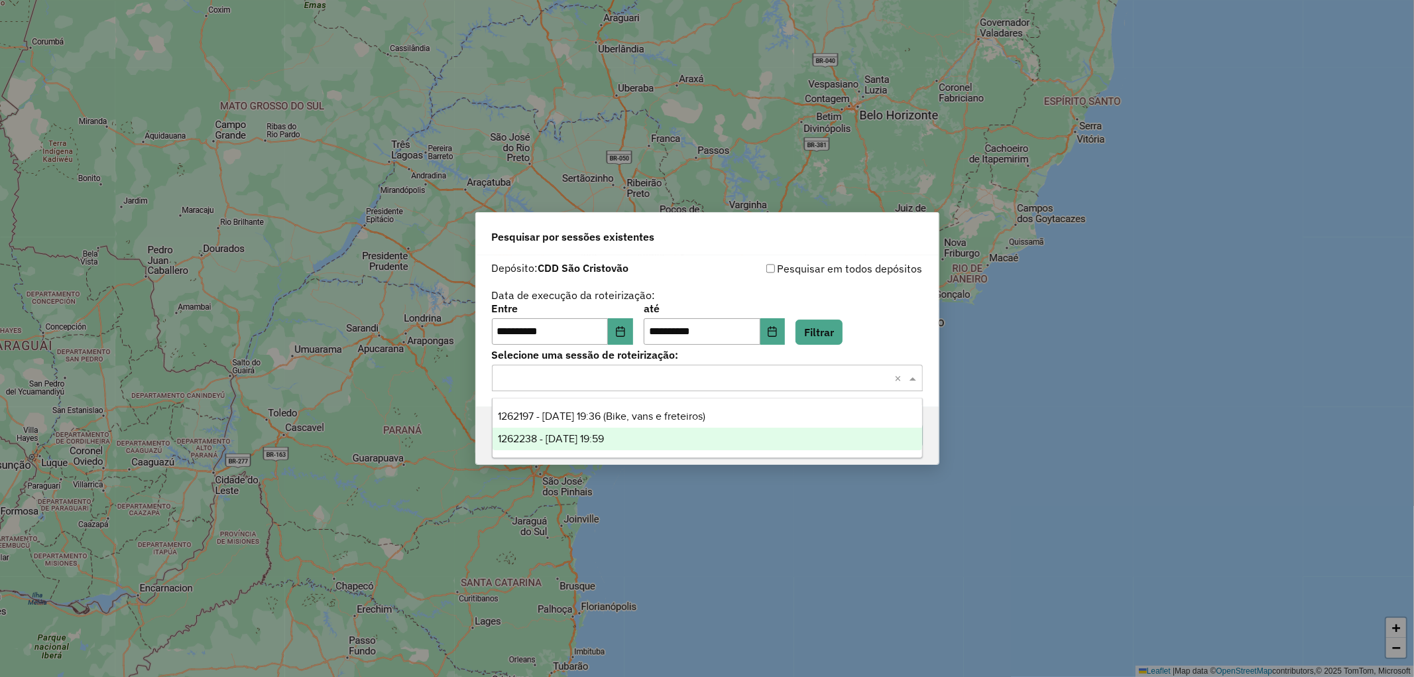
click at [634, 434] on div "1262238 - 09/09/2025 19:59" at bounding box center [708, 439] width 430 height 23
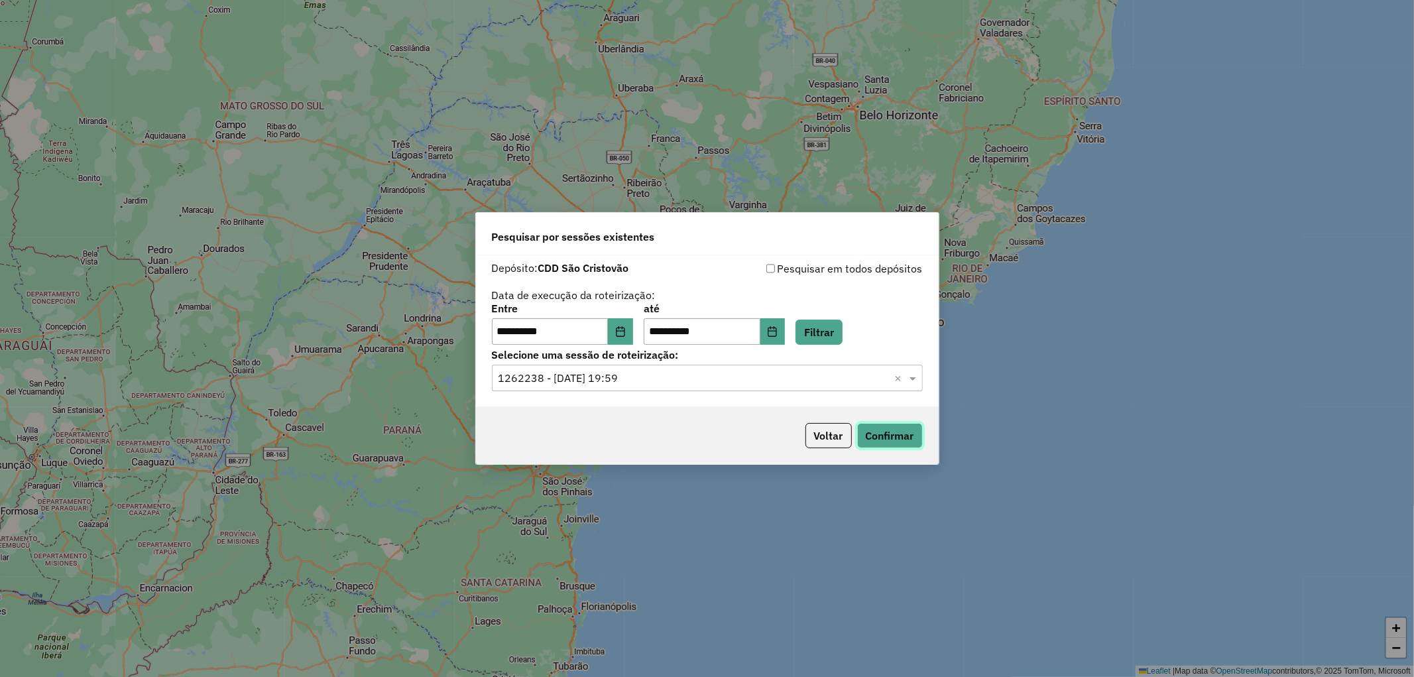
click at [894, 432] on button "Confirmar" at bounding box center [890, 435] width 66 height 25
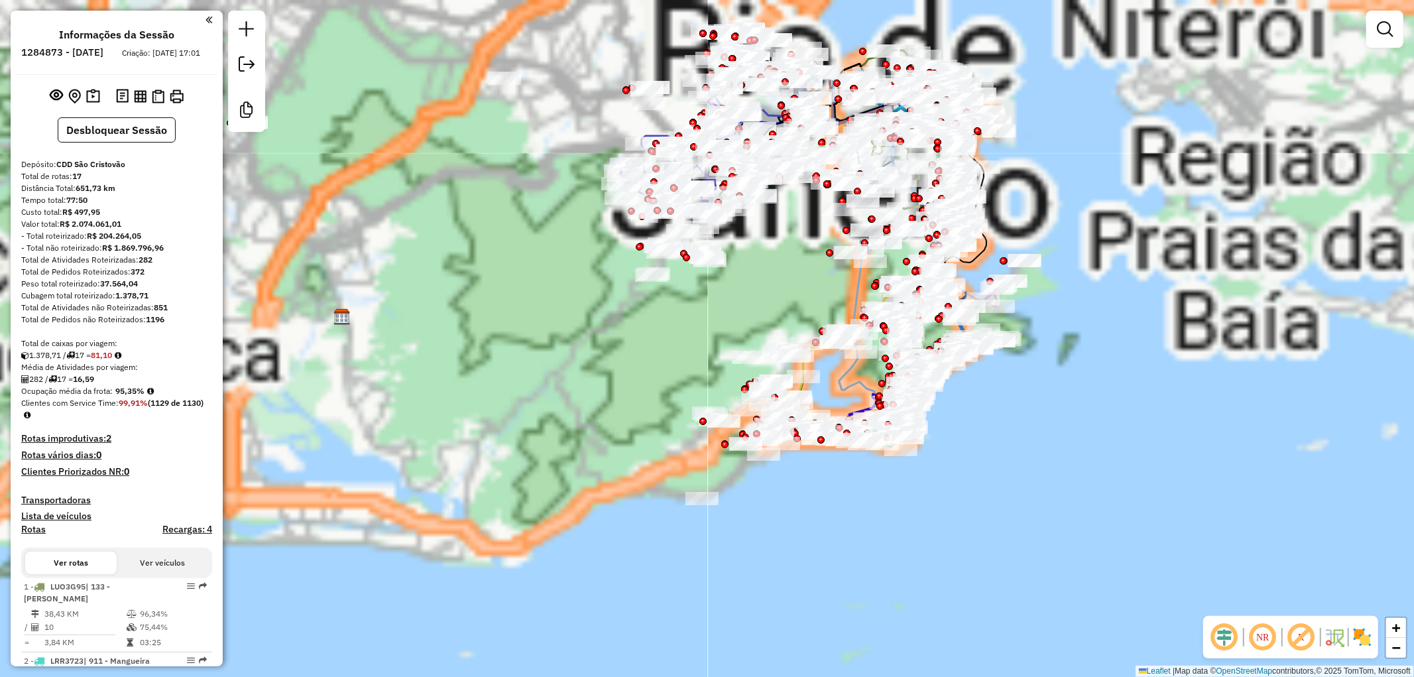
click at [1268, 638] on em at bounding box center [1263, 637] width 32 height 32
click at [1372, 636] on img at bounding box center [1362, 636] width 21 height 21
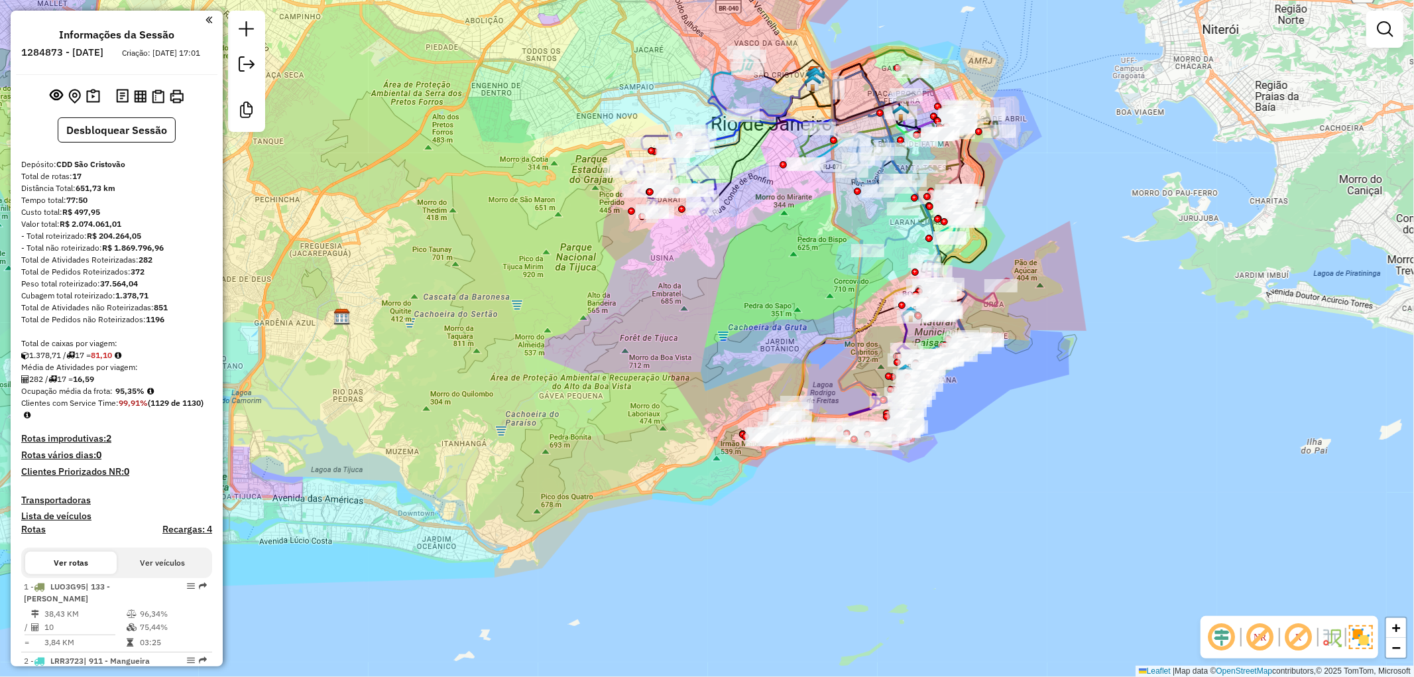
click at [1297, 641] on em at bounding box center [1299, 637] width 32 height 32
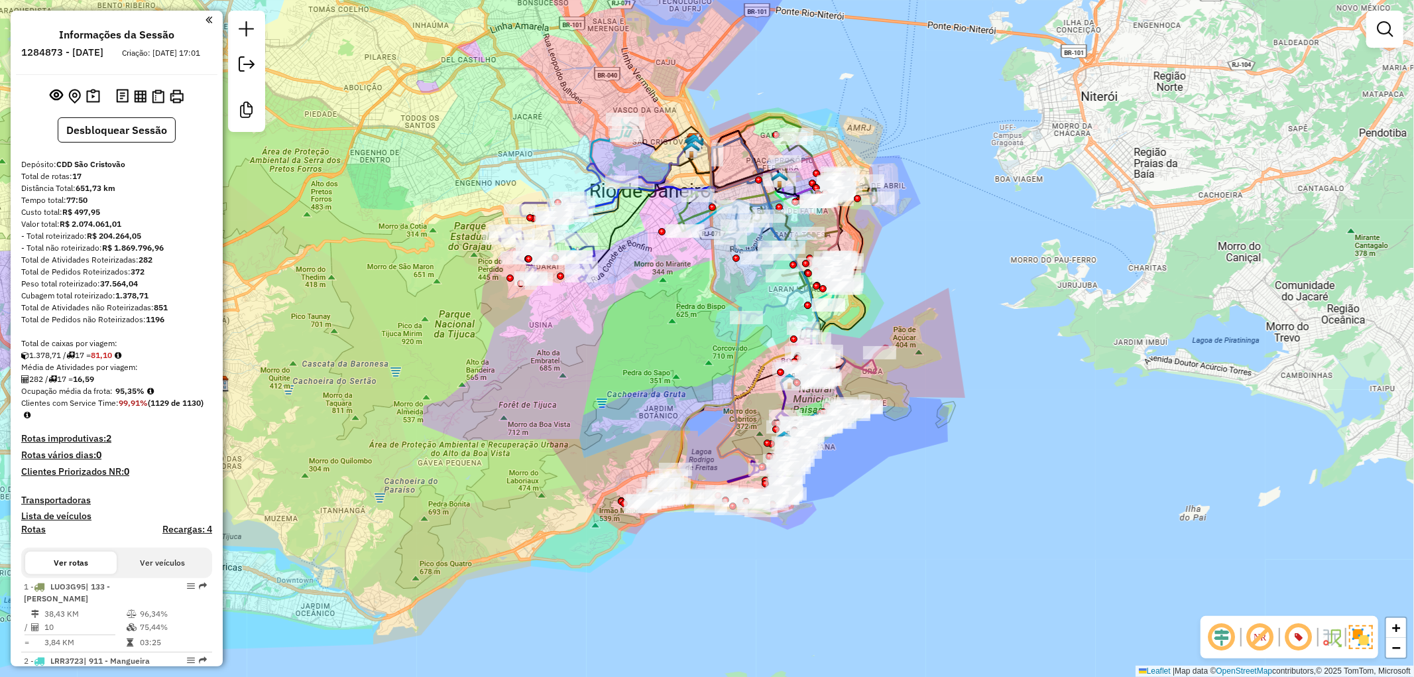
drag, startPoint x: 1171, startPoint y: 426, endPoint x: 1049, endPoint y: 494, distance: 139.5
click at [1049, 494] on div "Janela de atendimento Grade de atendimento Capacidade Transportadoras Veículos …" at bounding box center [707, 338] width 1414 height 677
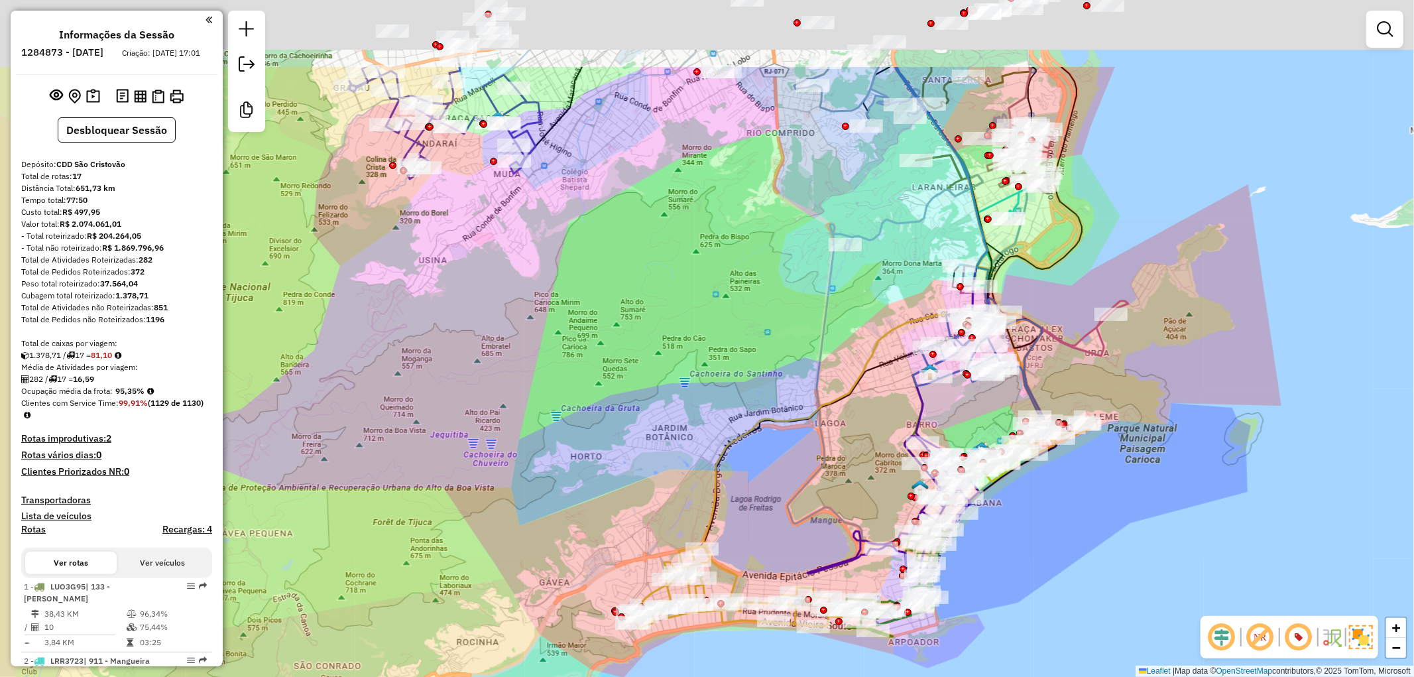
drag, startPoint x: 542, startPoint y: 160, endPoint x: 671, endPoint y: 370, distance: 245.8
click at [671, 370] on div "Janela de atendimento Grade de atendimento Capacidade Transportadoras Veículos …" at bounding box center [707, 338] width 1414 height 677
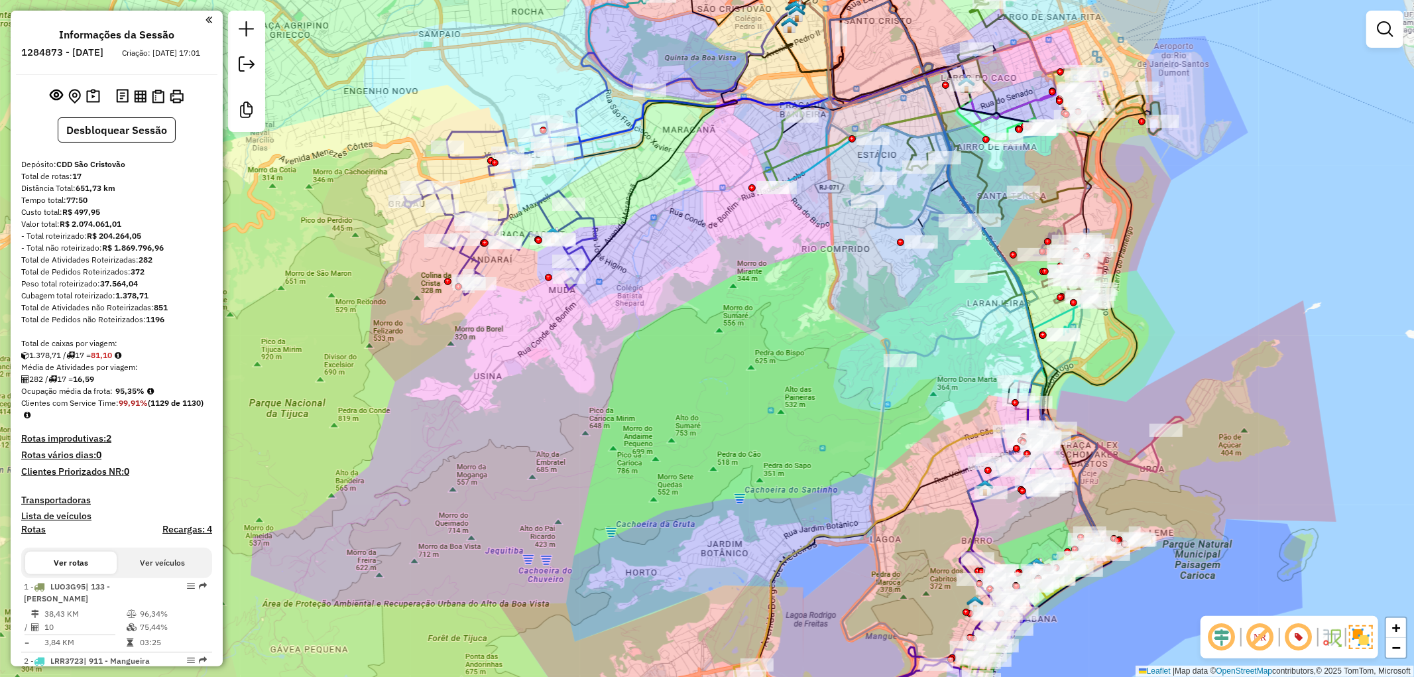
click at [740, 281] on div "Janela de atendimento Grade de atendimento Capacidade Transportadoras Veículos …" at bounding box center [707, 338] width 1414 height 677
select select "**********"
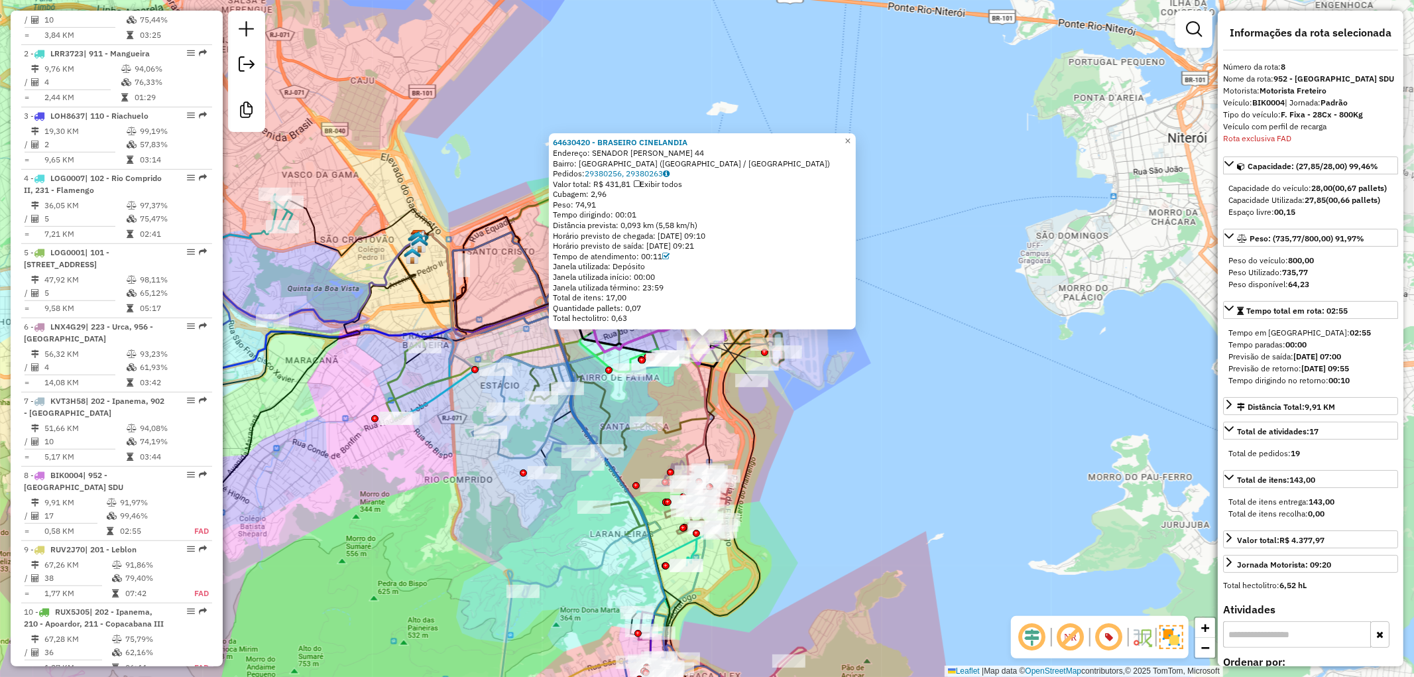
scroll to position [1074, 0]
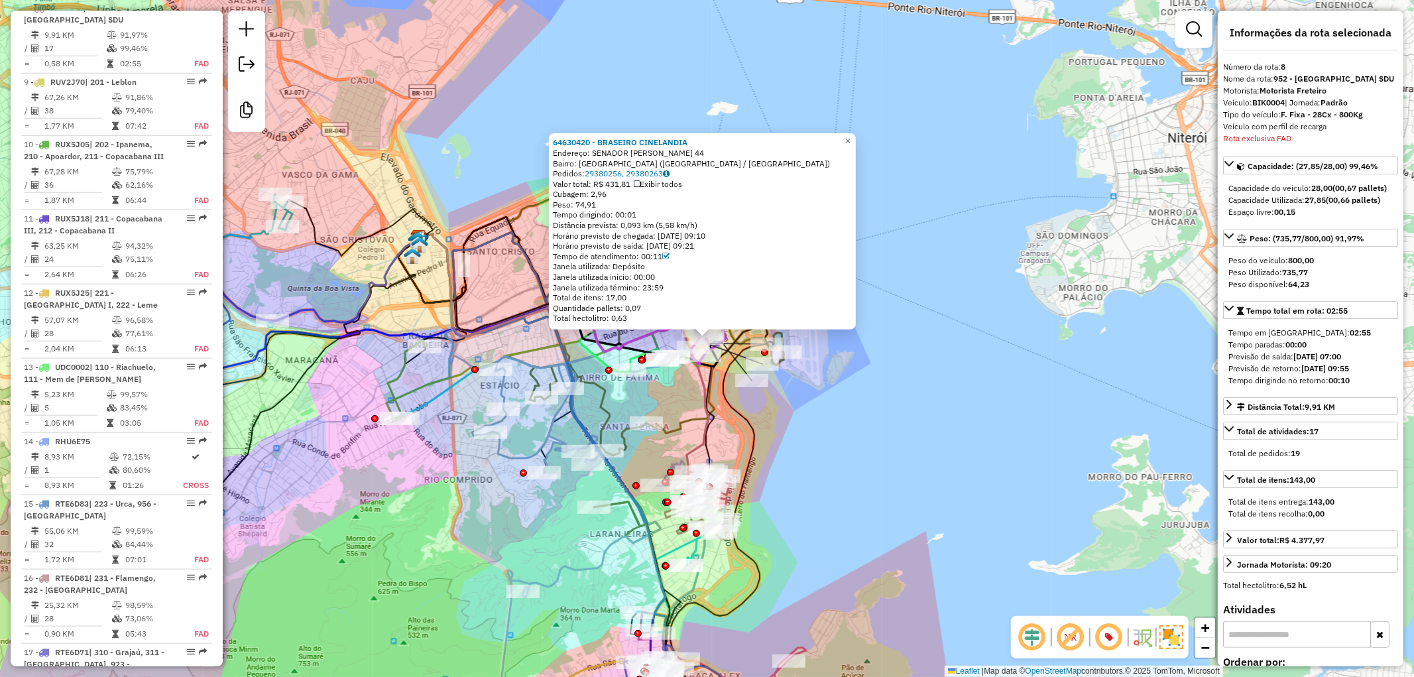
click at [909, 426] on div "64630420 - BRASEIRO CINELANDIA Endereço: SENADOR DANTAS 44 Bairro: CENTRO (RIO …" at bounding box center [707, 338] width 1414 height 677
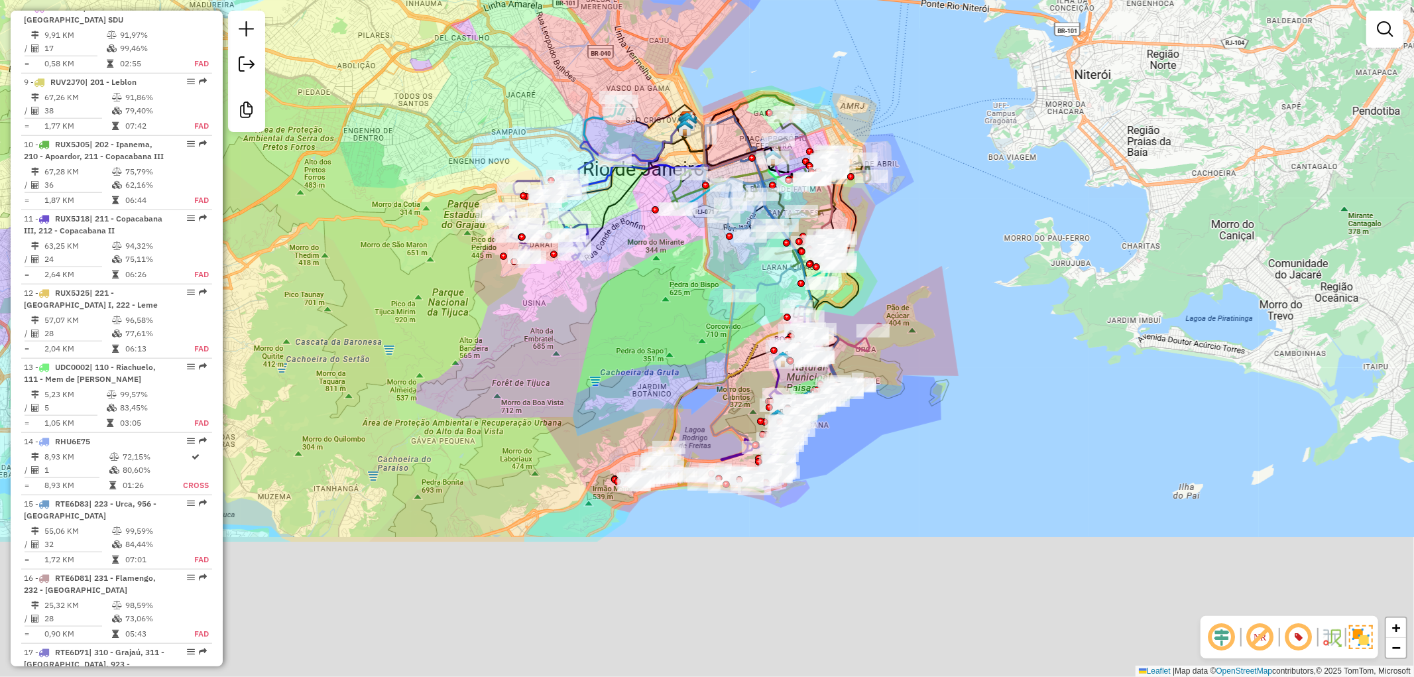
drag, startPoint x: 949, startPoint y: 526, endPoint x: 972, endPoint y: 292, distance: 235.1
click at [972, 292] on div "Janela de atendimento Grade de atendimento Capacidade Transportadoras Veículos …" at bounding box center [707, 338] width 1414 height 677
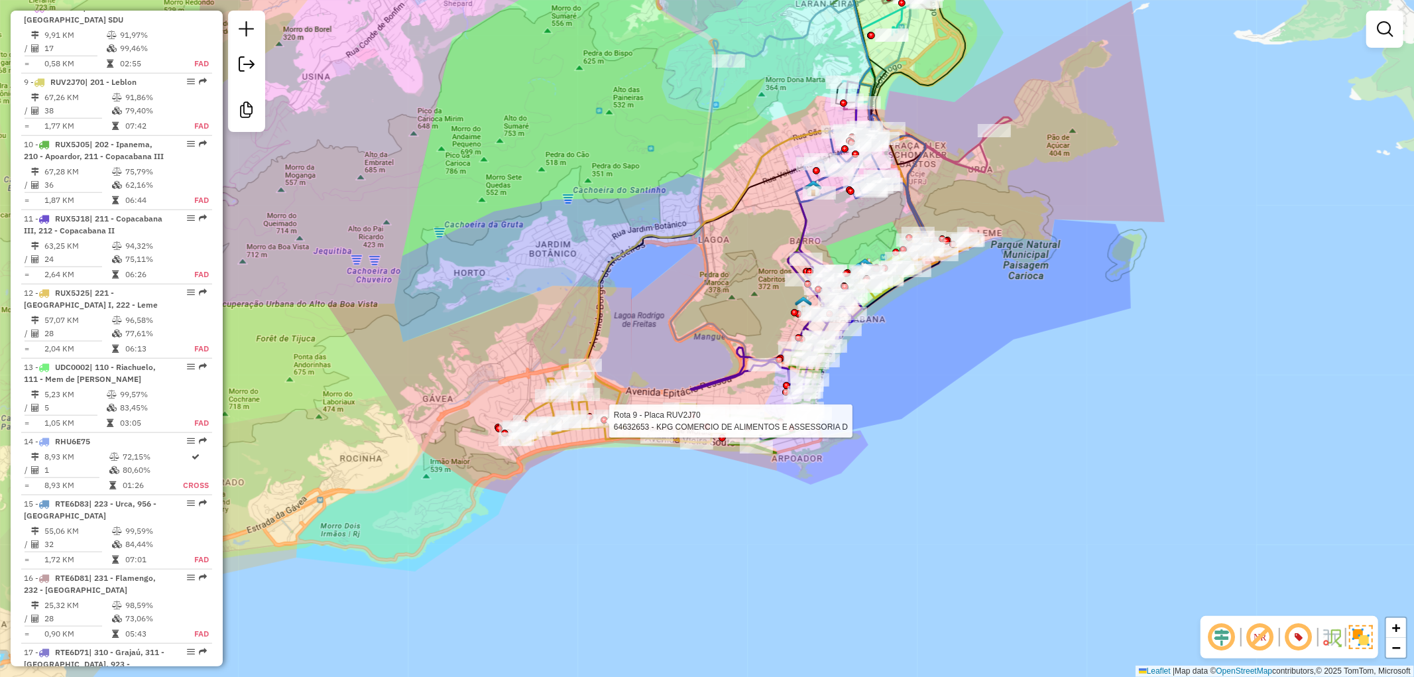
select select "**********"
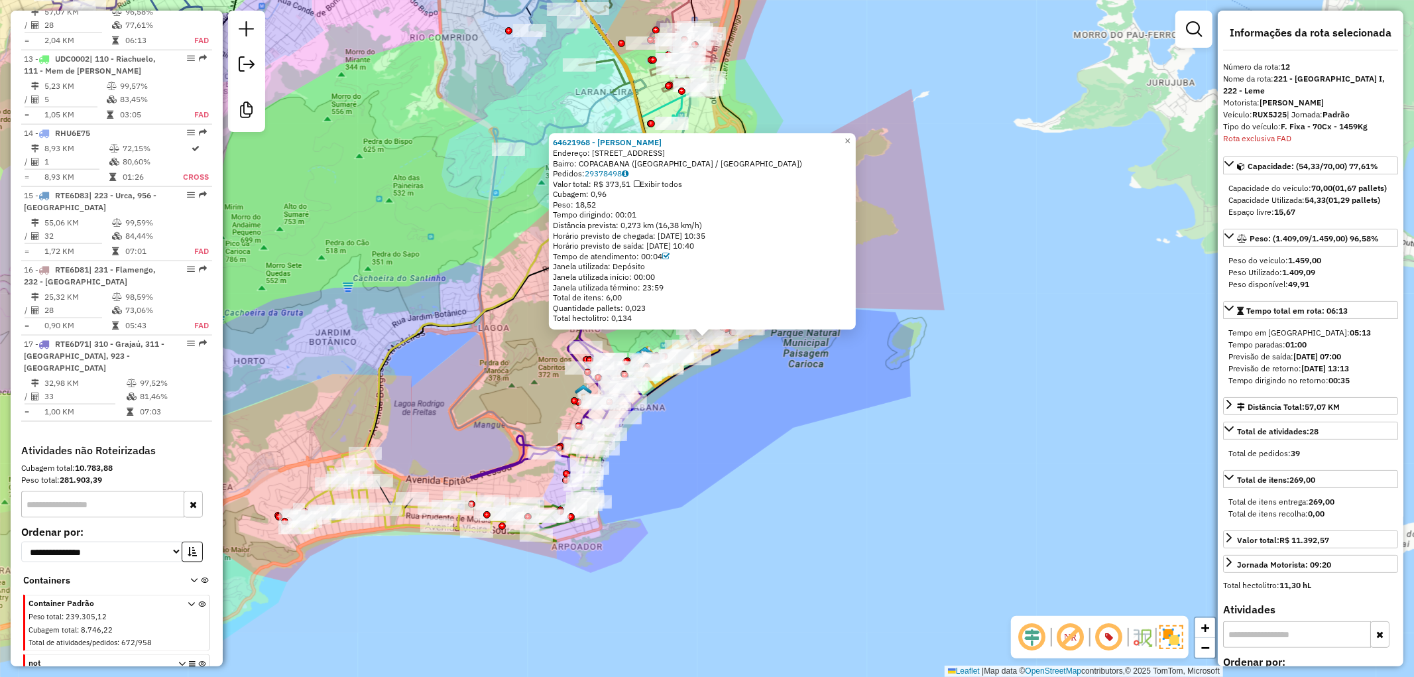
scroll to position [1381, 0]
click at [908, 400] on div "64621968 - MARCOS ROBERTO PINHE Endereço: AV PRADO JUNIOR 150 Bairro: COPACABAN…" at bounding box center [707, 338] width 1414 height 677
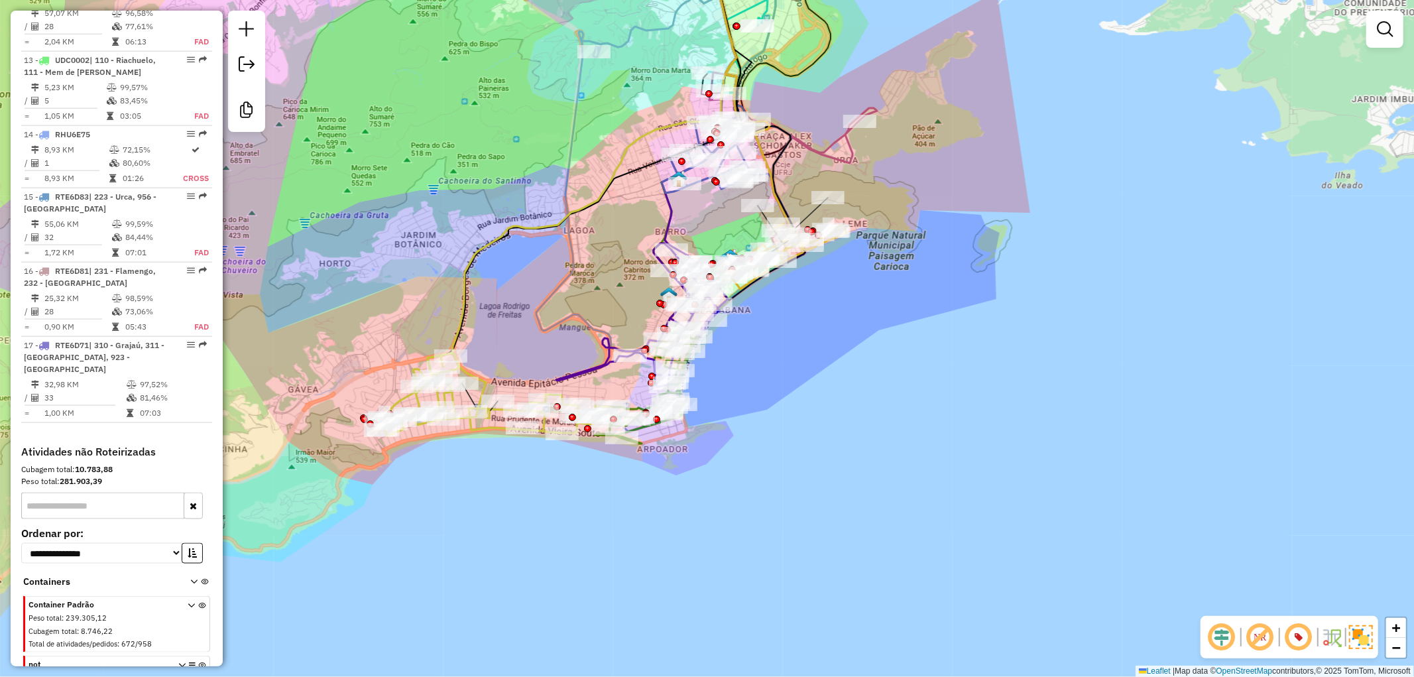
drag, startPoint x: 758, startPoint y: 569, endPoint x: 845, endPoint y: 467, distance: 133.9
click at [845, 467] on div "Janela de atendimento Grade de atendimento Capacidade Transportadoras Veículos …" at bounding box center [707, 338] width 1414 height 677
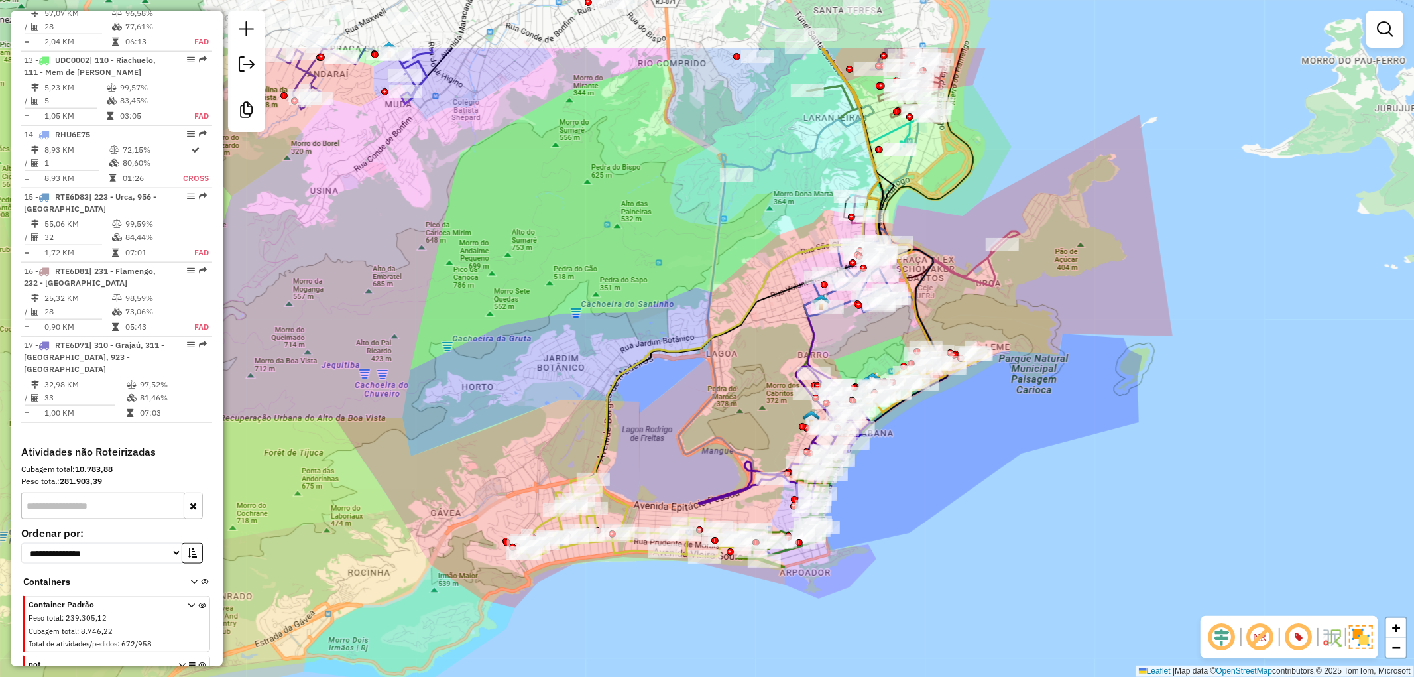
drag, startPoint x: 962, startPoint y: 369, endPoint x: 964, endPoint y: 485, distance: 115.4
click at [964, 485] on div "Janela de atendimento Grade de atendimento Capacidade Transportadoras Veículos …" at bounding box center [707, 338] width 1414 height 677
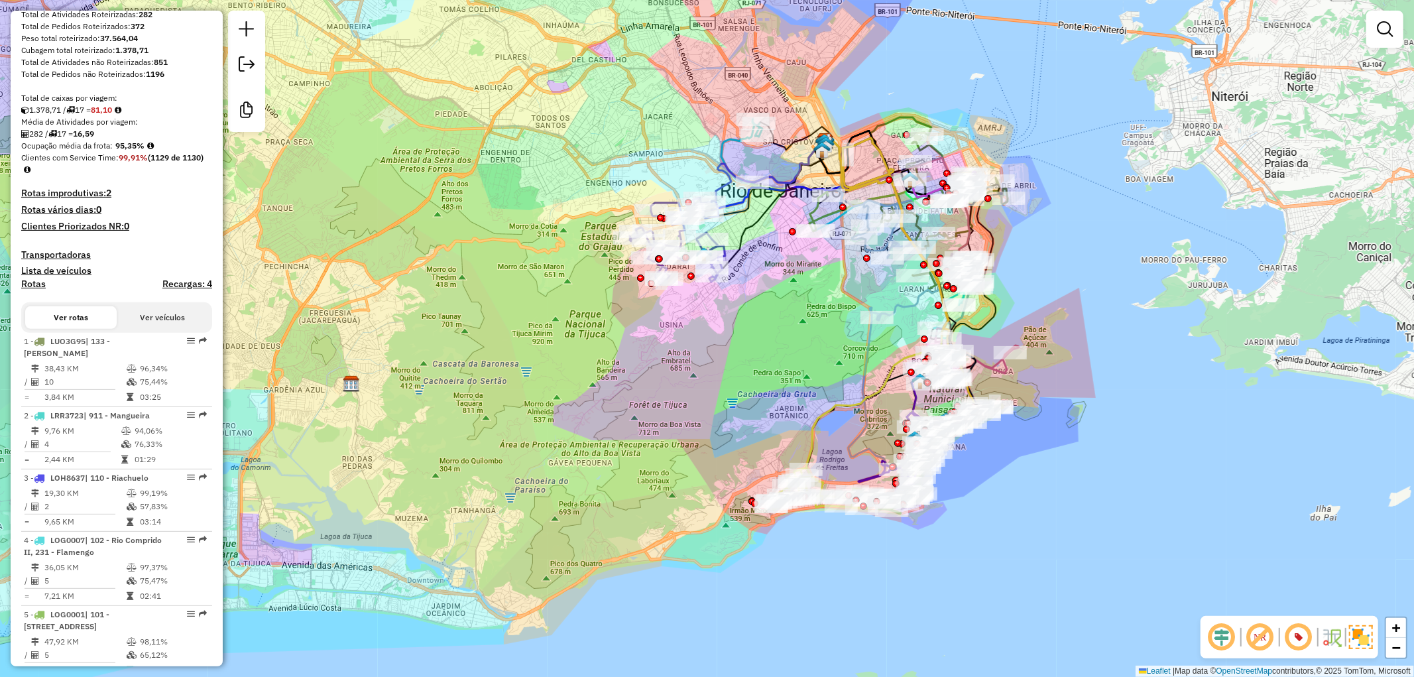
scroll to position [0, 0]
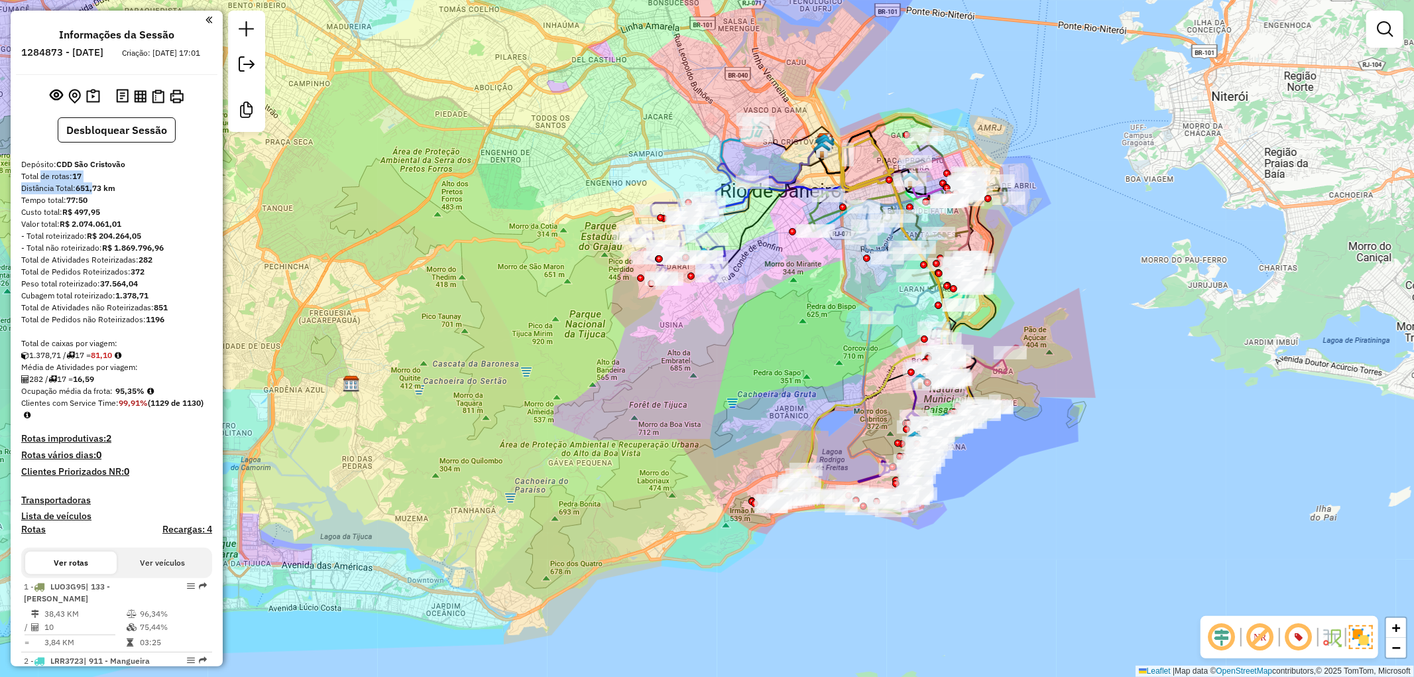
drag, startPoint x: 94, startPoint y: 194, endPoint x: 38, endPoint y: 187, distance: 56.1
click at [309, 229] on div "Janela de atendimento Grade de atendimento Capacidade Transportadoras Veículos …" at bounding box center [707, 338] width 1414 height 677
click at [406, 156] on div "Janela de atendimento Grade de atendimento Capacidade Transportadoras Veículos …" at bounding box center [707, 338] width 1414 height 677
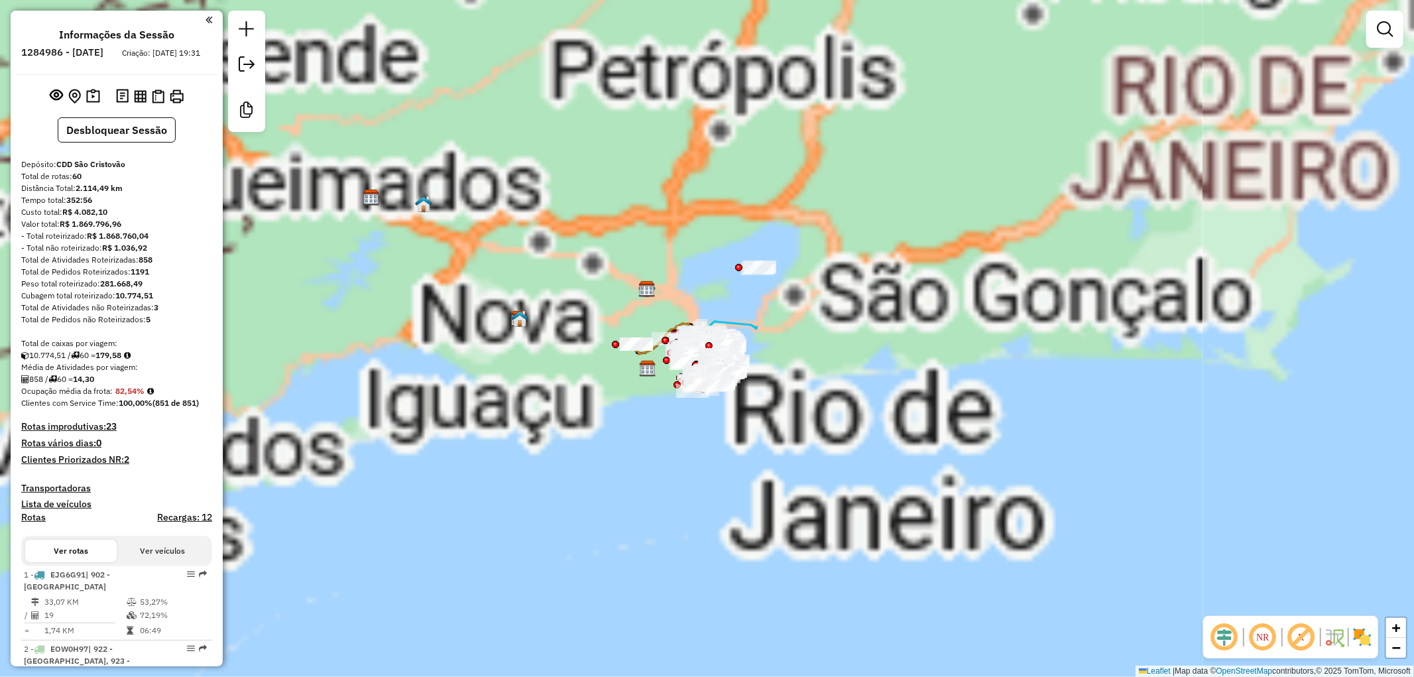
click at [1310, 644] on em at bounding box center [1301, 637] width 32 height 32
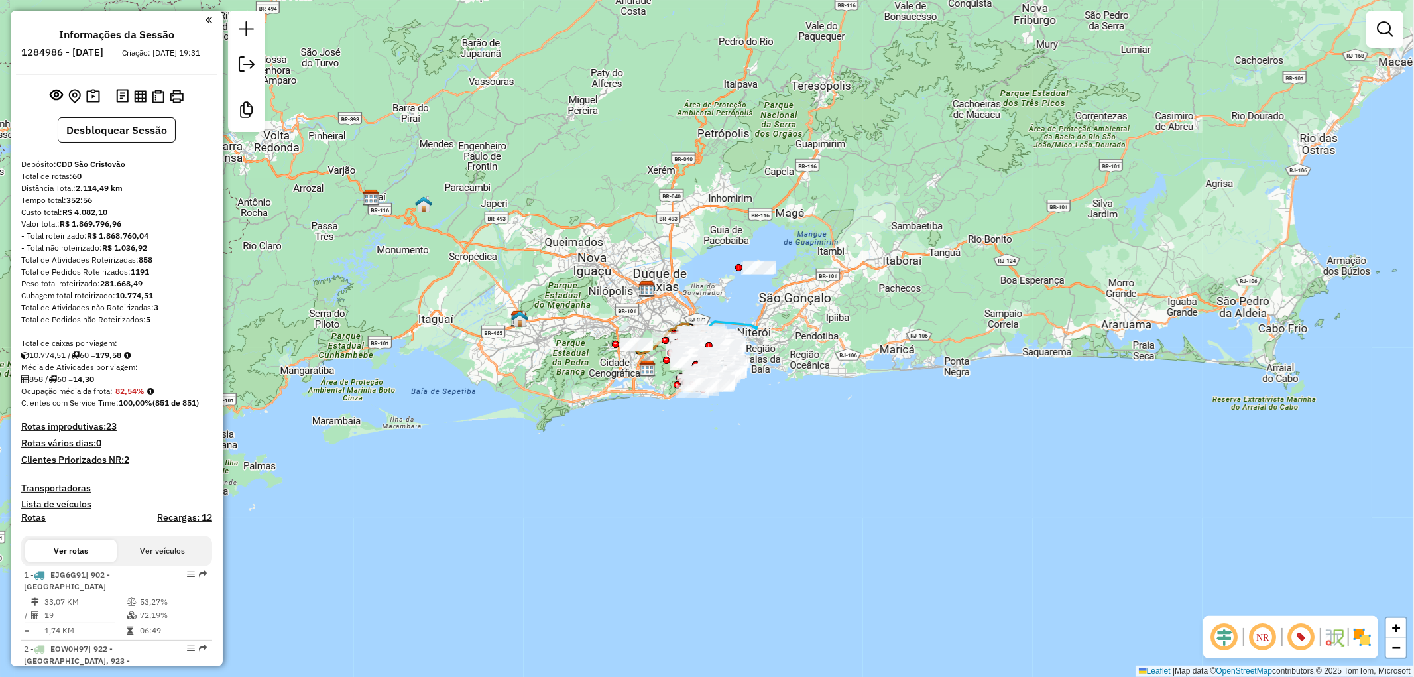
click at [1223, 634] on em at bounding box center [1224, 637] width 32 height 32
click at [1357, 632] on img at bounding box center [1362, 636] width 21 height 21
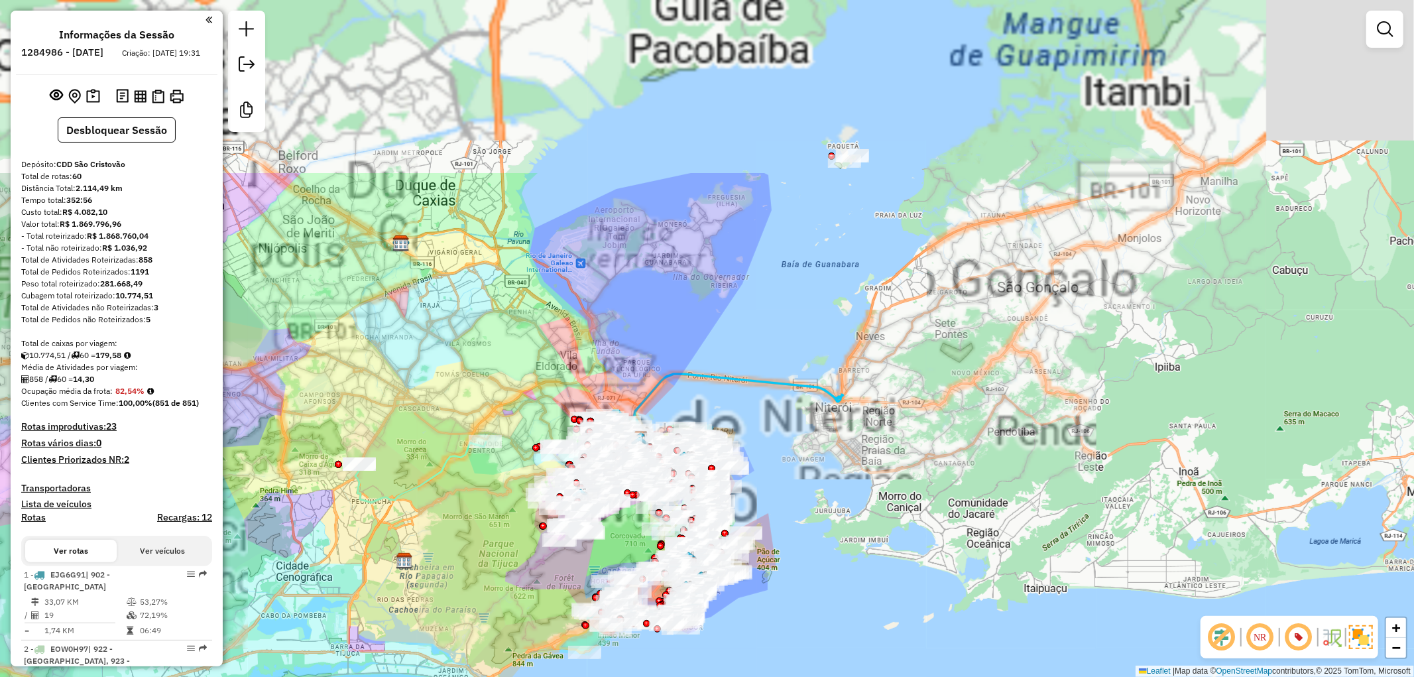
click at [835, 464] on div "Janela de atendimento Grade de atendimento Capacidade Transportadoras Veículos …" at bounding box center [707, 338] width 1414 height 677
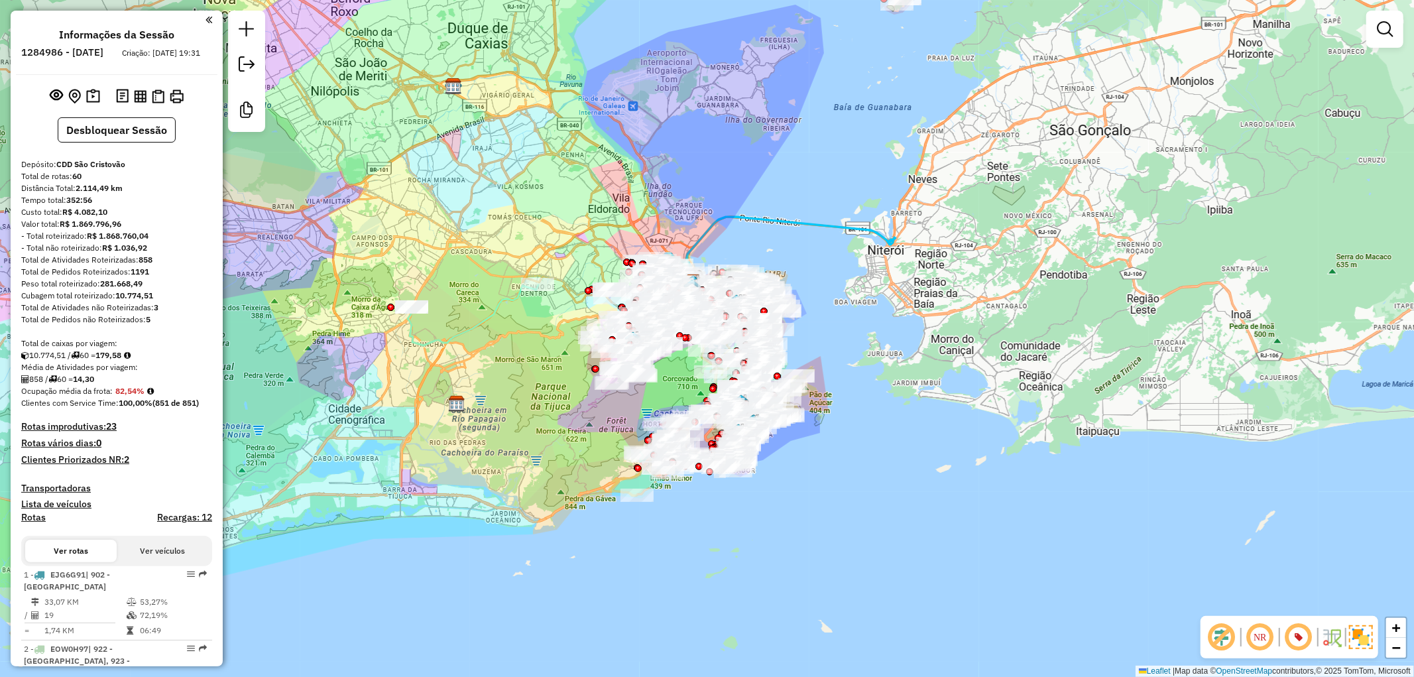
drag, startPoint x: 896, startPoint y: 310, endPoint x: 911, endPoint y: 273, distance: 40.1
click at [911, 273] on div "Janela de atendimento Grade de atendimento Capacidade Transportadoras Veículos …" at bounding box center [707, 338] width 1414 height 677
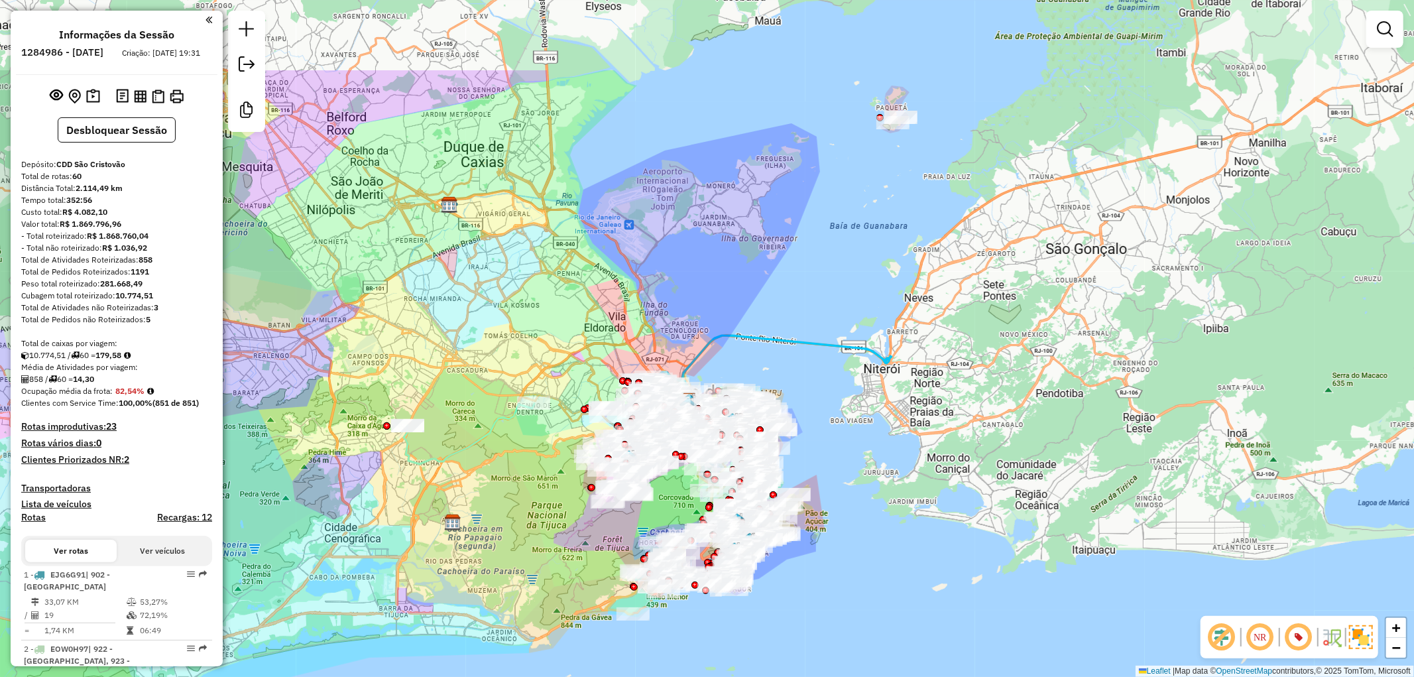
drag, startPoint x: 880, startPoint y: 162, endPoint x: 863, endPoint y: 312, distance: 150.7
click at [863, 312] on div "Janela de atendimento Grade de atendimento Capacidade Transportadoras Veículos …" at bounding box center [707, 338] width 1414 height 677
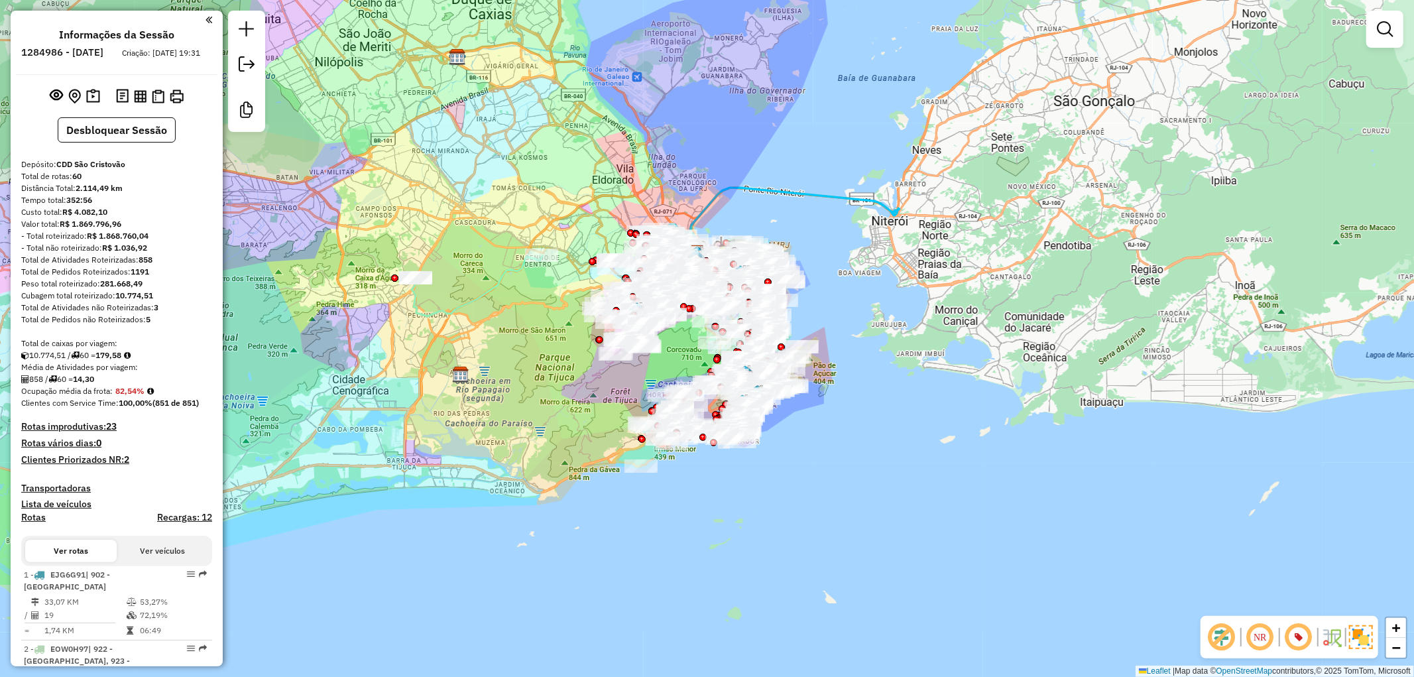
drag, startPoint x: 858, startPoint y: 453, endPoint x: 872, endPoint y: 298, distance: 155.0
click at [872, 298] on div "Janela de atendimento Grade de atendimento Capacidade Transportadoras Veículos …" at bounding box center [707, 338] width 1414 height 677
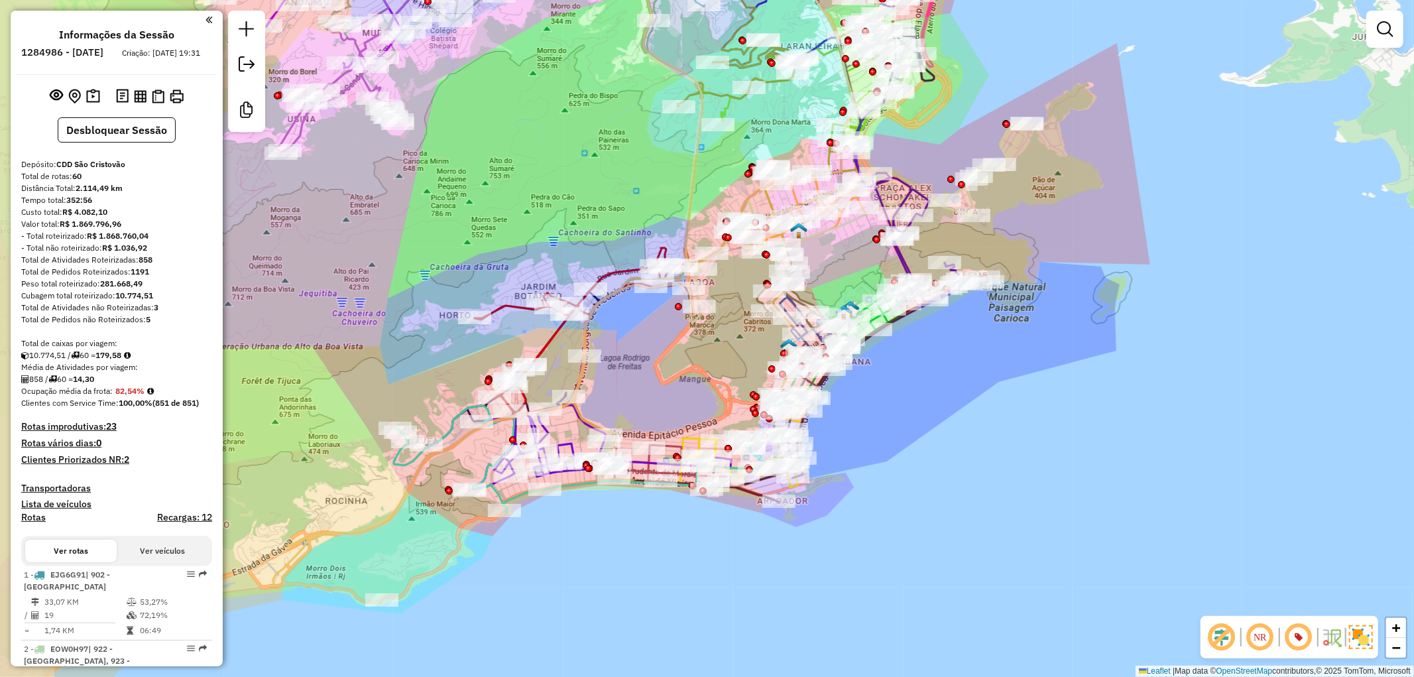
drag, startPoint x: 599, startPoint y: 529, endPoint x: 662, endPoint y: 580, distance: 81.1
click at [662, 580] on div "Janela de atendimento Grade de atendimento Capacidade Transportadoras Veículos …" at bounding box center [707, 338] width 1414 height 677
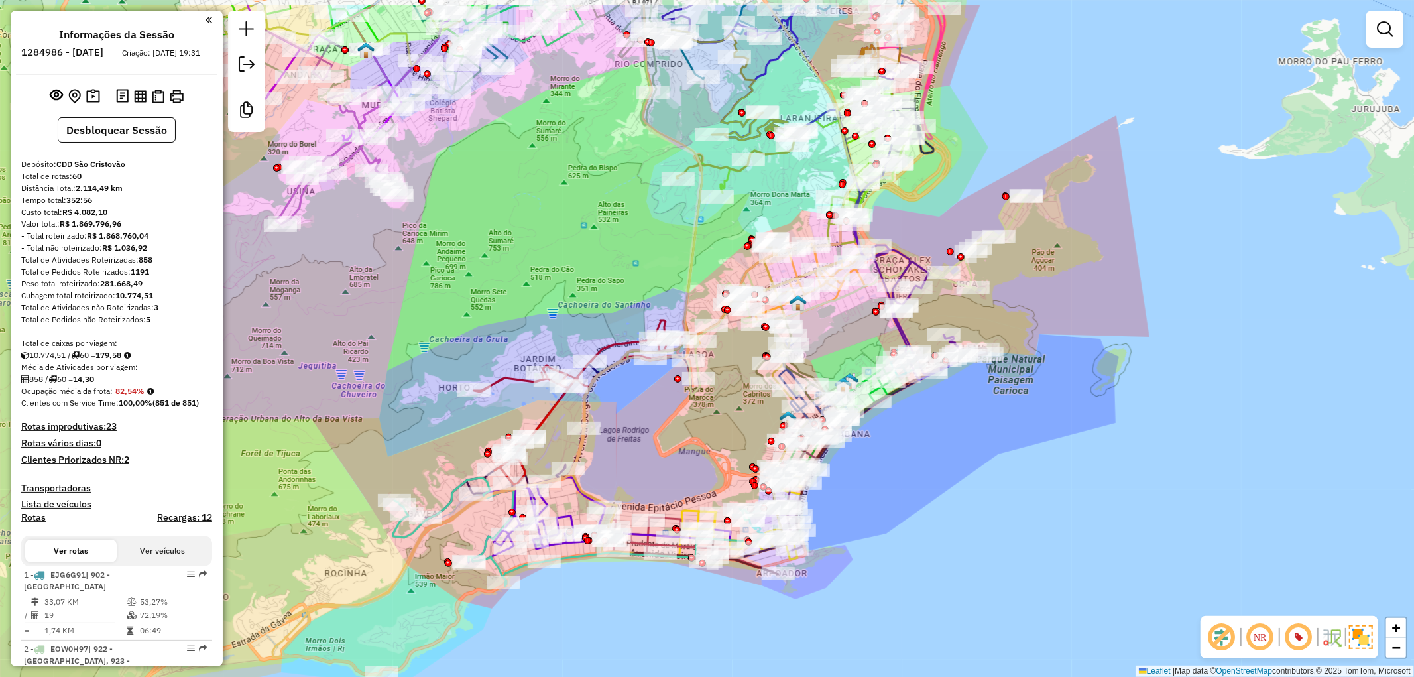
drag, startPoint x: 1178, startPoint y: 264, endPoint x: 1179, endPoint y: 340, distance: 76.2
click at [1179, 340] on div "Janela de atendimento Grade de atendimento Capacidade Transportadoras Veículos …" at bounding box center [707, 338] width 1414 height 677
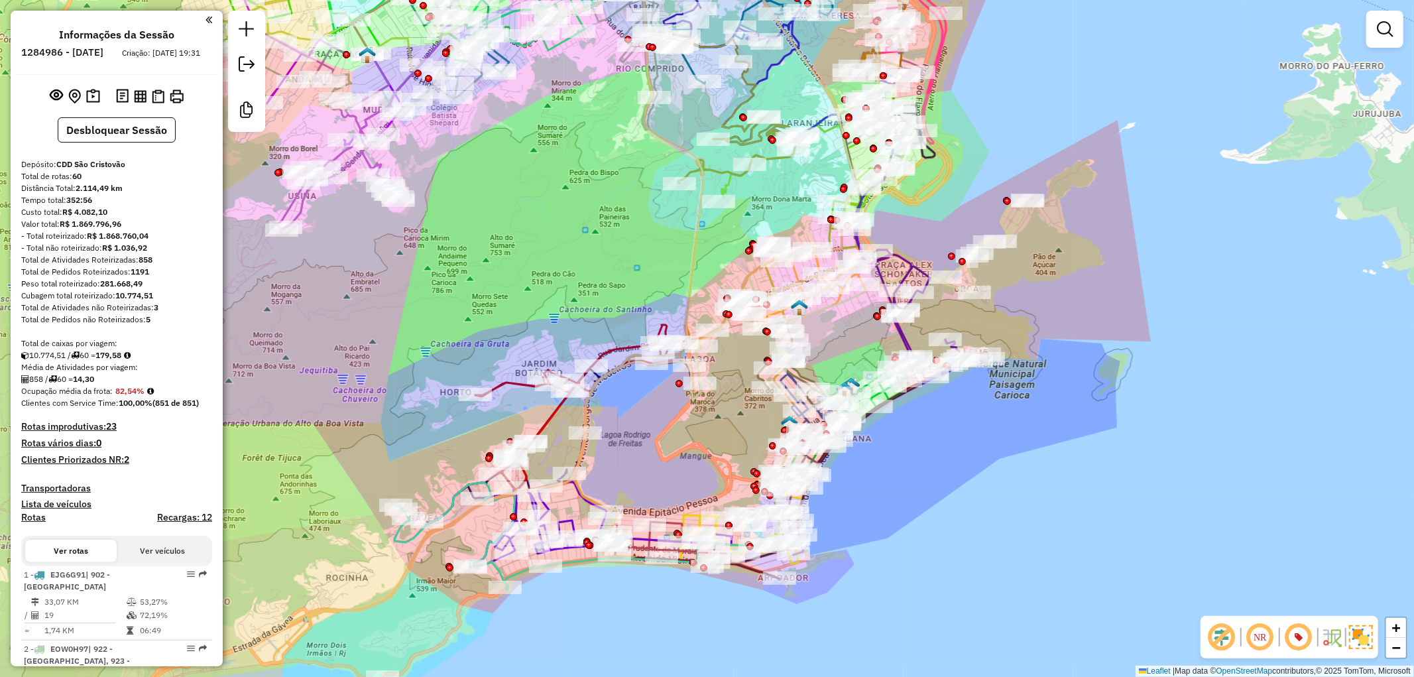
click at [1389, 36] on em at bounding box center [1385, 29] width 16 height 16
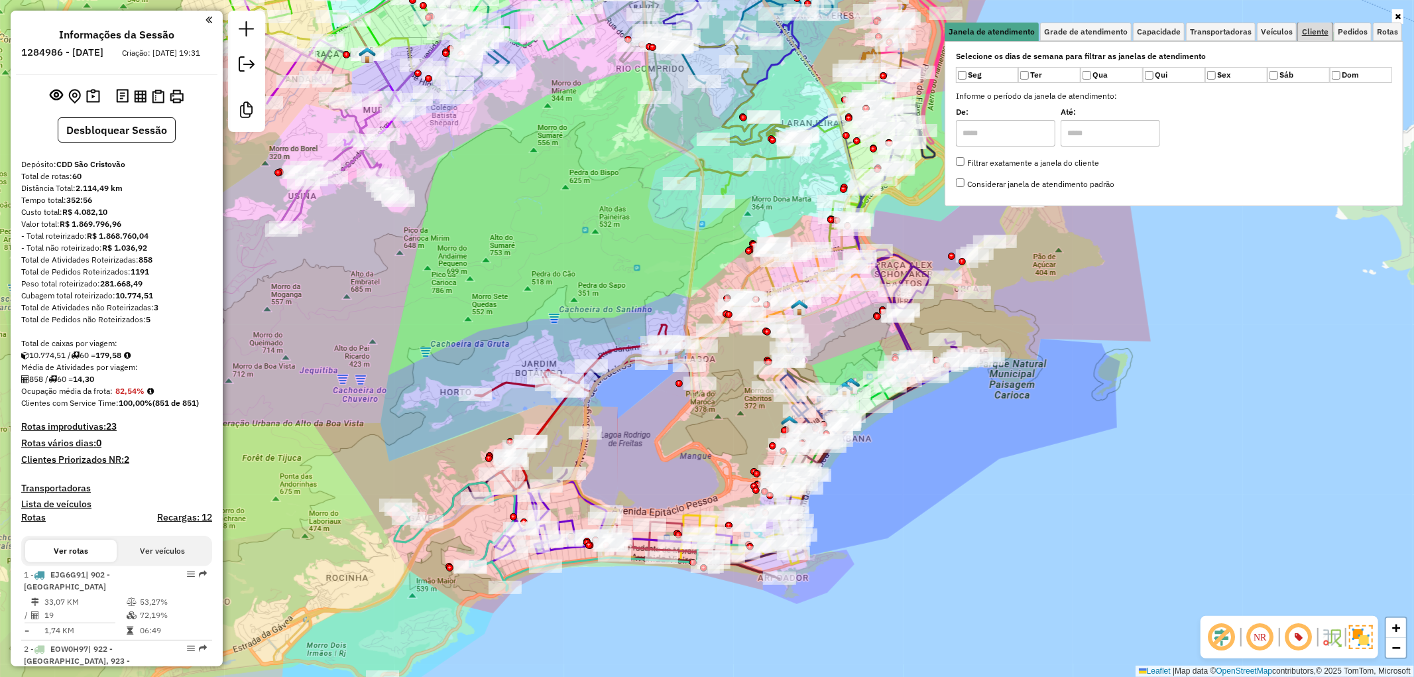
click at [1316, 33] on span "Cliente" at bounding box center [1315, 32] width 27 height 8
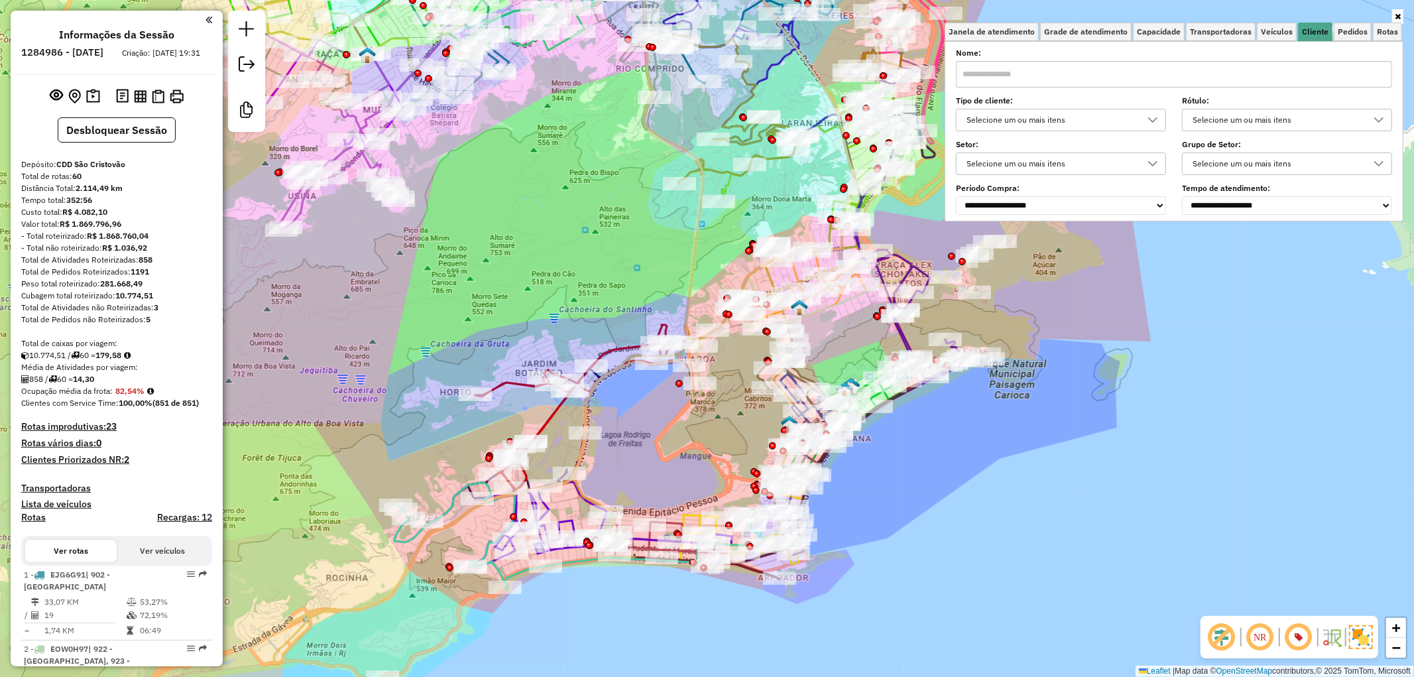
click at [1094, 119] on div "Selecione um ou mais itens" at bounding box center [1051, 119] width 178 height 21
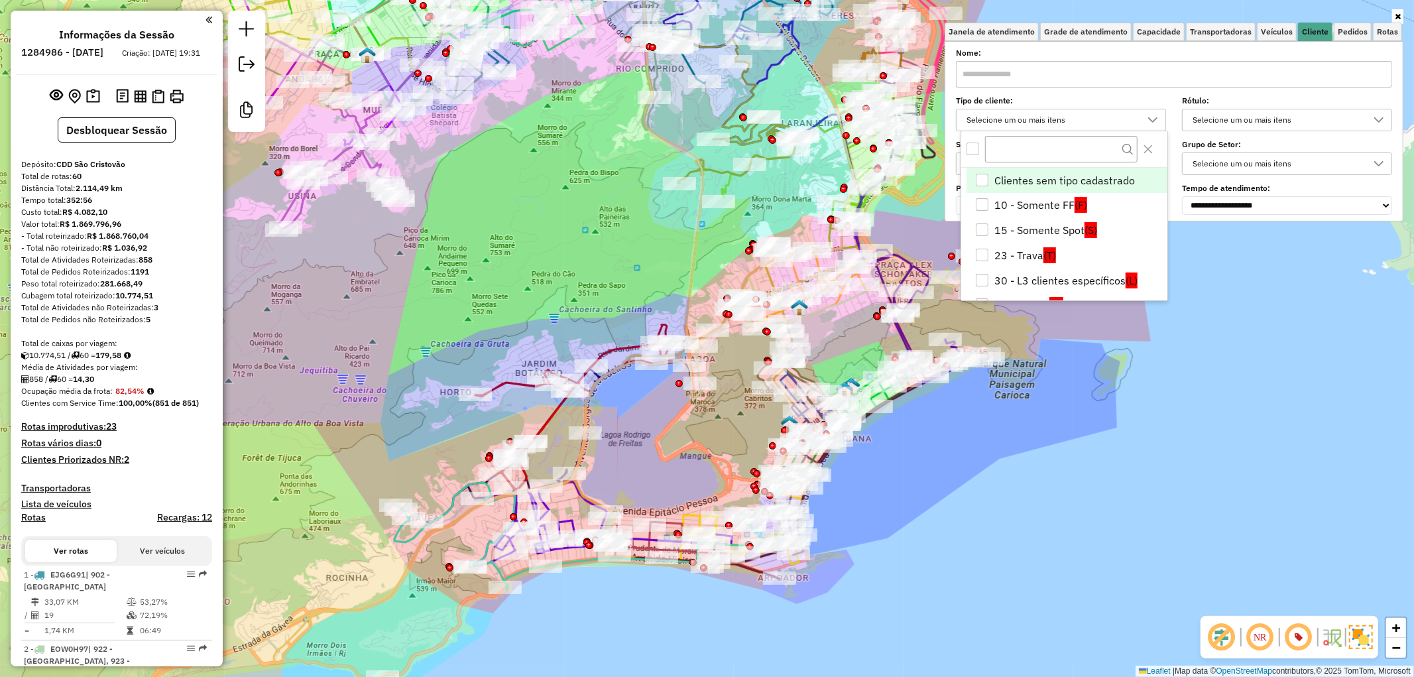
scroll to position [7, 44]
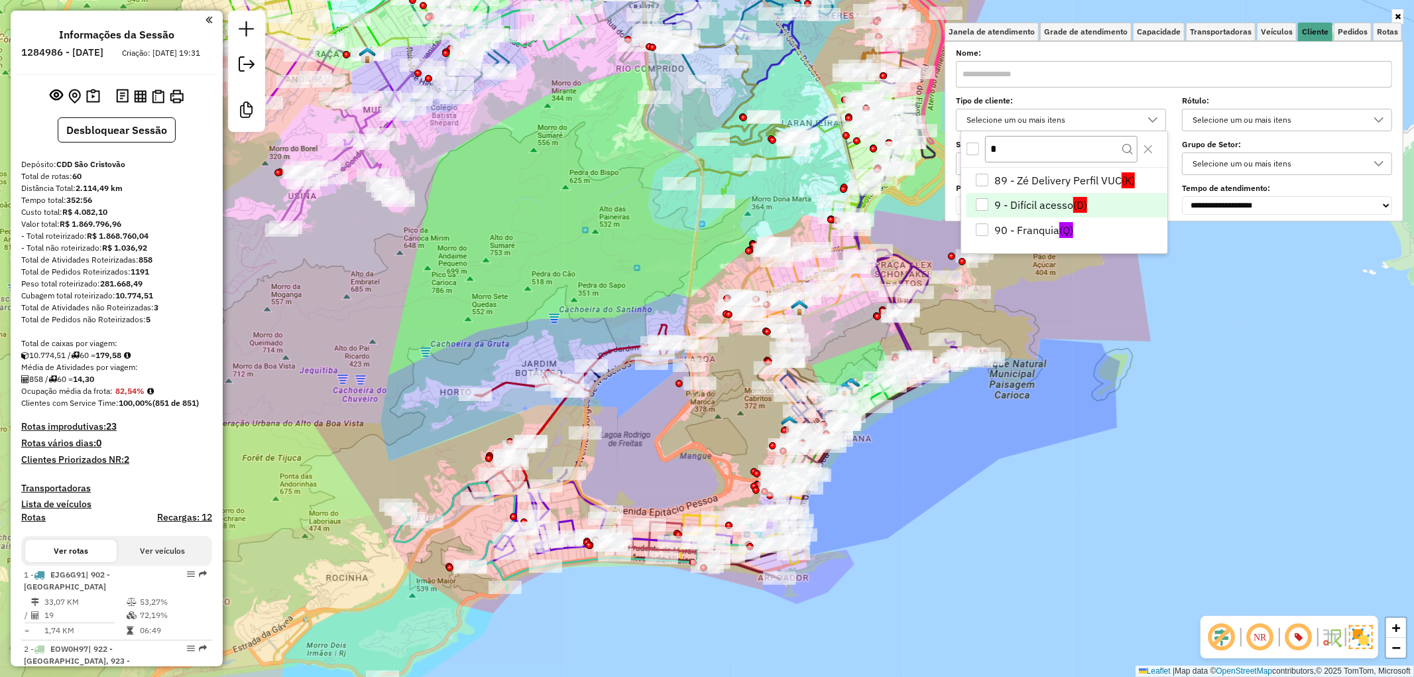
type input "*"
click at [1031, 204] on li "9 - Difícil acesso (D)" at bounding box center [1066, 205] width 201 height 25
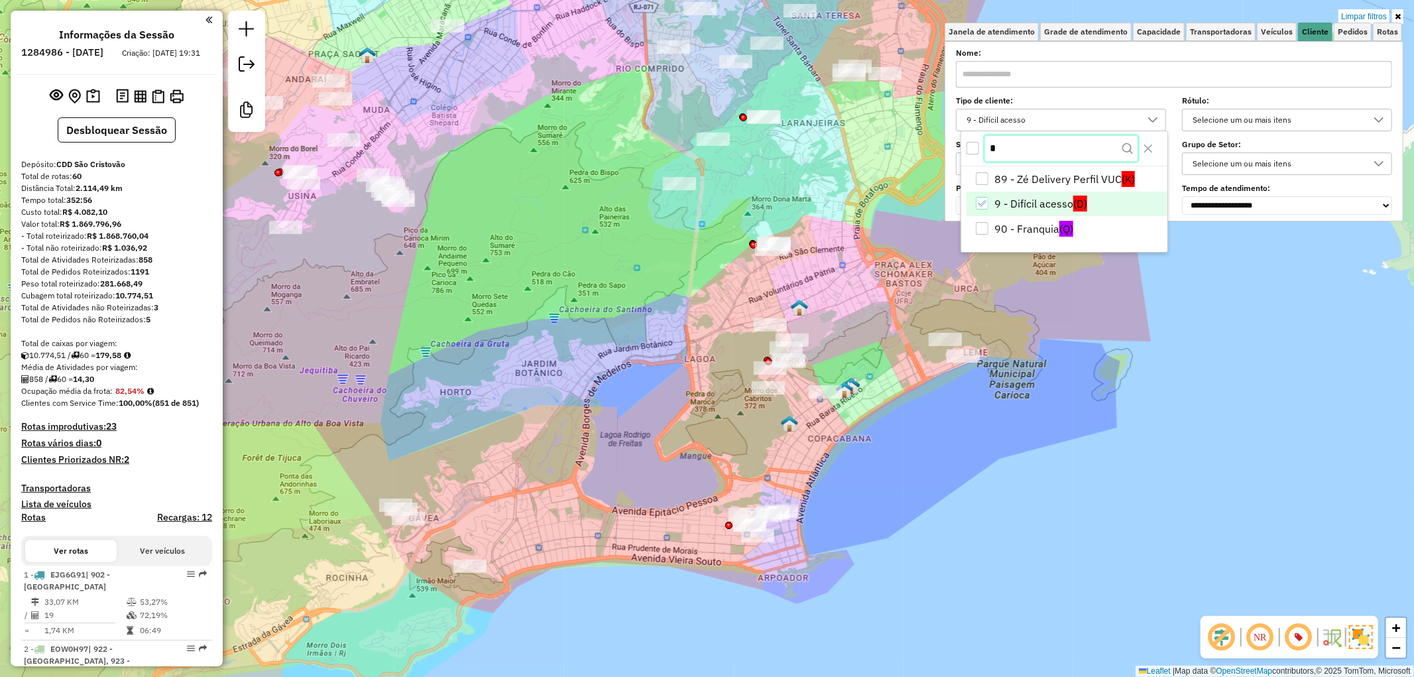
drag, startPoint x: 1002, startPoint y: 150, endPoint x: 966, endPoint y: 137, distance: 38.4
click at [966, 147] on div "*" at bounding box center [1064, 148] width 206 height 34
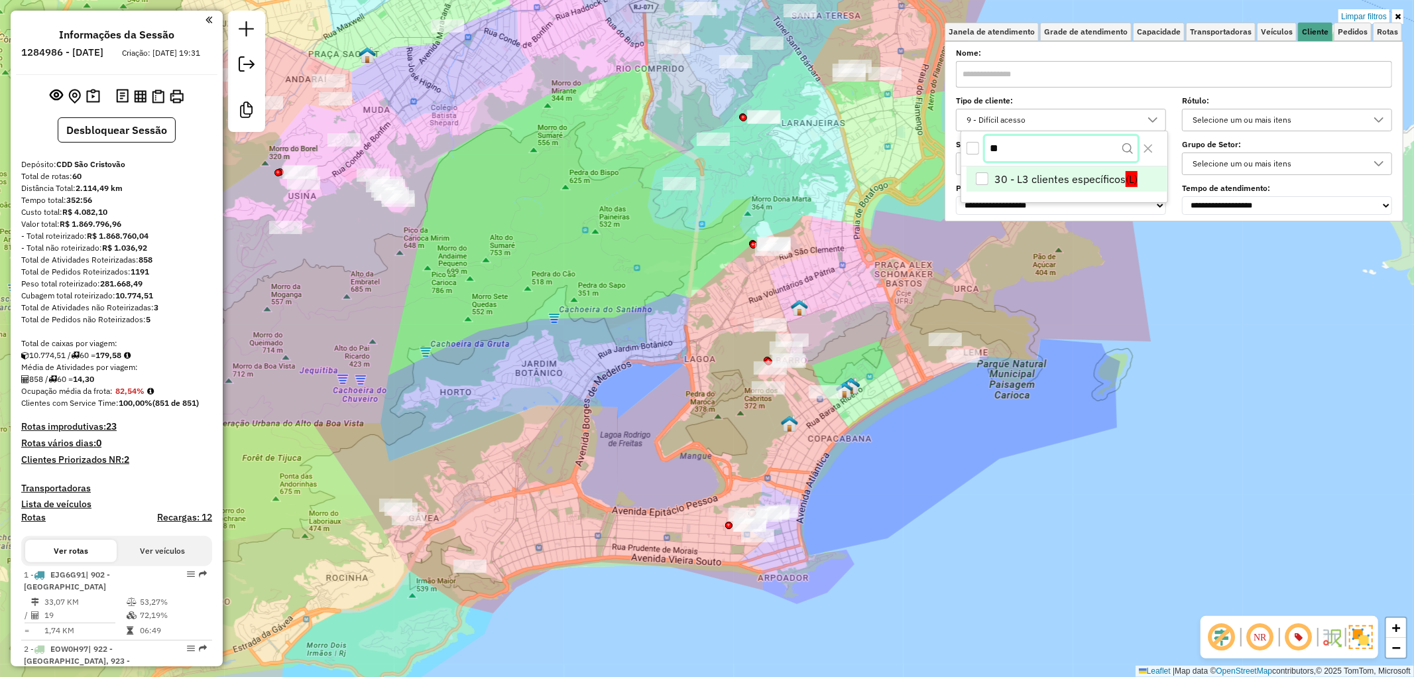
type input "**"
click at [980, 184] on div "30 - L3 clientes específicos" at bounding box center [982, 180] width 13 height 13
click at [920, 514] on div "Limpar filtros Janela de atendimento Grade de atendimento Capacidade Transporta…" at bounding box center [707, 338] width 1414 height 677
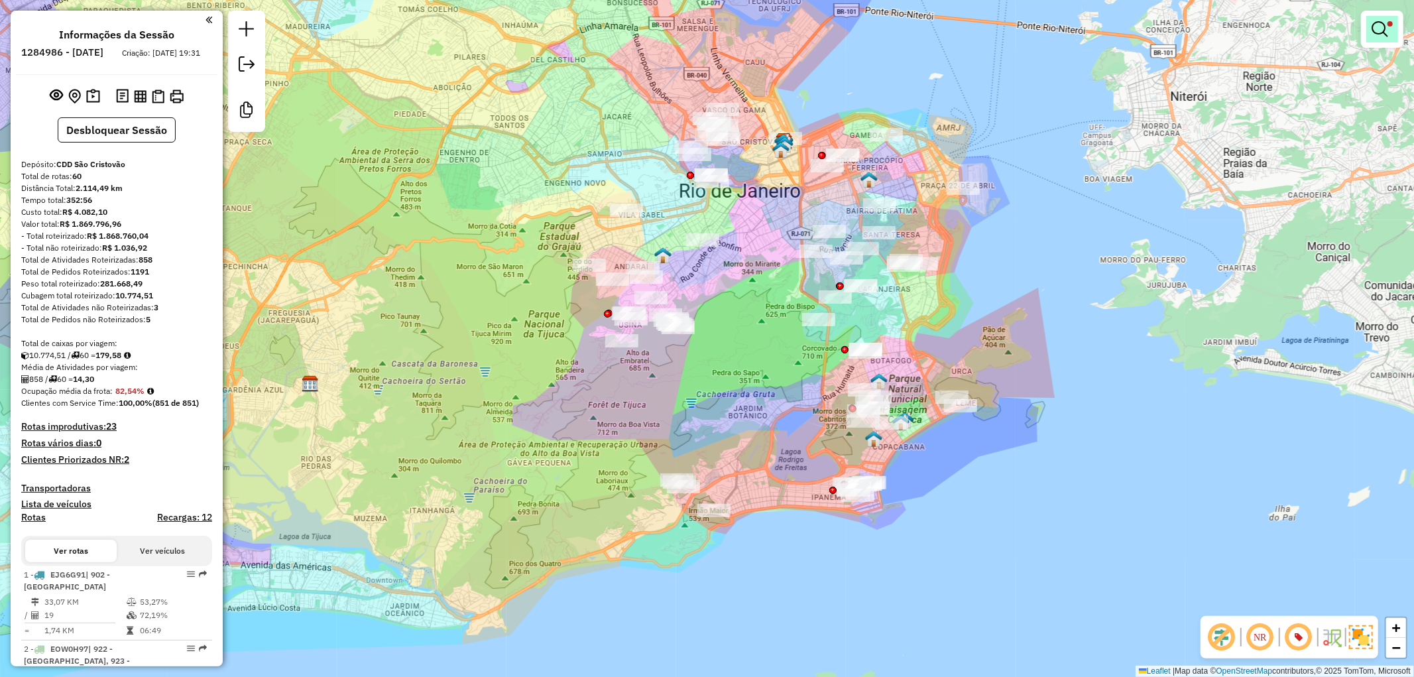
click at [1387, 27] on em at bounding box center [1379, 29] width 16 height 16
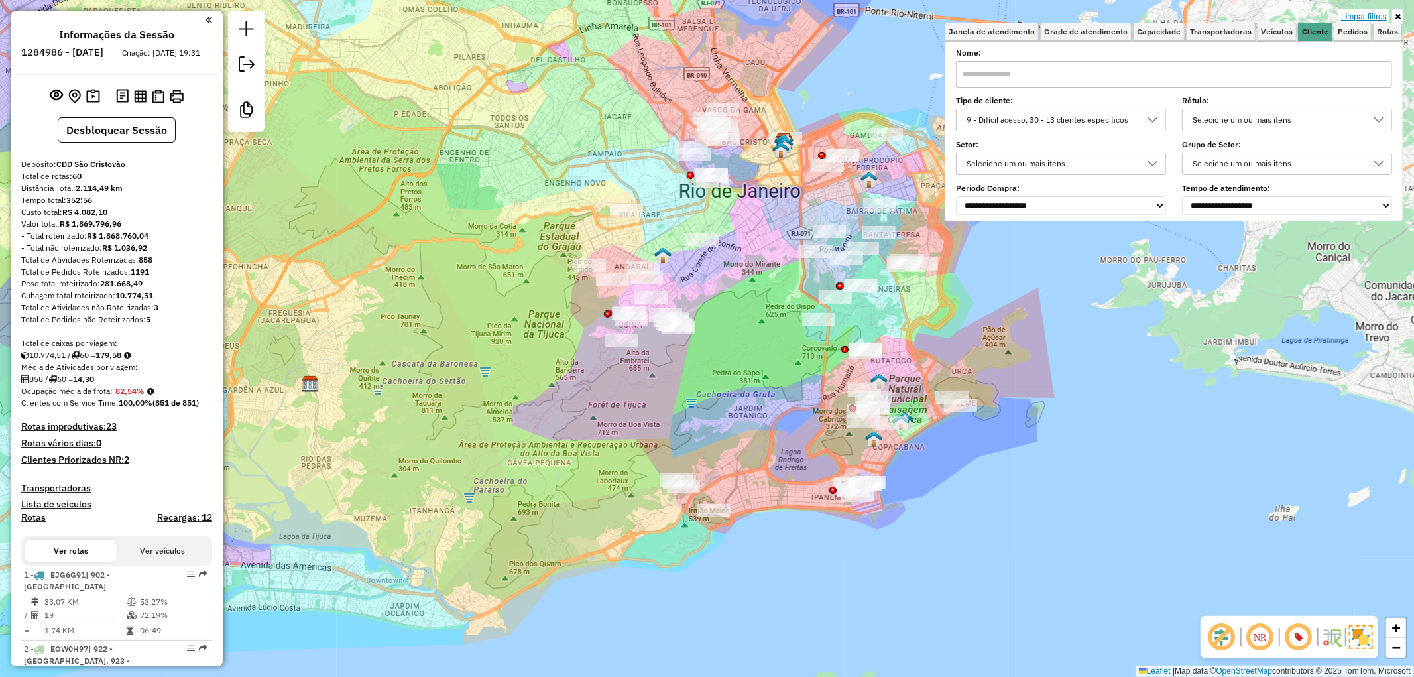
click at [1379, 15] on link "Limpar filtros" at bounding box center [1363, 16] width 51 height 15
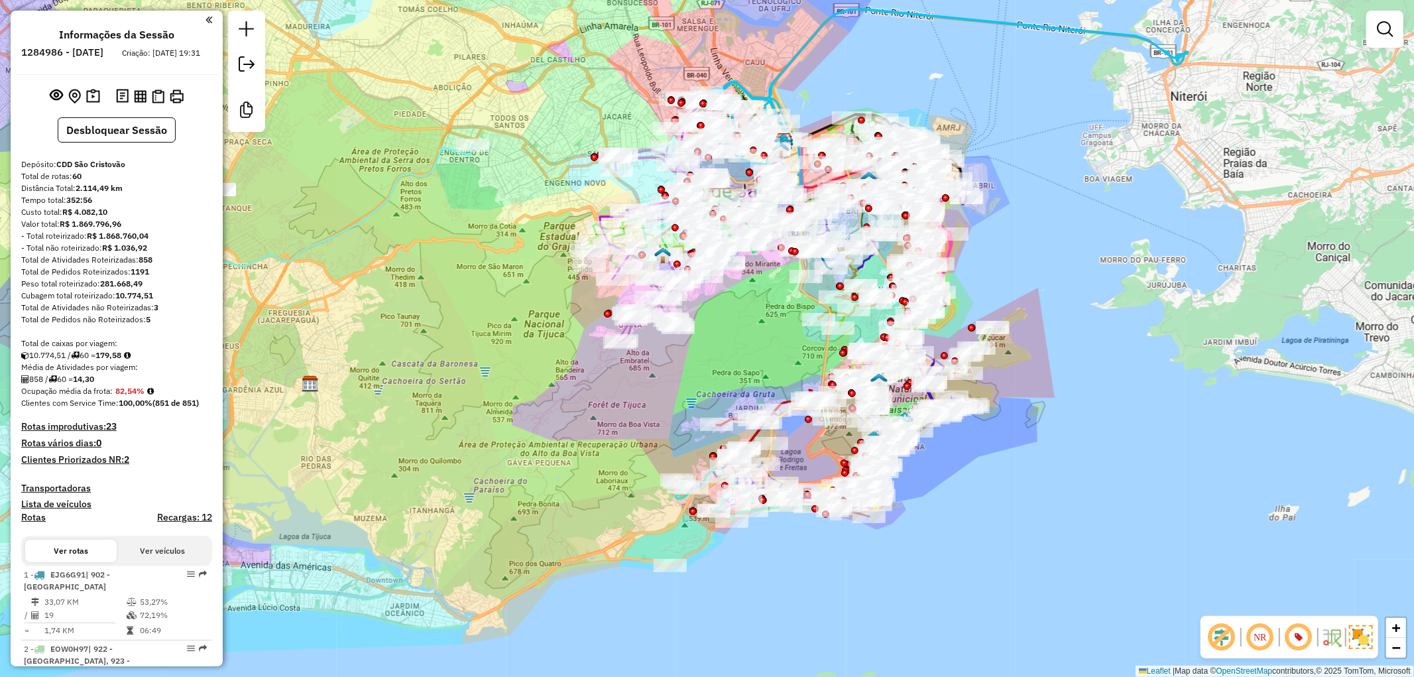
click at [976, 542] on div "Janela de atendimento Grade de atendimento Capacidade Transportadoras Veículos …" at bounding box center [707, 338] width 1414 height 677
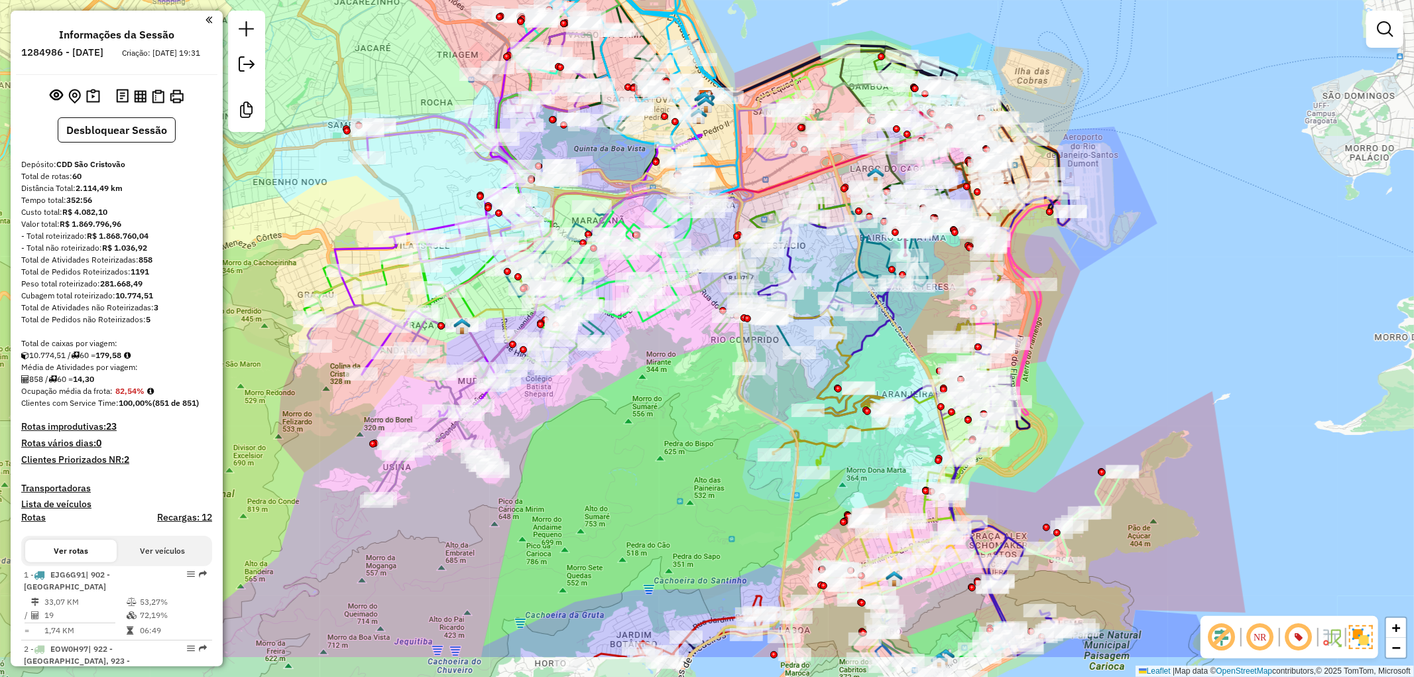
drag, startPoint x: 575, startPoint y: 542, endPoint x: 706, endPoint y: 454, distance: 157.2
click at [706, 454] on div "Janela de atendimento Grade de atendimento Capacidade Transportadoras Veículos …" at bounding box center [707, 338] width 1414 height 677
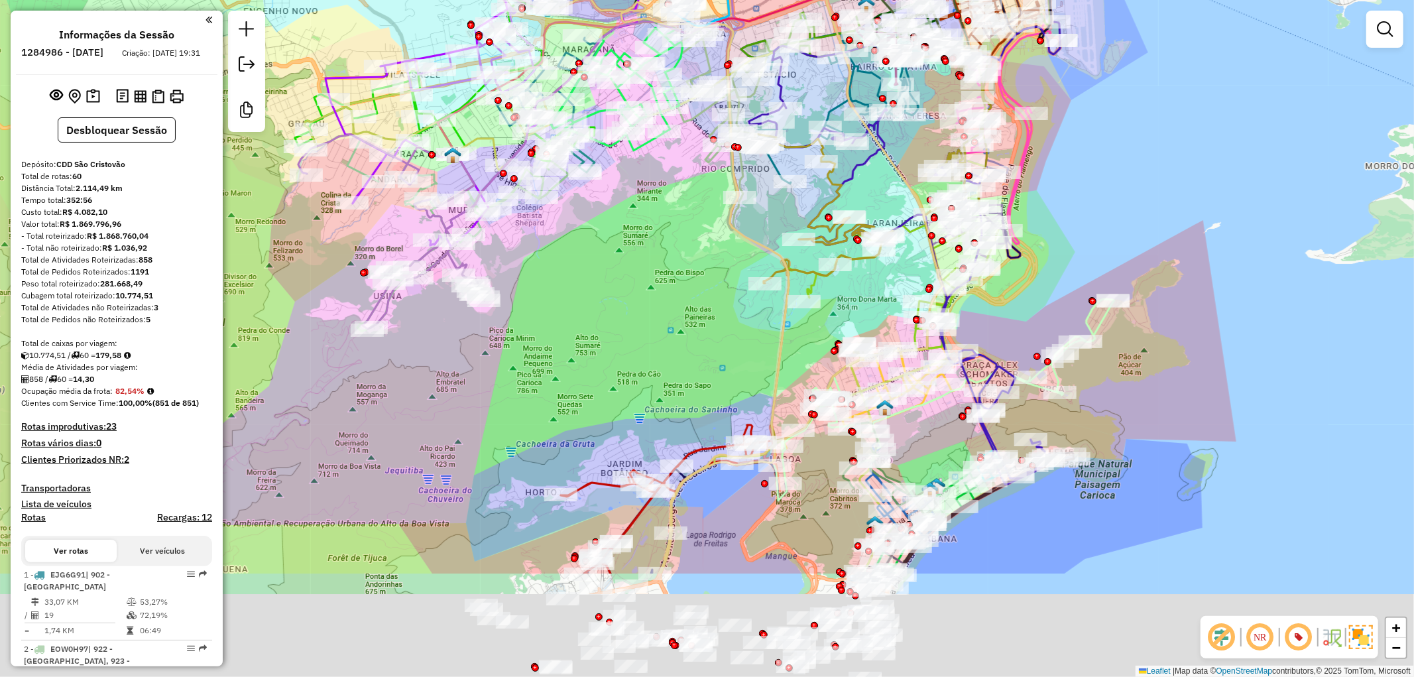
drag, startPoint x: 666, startPoint y: 481, endPoint x: 655, endPoint y: 310, distance: 170.7
click at [655, 310] on div "Janela de atendimento Grade de atendimento Capacidade Transportadoras Veículos …" at bounding box center [707, 338] width 1414 height 677
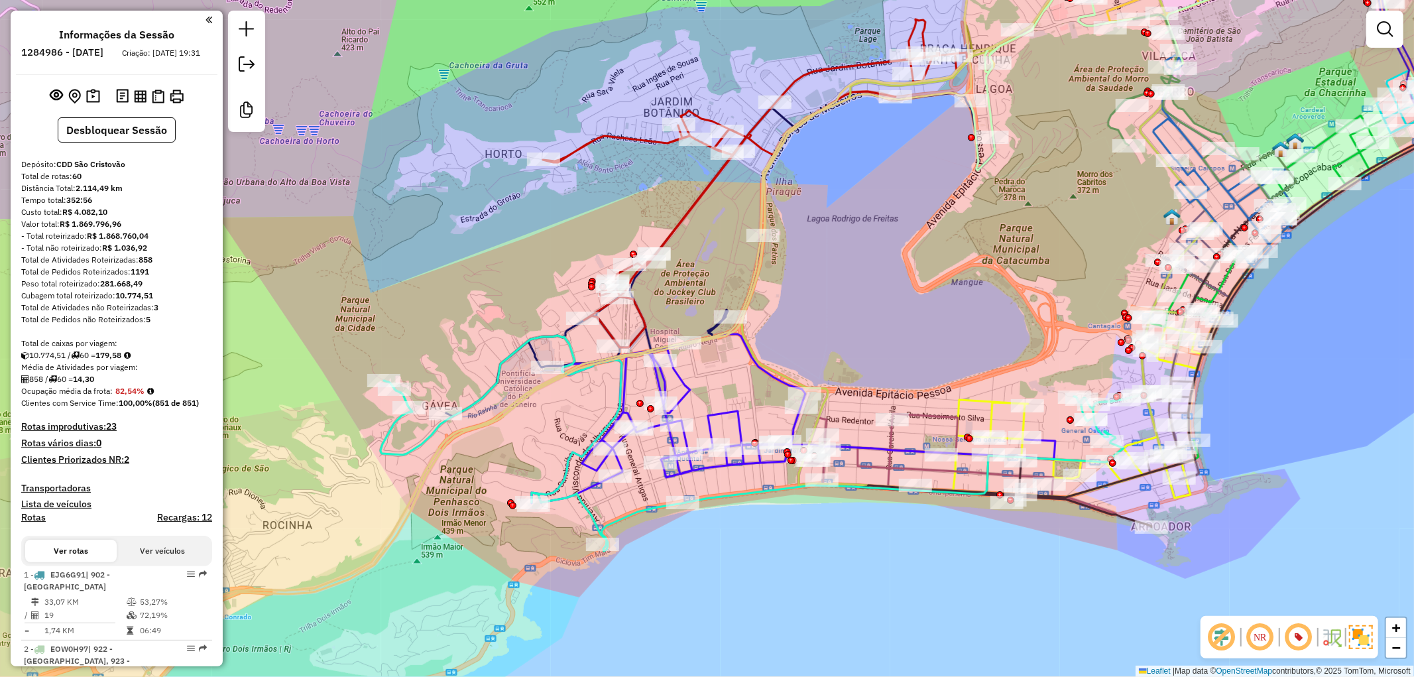
click at [706, 415] on icon at bounding box center [794, 418] width 524 height 169
select select "**********"
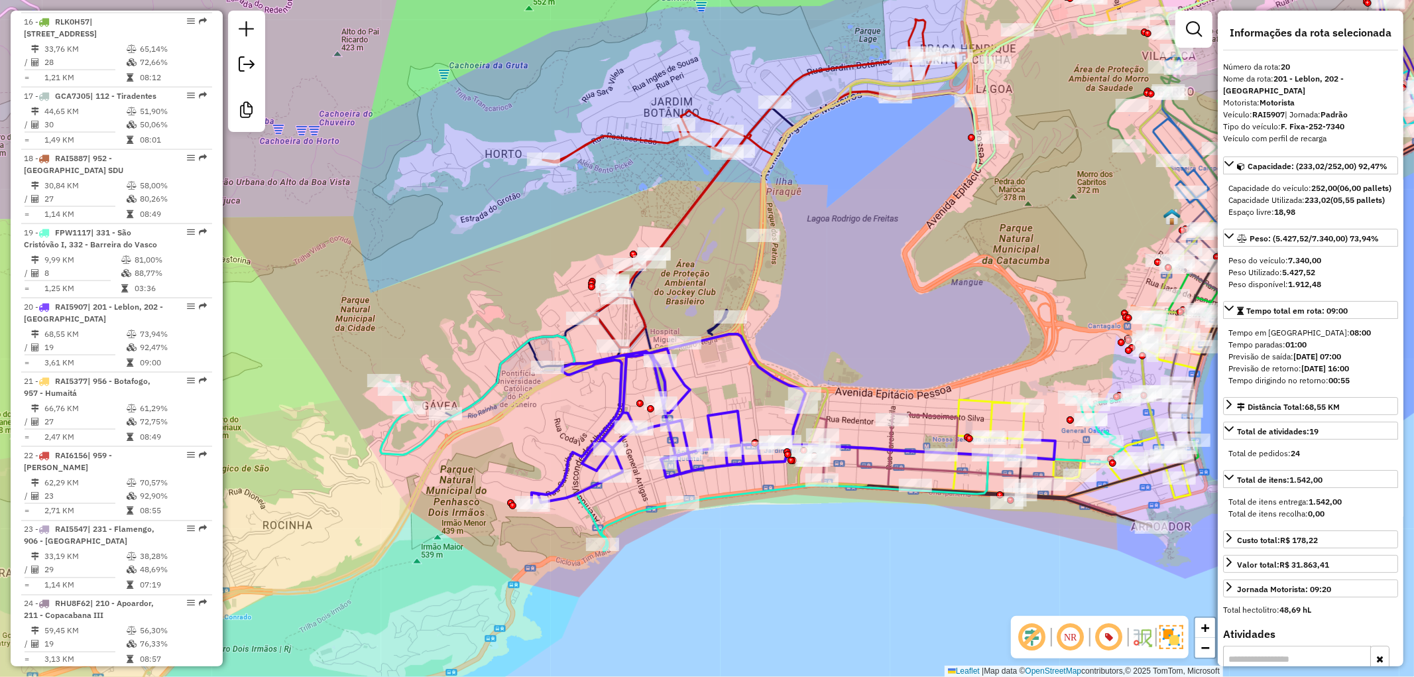
scroll to position [1905, 0]
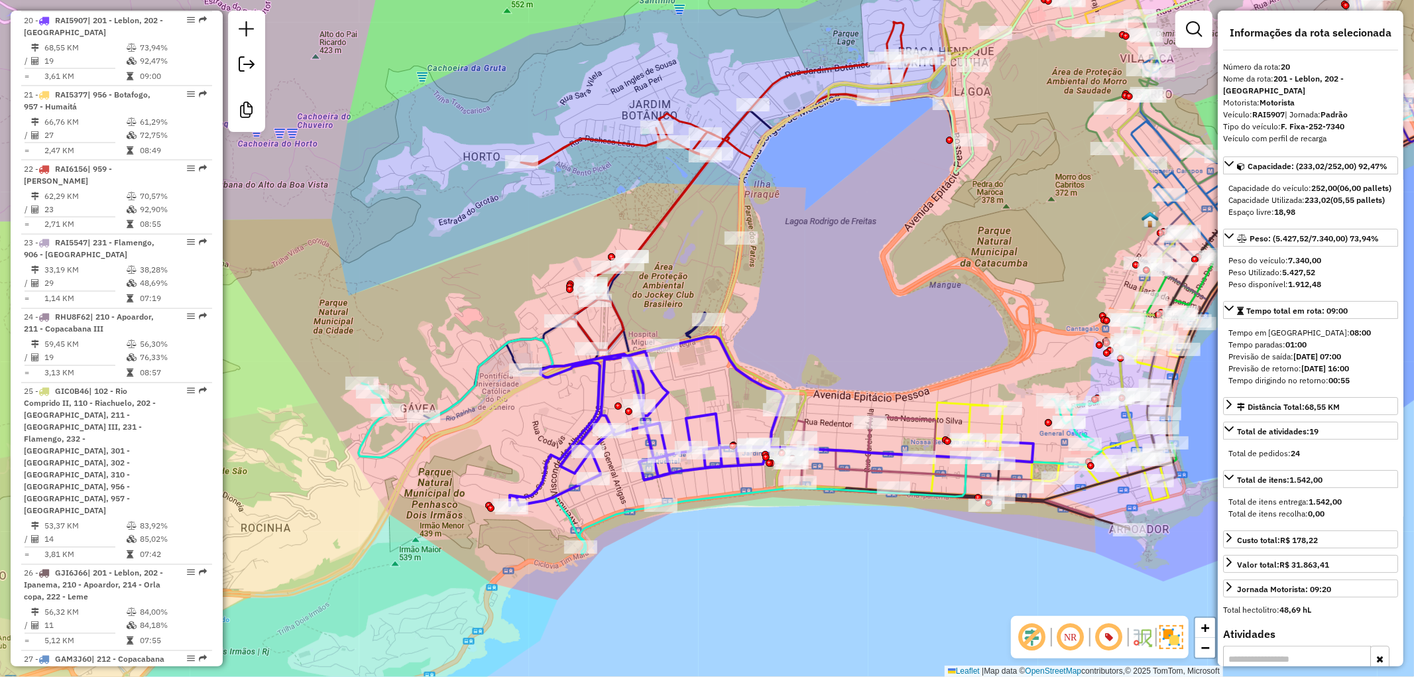
drag, startPoint x: 974, startPoint y: 589, endPoint x: 953, endPoint y: 591, distance: 21.4
click at [953, 591] on div "Janela de atendimento Grade de atendimento Capacidade Transportadoras Veículos …" at bounding box center [707, 338] width 1414 height 677
click at [686, 416] on icon at bounding box center [772, 421] width 524 height 169
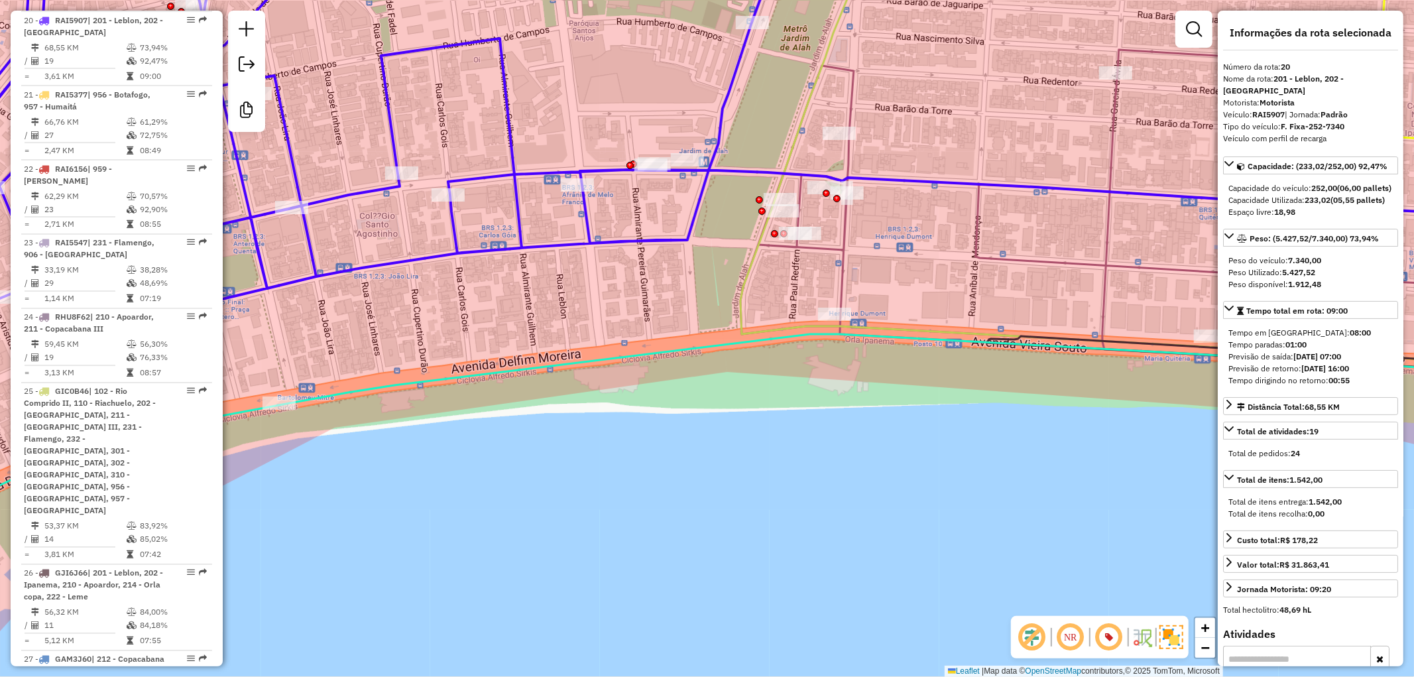
drag, startPoint x: 779, startPoint y: 293, endPoint x: 524, endPoint y: 349, distance: 260.7
click at [489, 363] on div "Janela de atendimento Grade de atendimento Capacidade Transportadoras Veículos …" at bounding box center [707, 338] width 1414 height 677
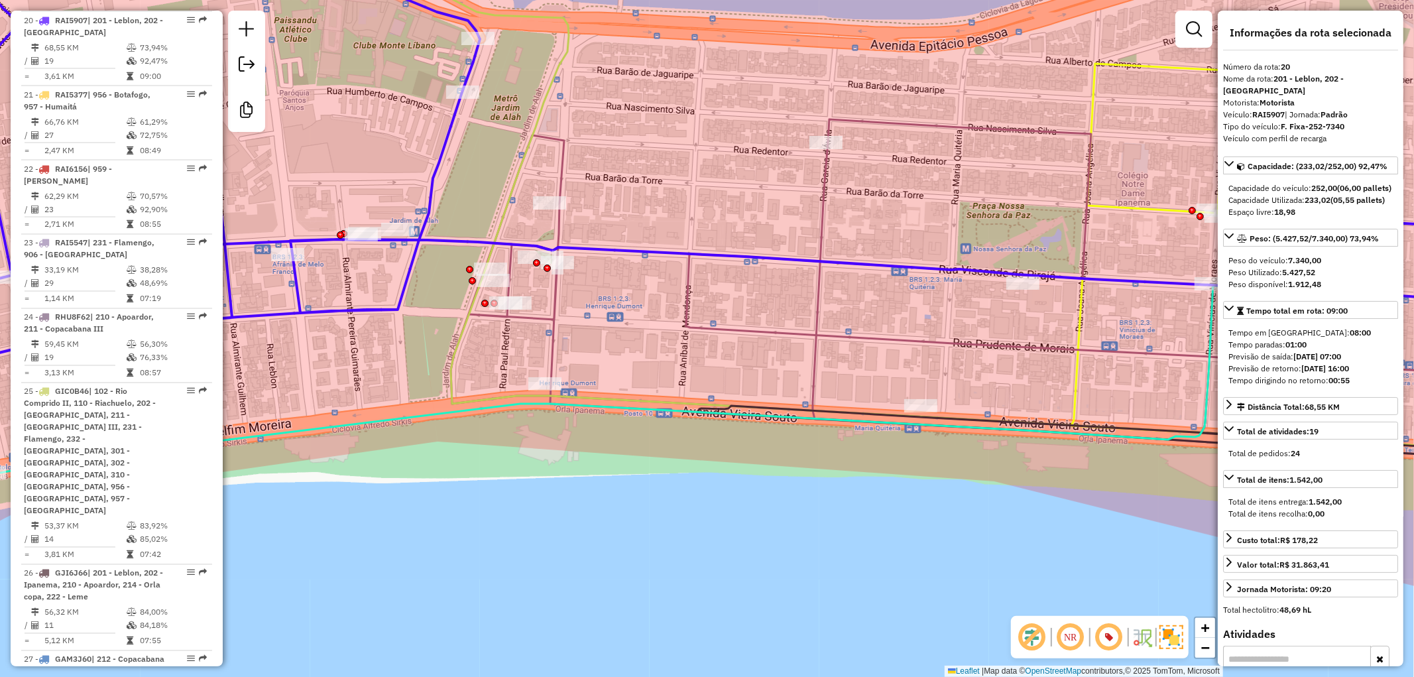
click at [826, 182] on icon at bounding box center [1003, 295] width 1105 height 352
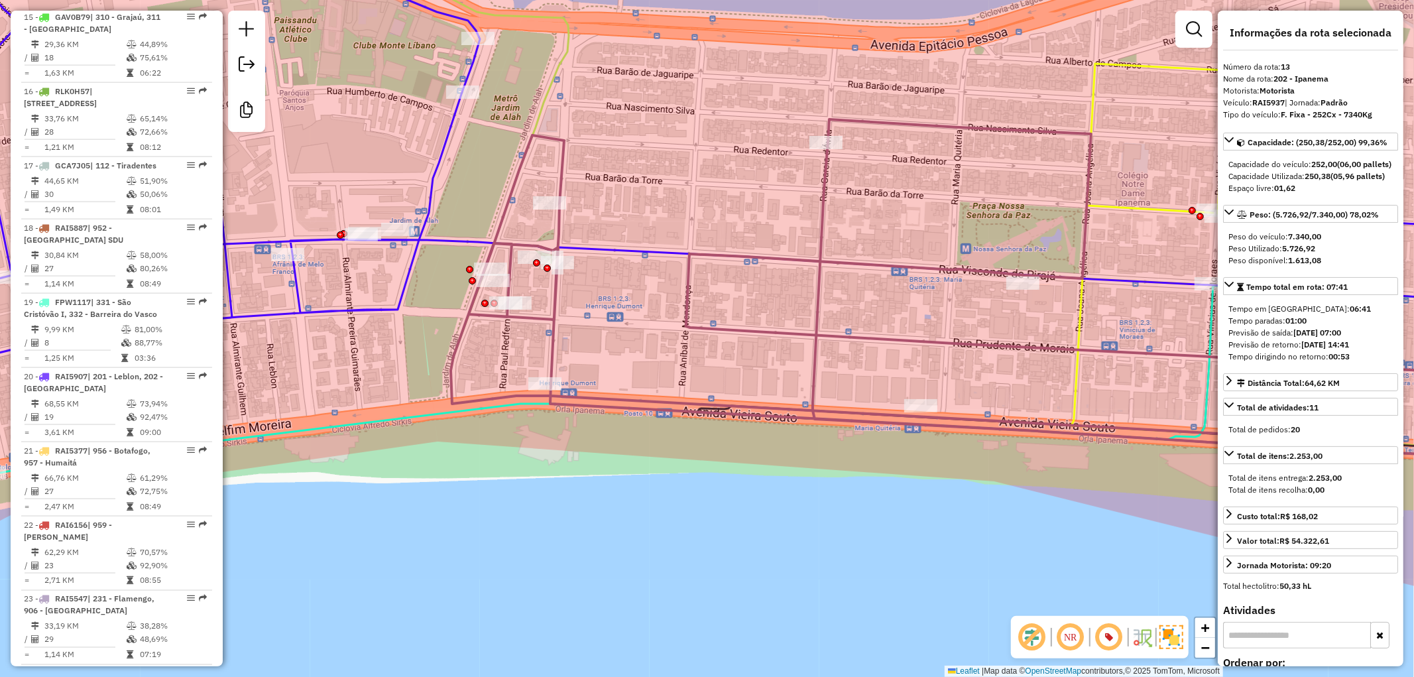
scroll to position [1397, 0]
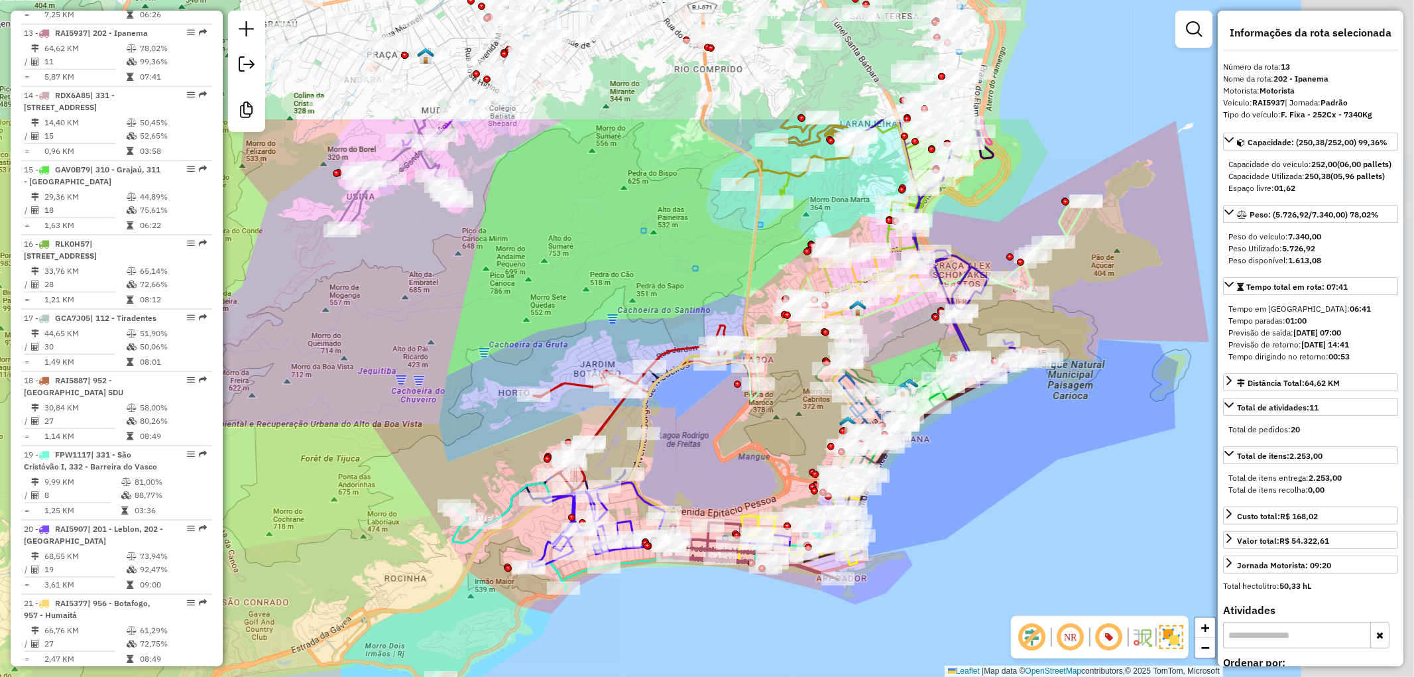
drag, startPoint x: 1163, startPoint y: 351, endPoint x: 878, endPoint y: 563, distance: 355.3
click at [878, 563] on div "Janela de atendimento Grade de atendimento Capacidade Transportadoras Veículos …" at bounding box center [707, 338] width 1414 height 677
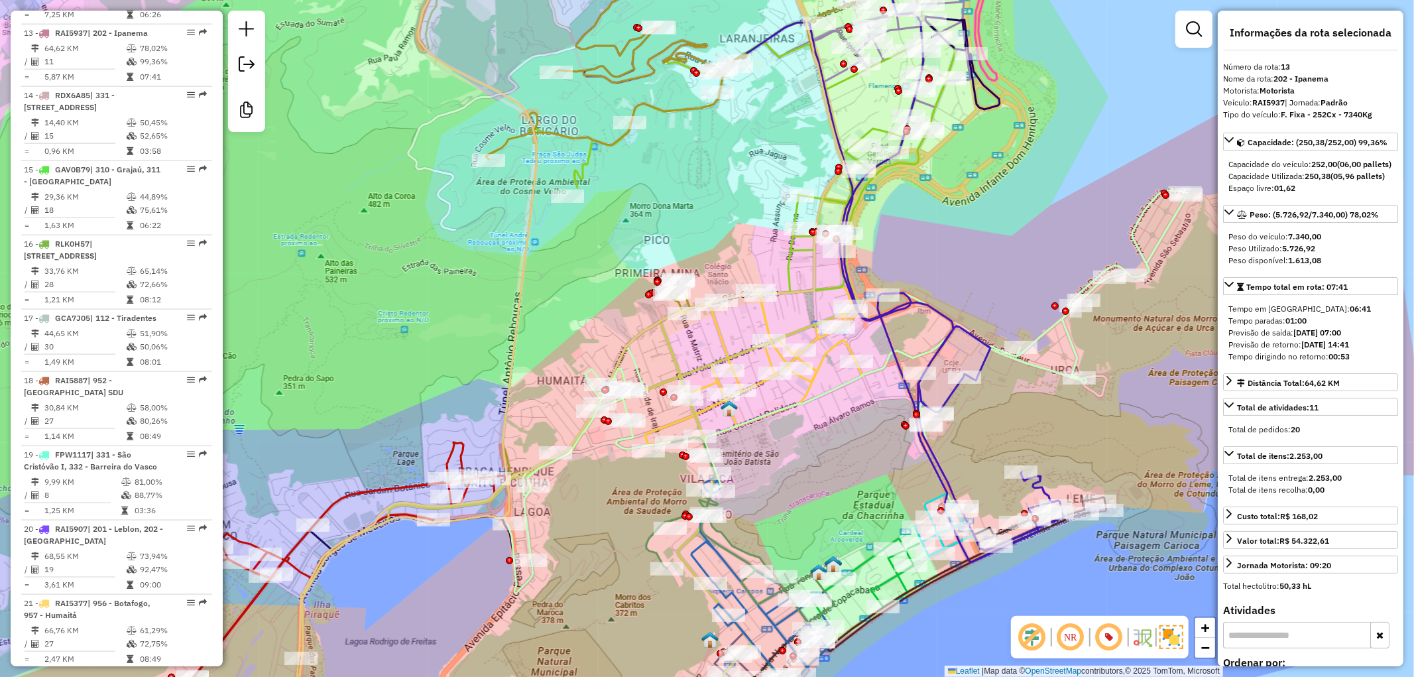
drag, startPoint x: 867, startPoint y: 425, endPoint x: 809, endPoint y: 389, distance: 68.4
click at [842, 473] on div "Janela de atendimento Grade de atendimento Capacidade Transportadoras Veículos …" at bounding box center [707, 338] width 1414 height 677
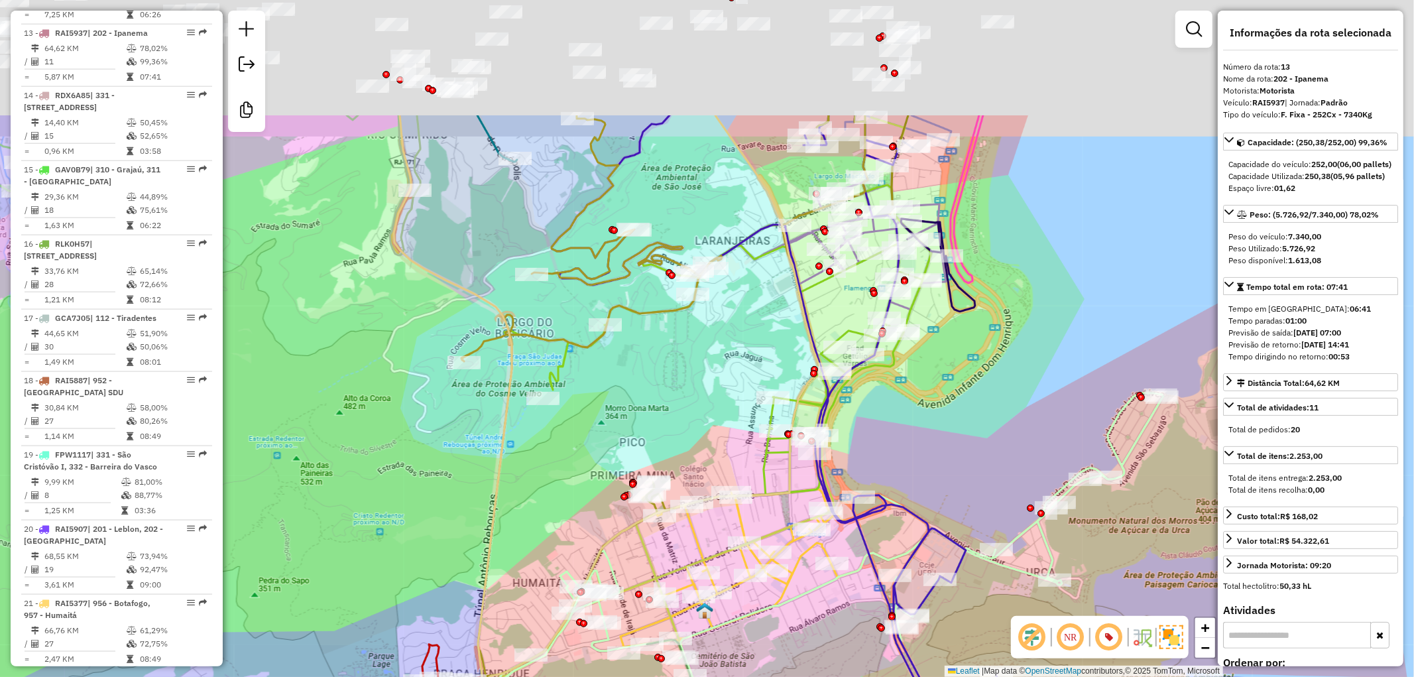
drag, startPoint x: 990, startPoint y: 227, endPoint x: 976, endPoint y: 410, distance: 183.5
click at [976, 410] on div "Janela de atendimento Grade de atendimento Capacidade Transportadoras Veículos …" at bounding box center [707, 338] width 1414 height 677
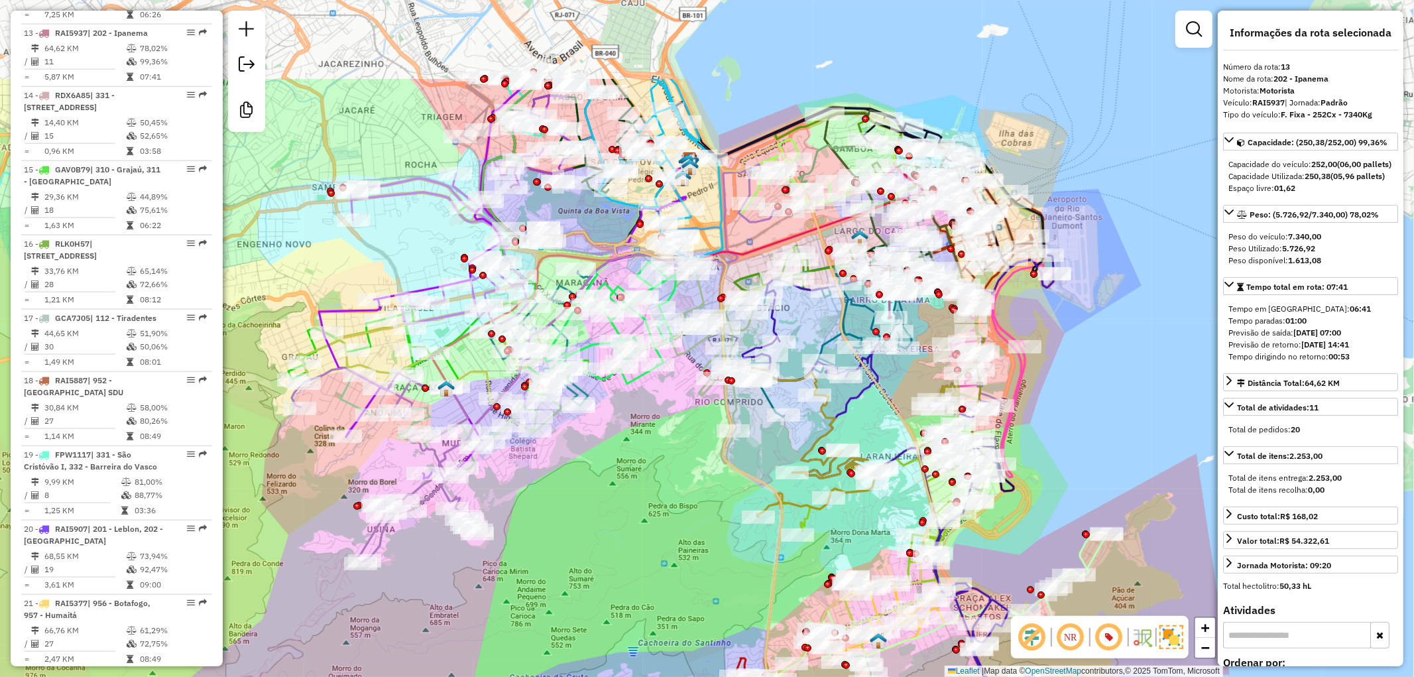
drag, startPoint x: 1065, startPoint y: 302, endPoint x: 1096, endPoint y: 391, distance: 94.1
click at [1096, 391] on div "Janela de atendimento Grade de atendimento Capacidade Transportadoras Veículos …" at bounding box center [707, 338] width 1414 height 677
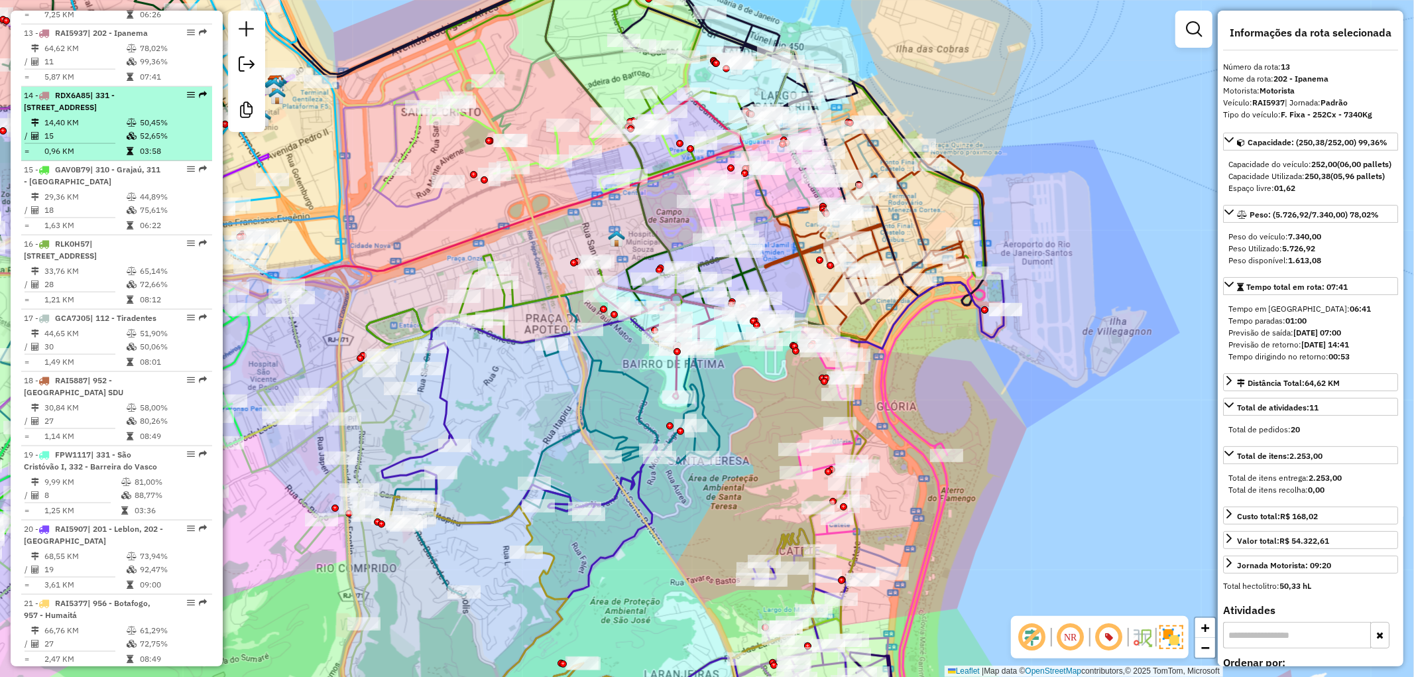
click at [126, 129] on td at bounding box center [132, 135] width 13 height 13
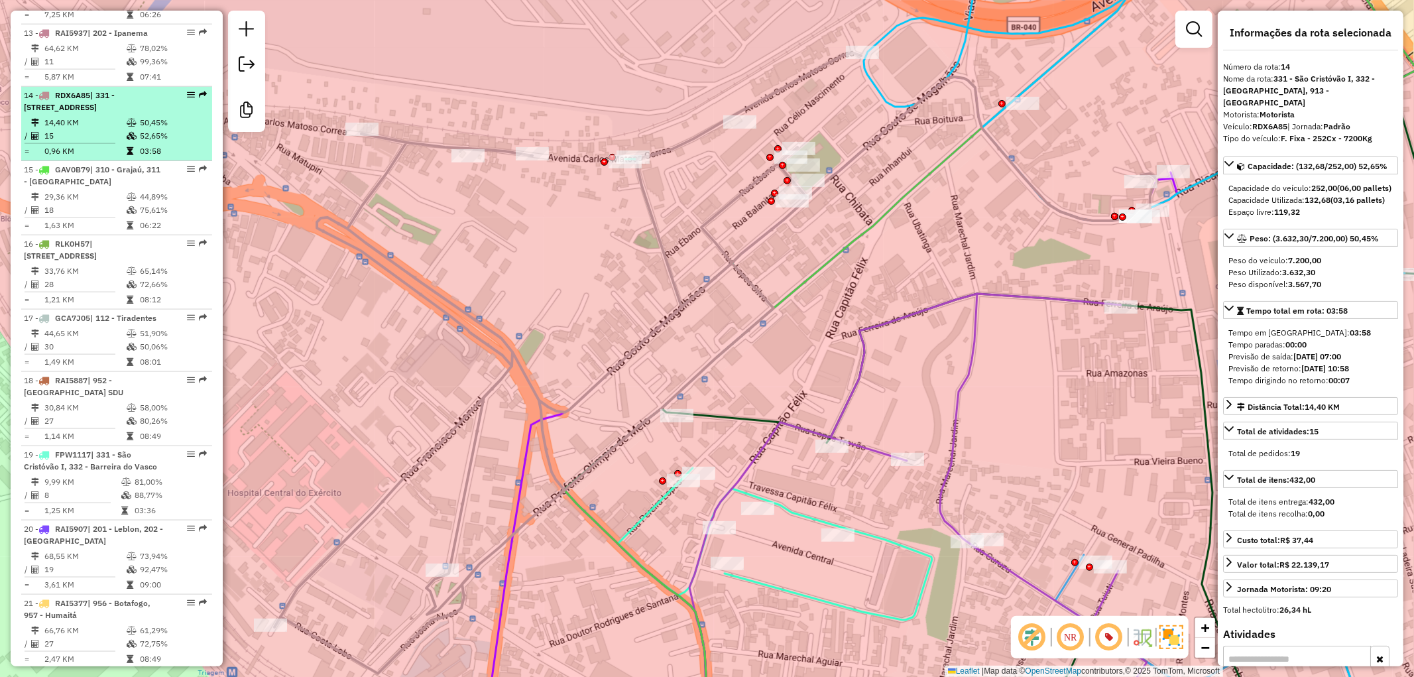
click at [143, 124] on td "50,45%" at bounding box center [172, 122] width 67 height 13
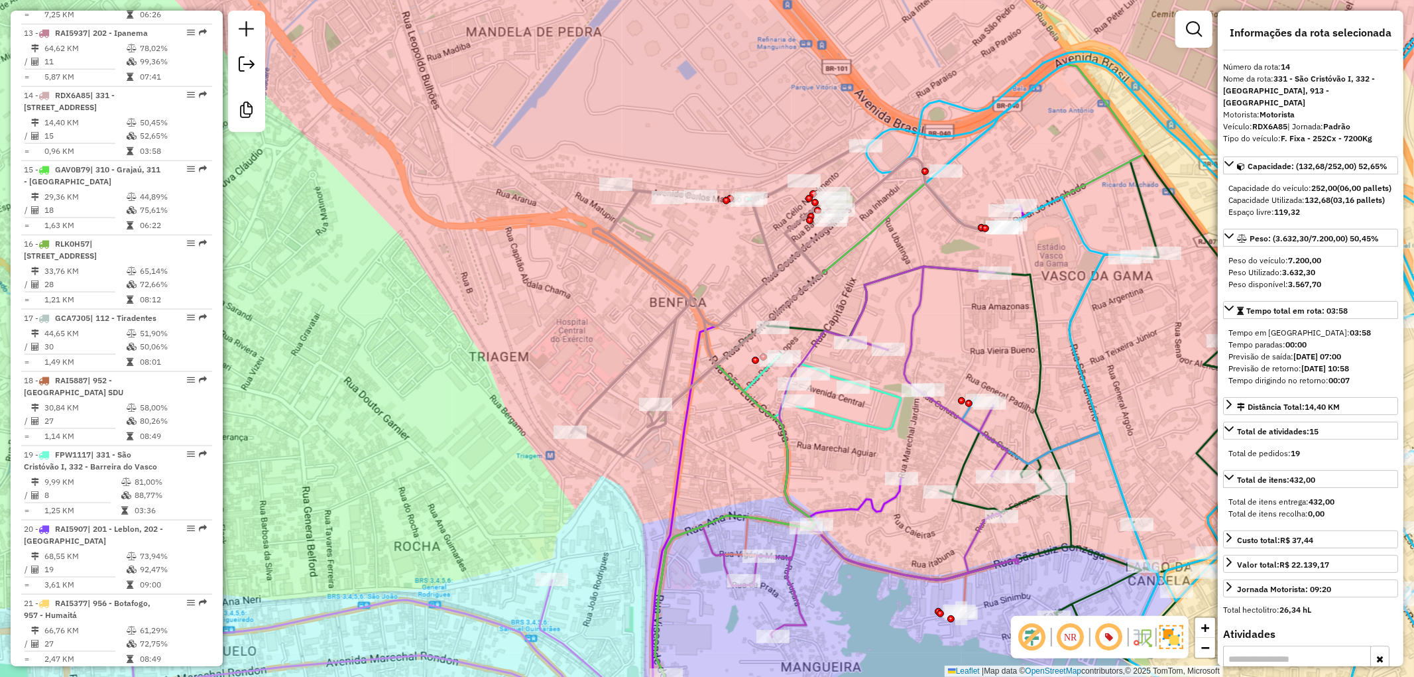
click at [831, 418] on icon at bounding box center [809, 314] width 184 height 231
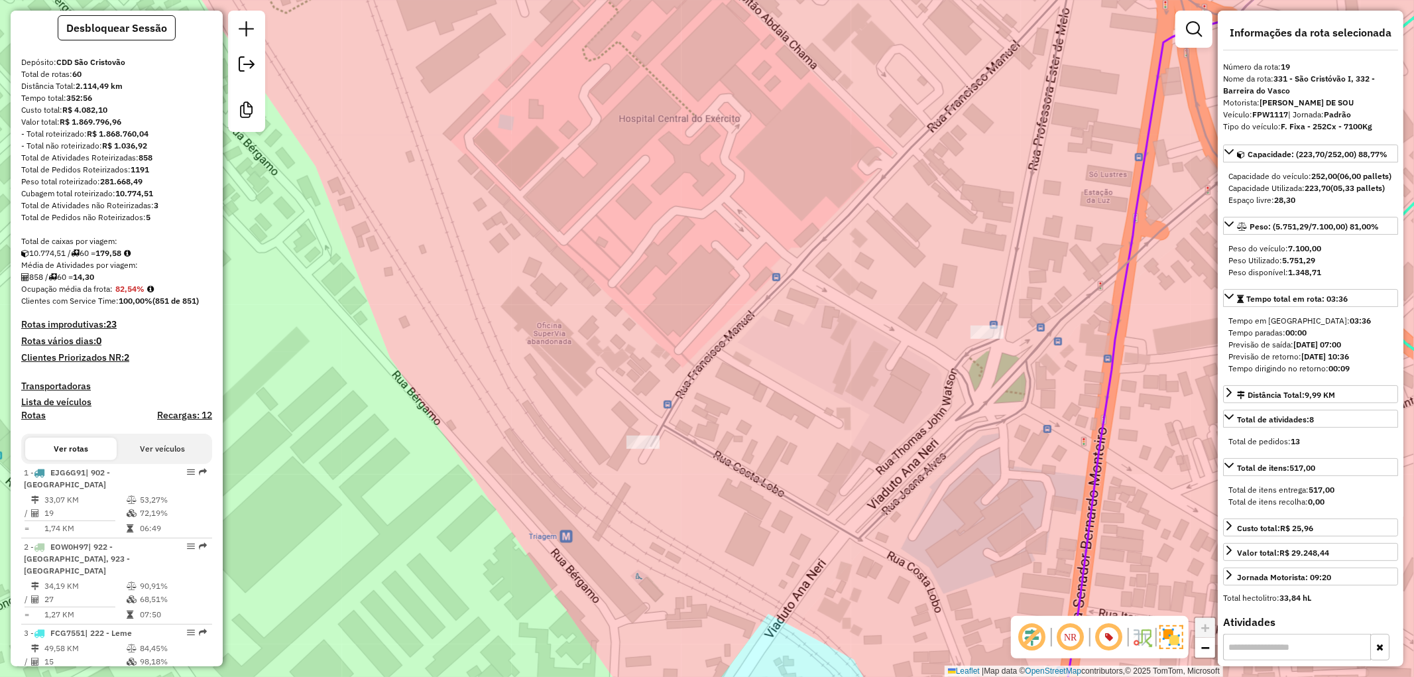
scroll to position [0, 0]
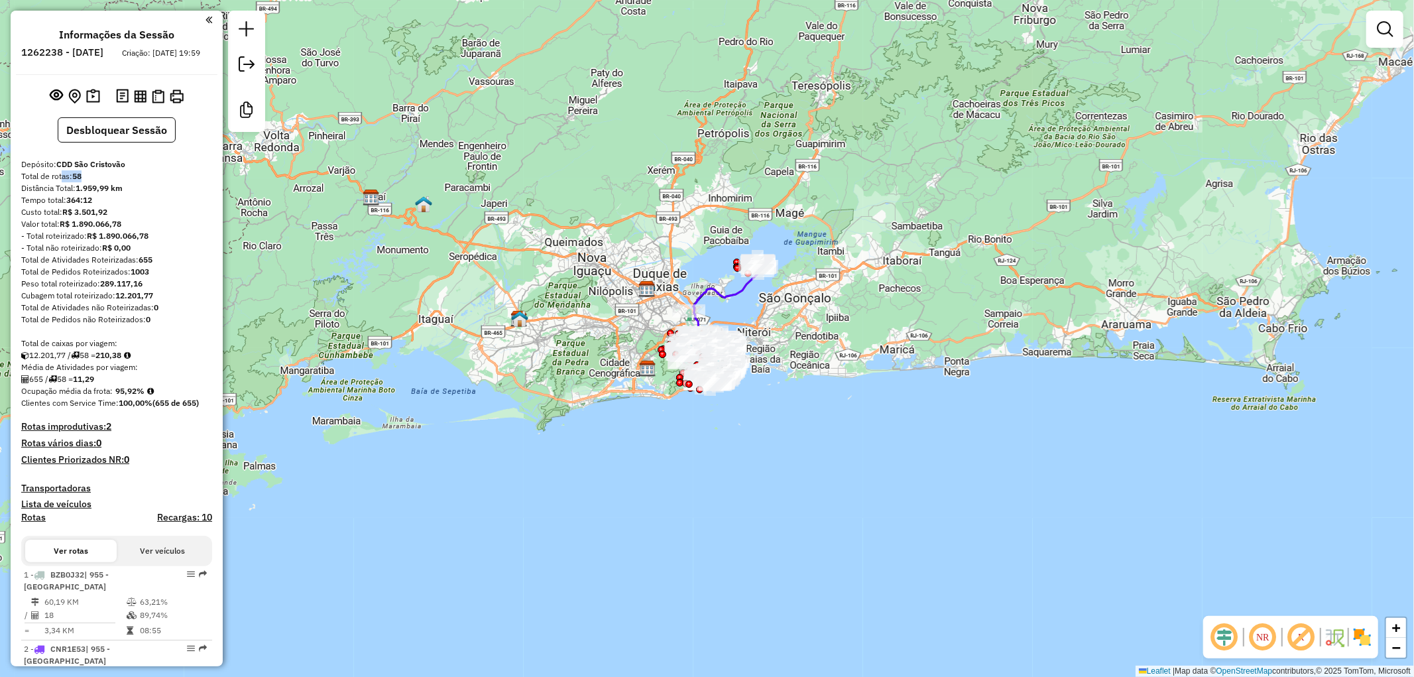
drag, startPoint x: 94, startPoint y: 193, endPoint x: 58, endPoint y: 188, distance: 36.8
click at [58, 182] on div "Total de rotas: 58" at bounding box center [116, 176] width 191 height 12
click at [138, 241] on strong "R$ 1.890.066,78" at bounding box center [118, 236] width 62 height 10
